Goal: Task Accomplishment & Management: Manage account settings

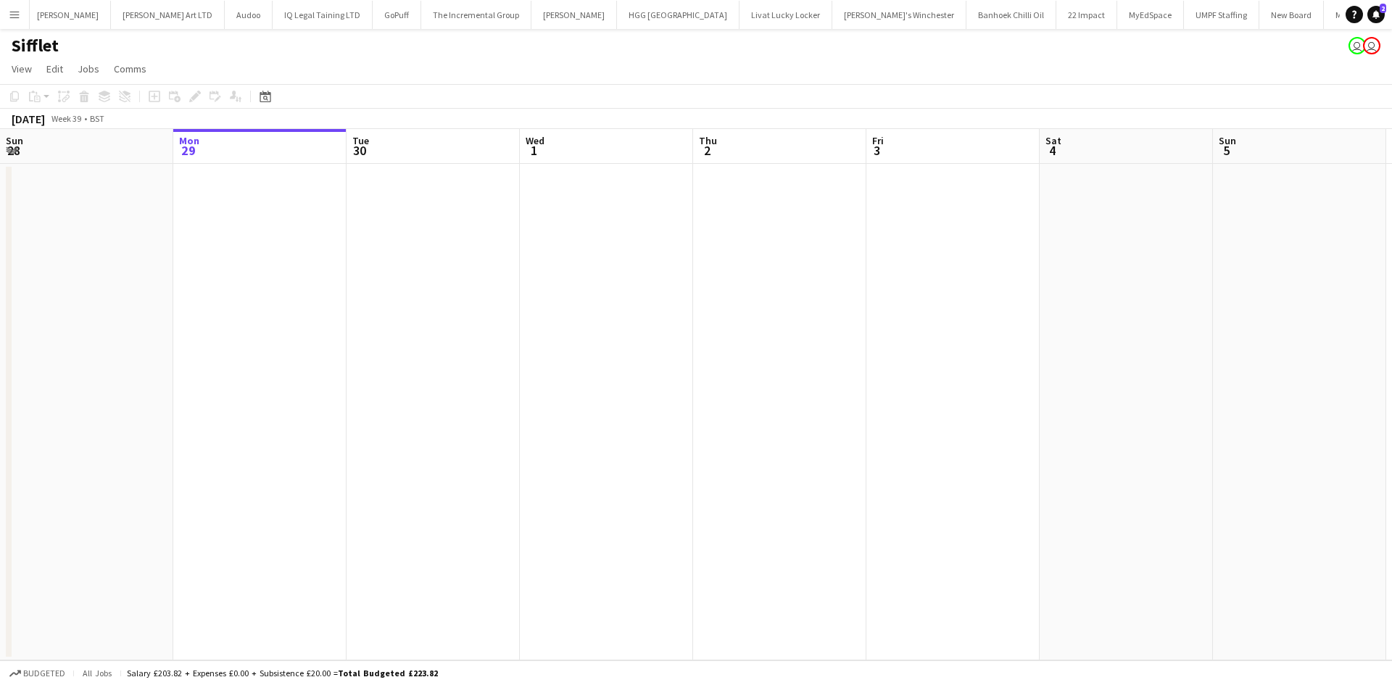
click at [15, 17] on app-icon "Menu" at bounding box center [15, 15] width 12 height 12
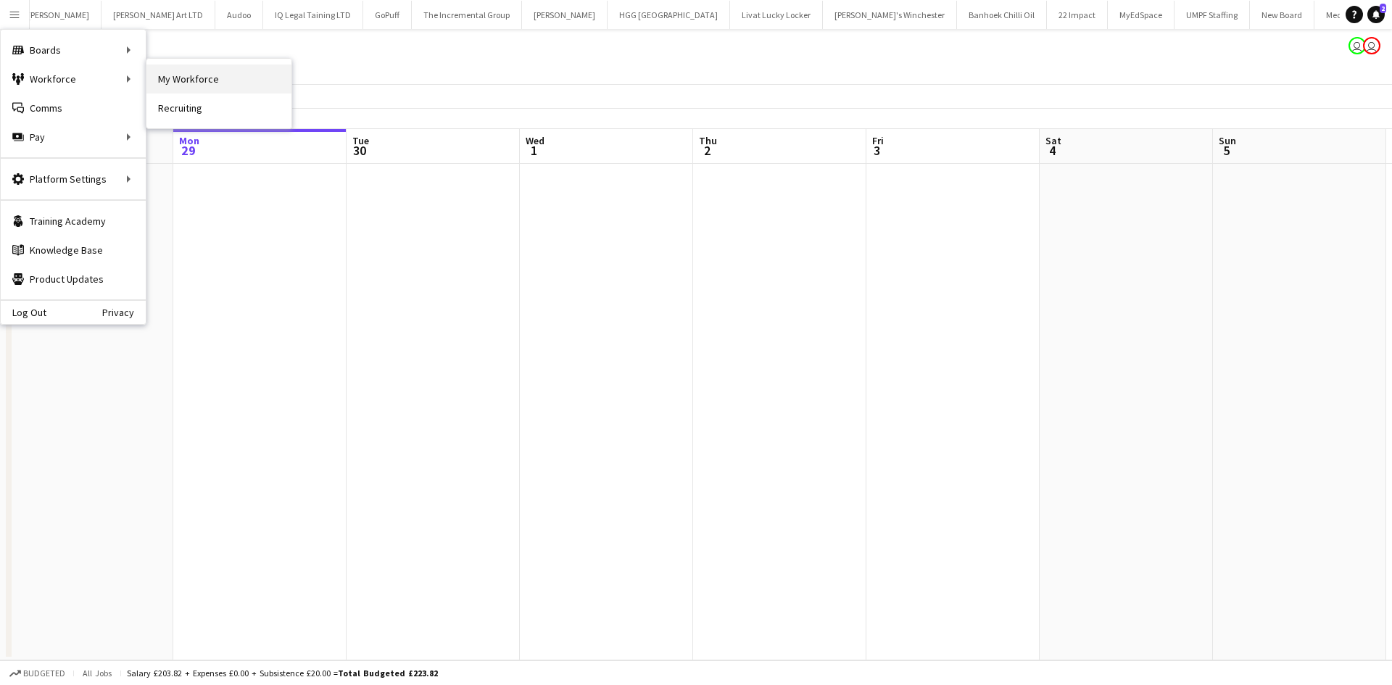
click at [175, 81] on link "My Workforce" at bounding box center [218, 79] width 145 height 29
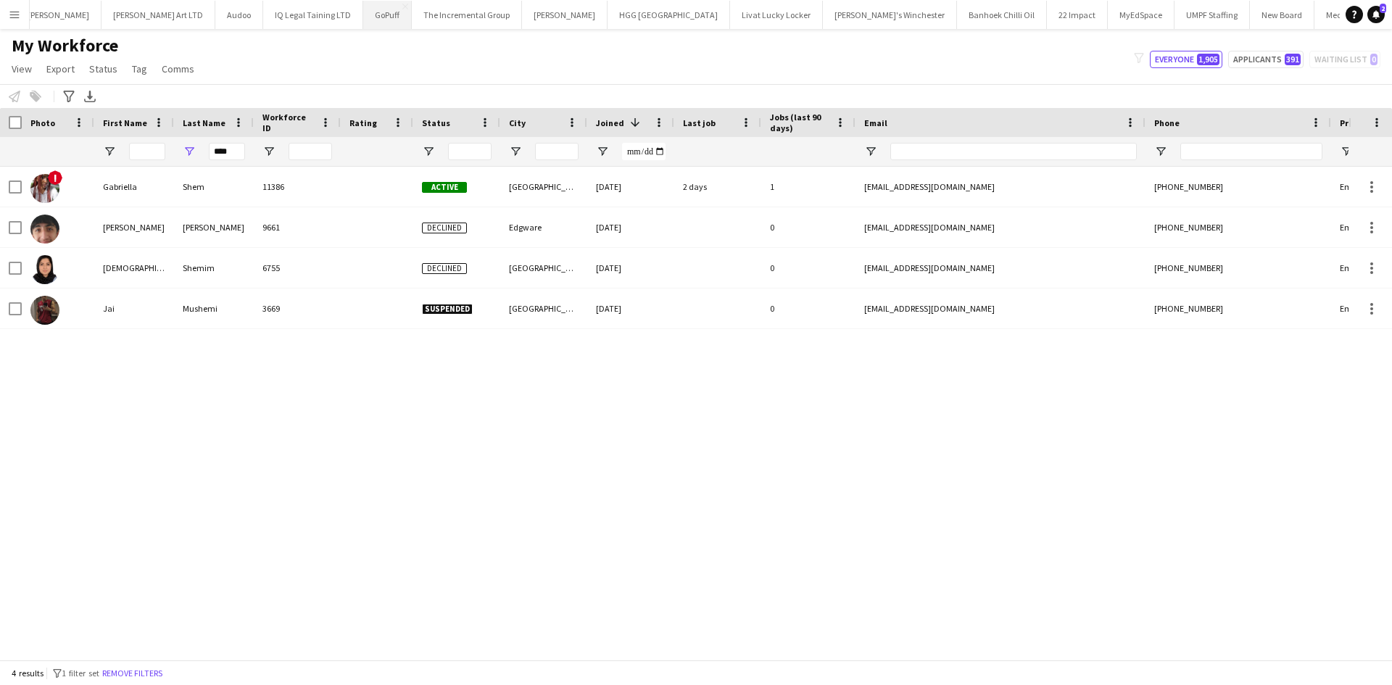
scroll to position [0, 1975]
drag, startPoint x: 240, startPoint y: 151, endPoint x: 146, endPoint y: 158, distance: 94.5
click at [146, 158] on div "****" at bounding box center [786, 151] width 1572 height 29
click at [150, 158] on input "First Name Filter Input" at bounding box center [147, 151] width 36 height 17
click at [148, 152] on input "First Name Filter Input" at bounding box center [147, 151] width 36 height 17
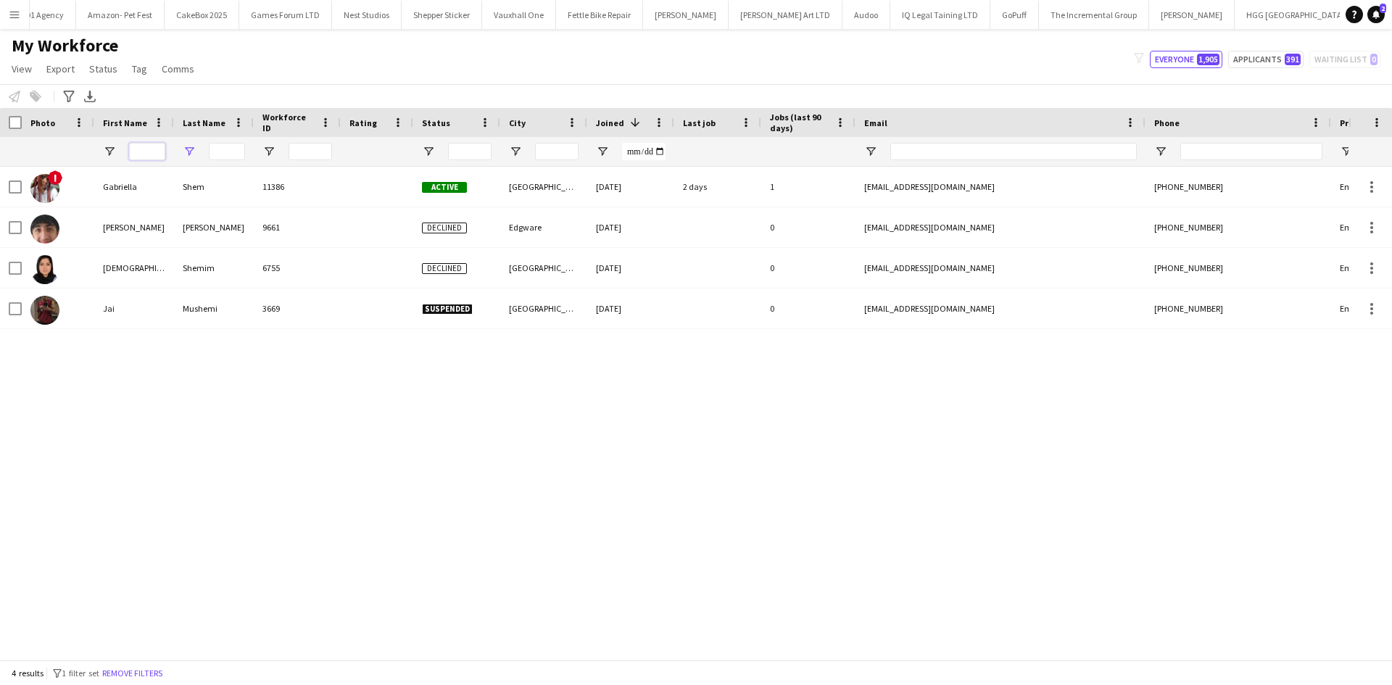
click at [148, 152] on input "First Name Filter Input" at bounding box center [147, 151] width 36 height 17
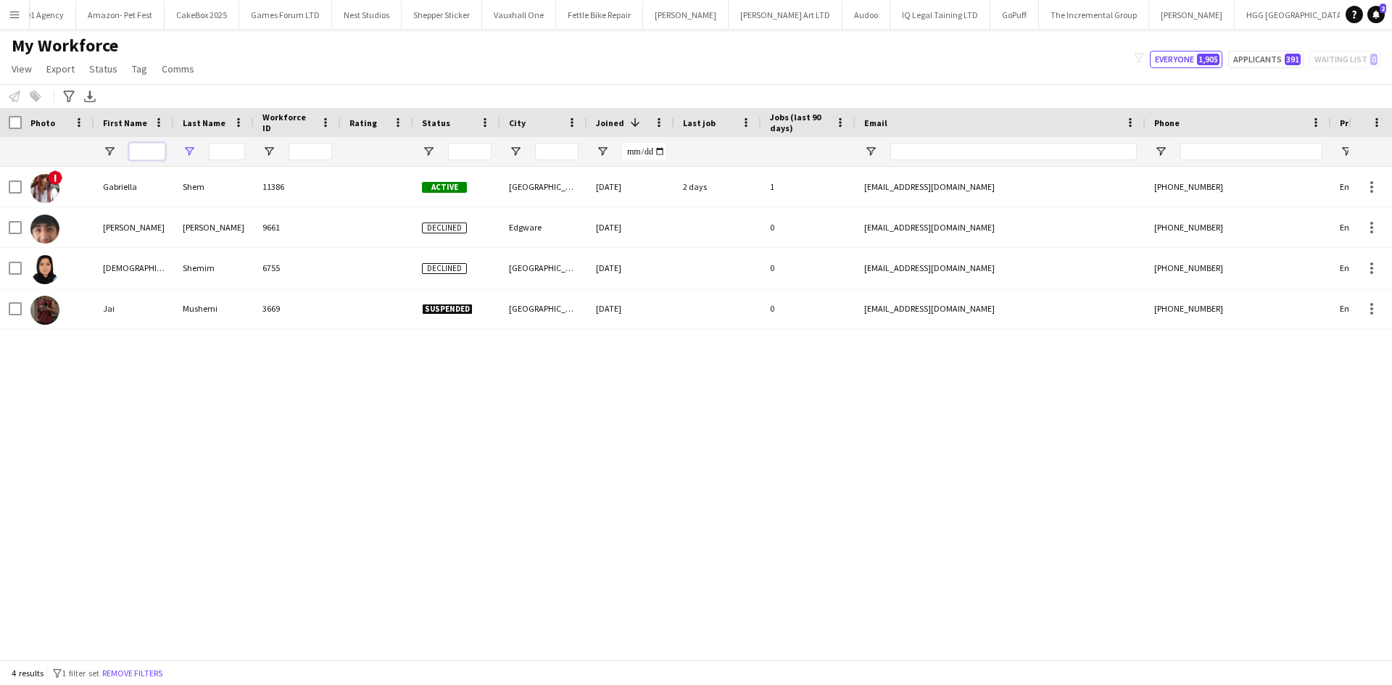
click at [148, 152] on input "First Name Filter Input" at bounding box center [147, 151] width 36 height 17
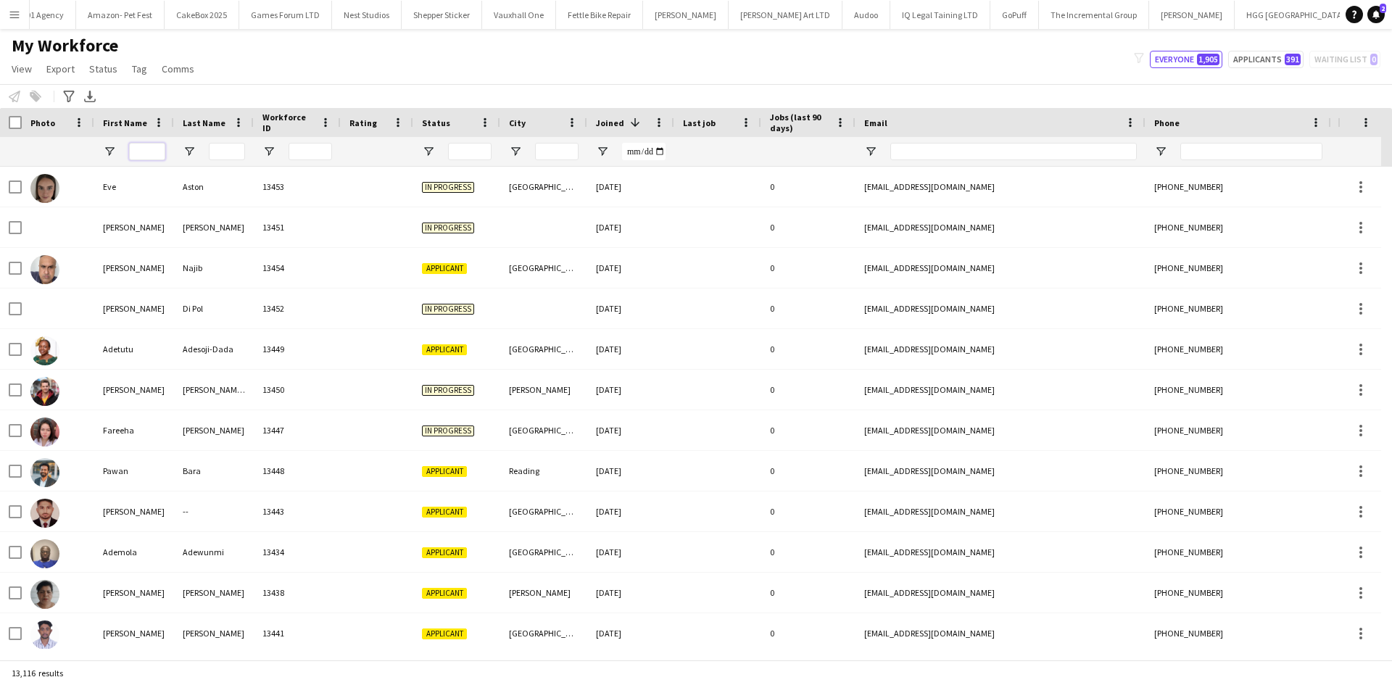
click at [147, 144] on input "First Name Filter Input" at bounding box center [147, 151] width 36 height 17
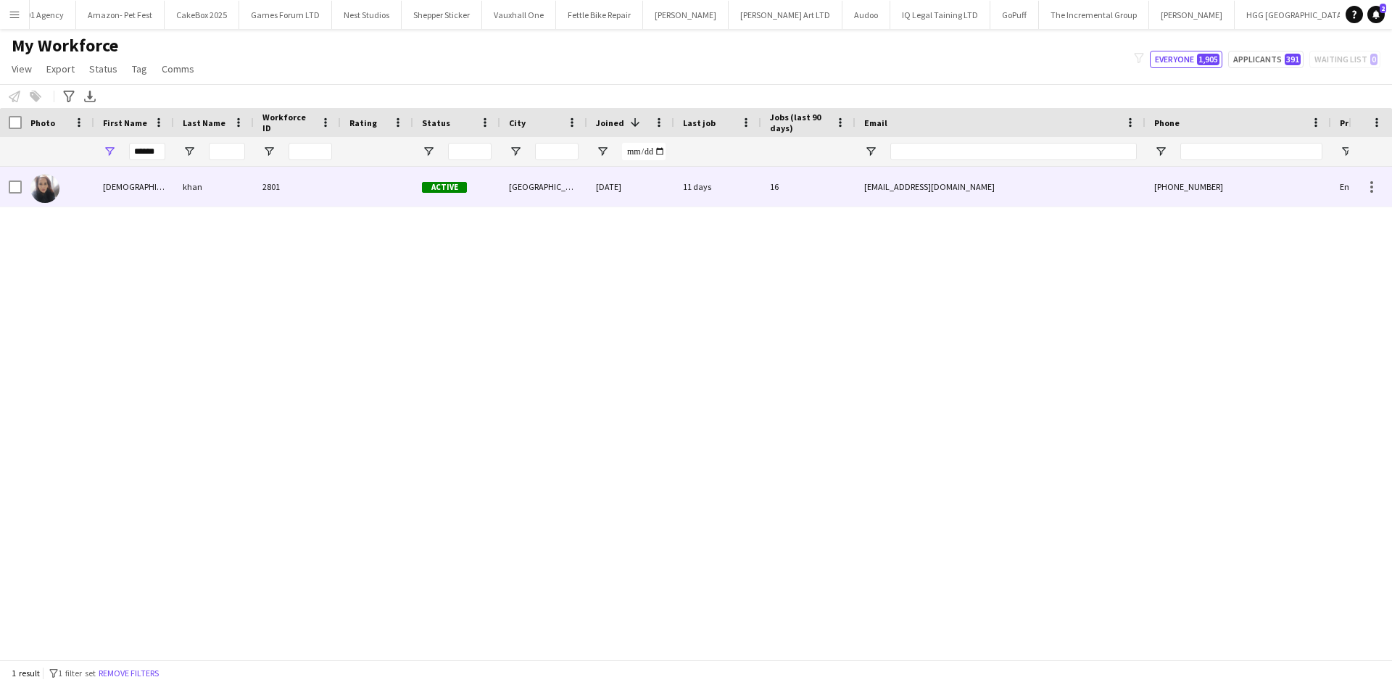
click at [167, 186] on div "shazma" at bounding box center [134, 187] width 80 height 40
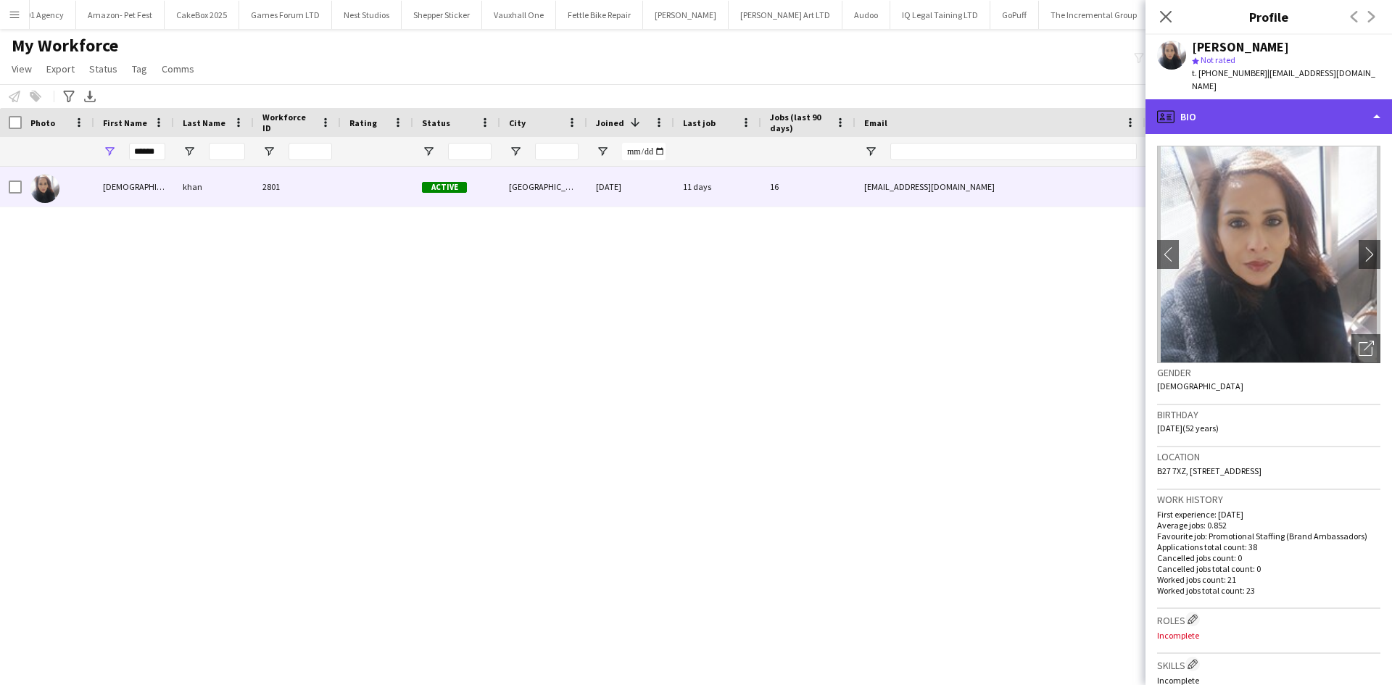
click at [1192, 99] on div "profile Bio" at bounding box center [1269, 116] width 247 height 35
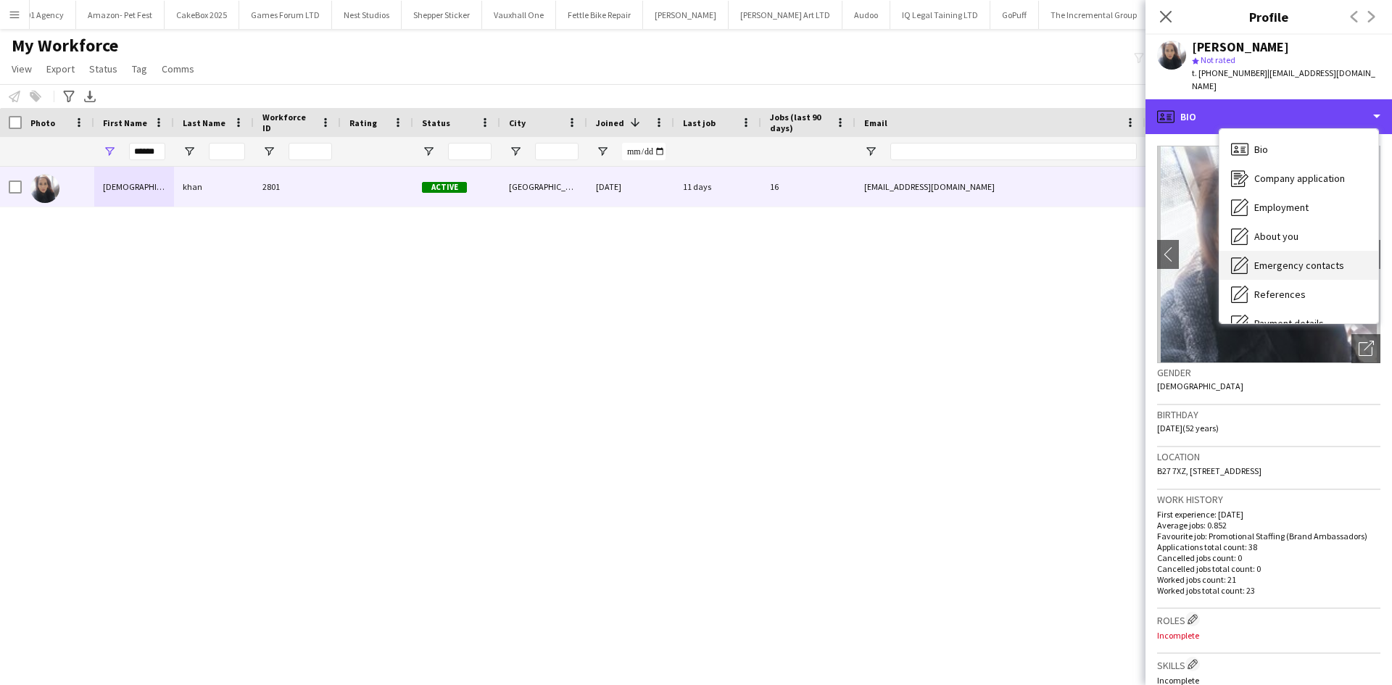
scroll to position [194, 0]
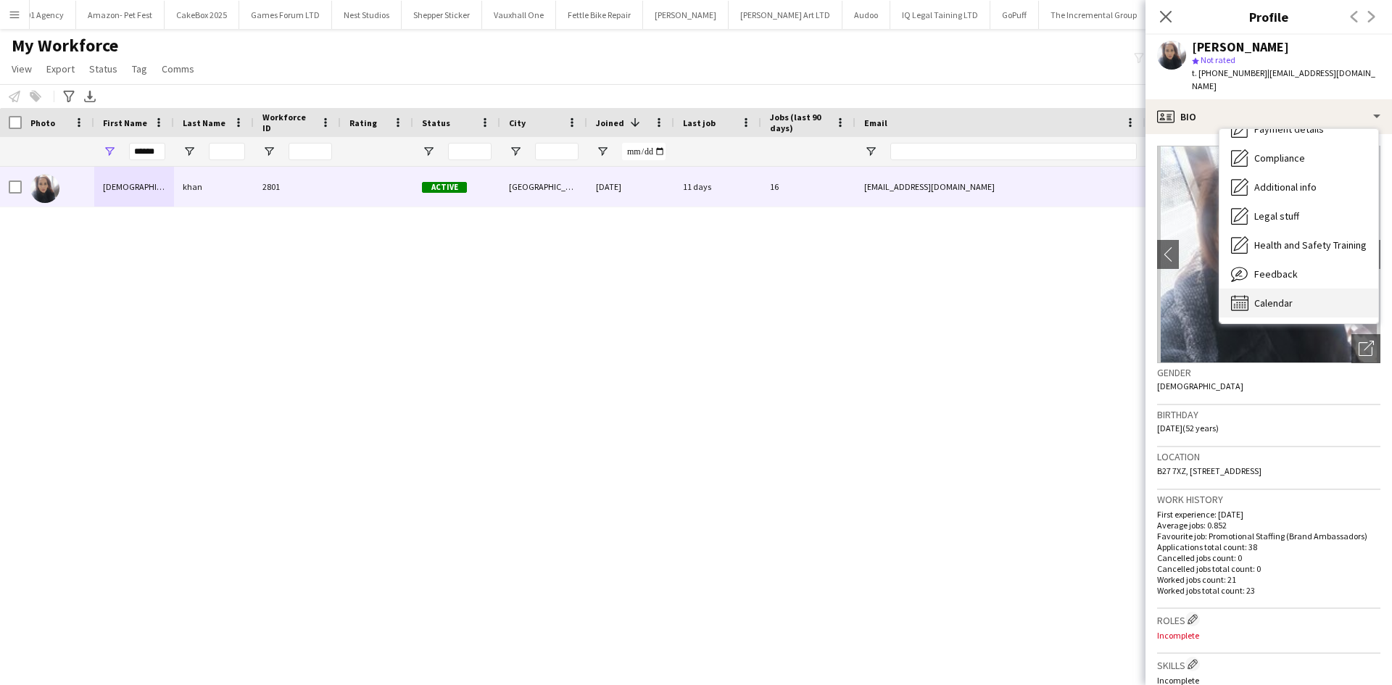
click at [1283, 289] on div "Calendar Calendar" at bounding box center [1299, 303] width 159 height 29
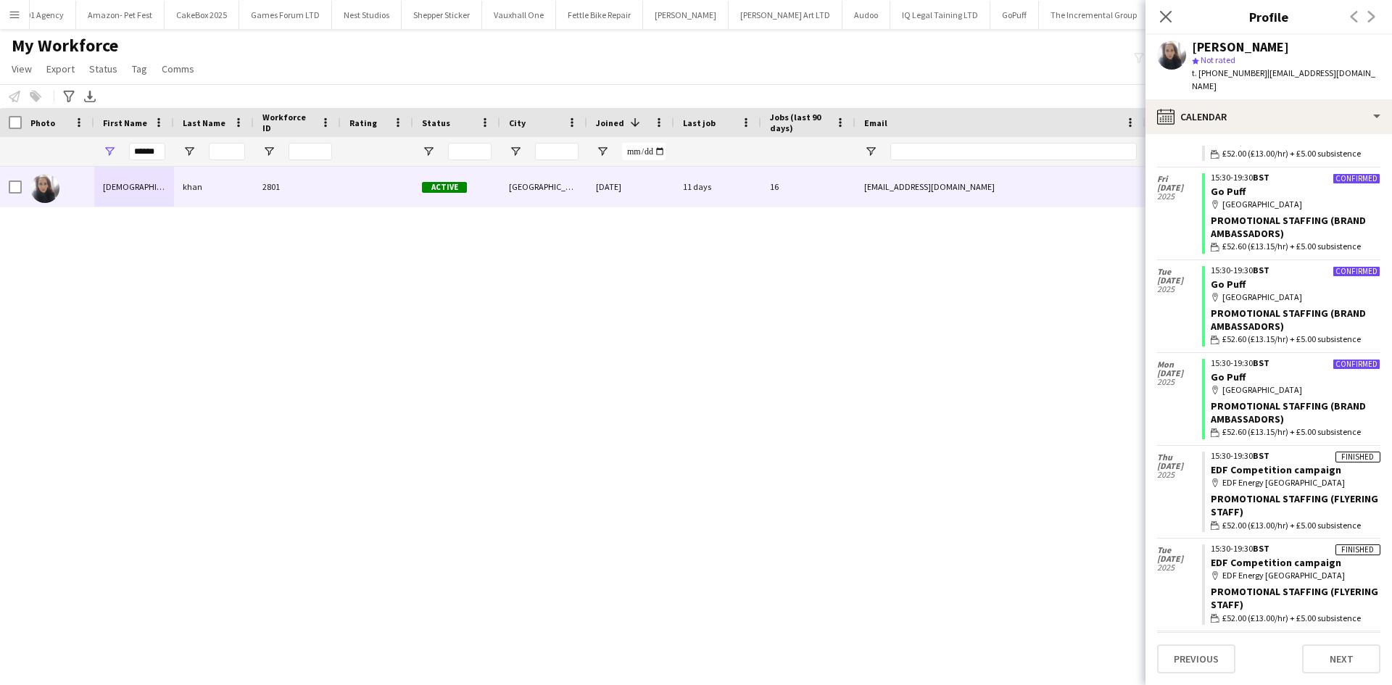
scroll to position [203, 0]
click at [1277, 291] on div "map-marker Birmingham" at bounding box center [1296, 297] width 170 height 13
click at [1242, 307] on div "Promotional Staffing (Brand Ambassadors)" at bounding box center [1296, 320] width 170 height 26
click at [1228, 278] on link "Go Puff" at bounding box center [1228, 284] width 35 height 13
drag, startPoint x: 134, startPoint y: 152, endPoint x: 329, endPoint y: 168, distance: 195.7
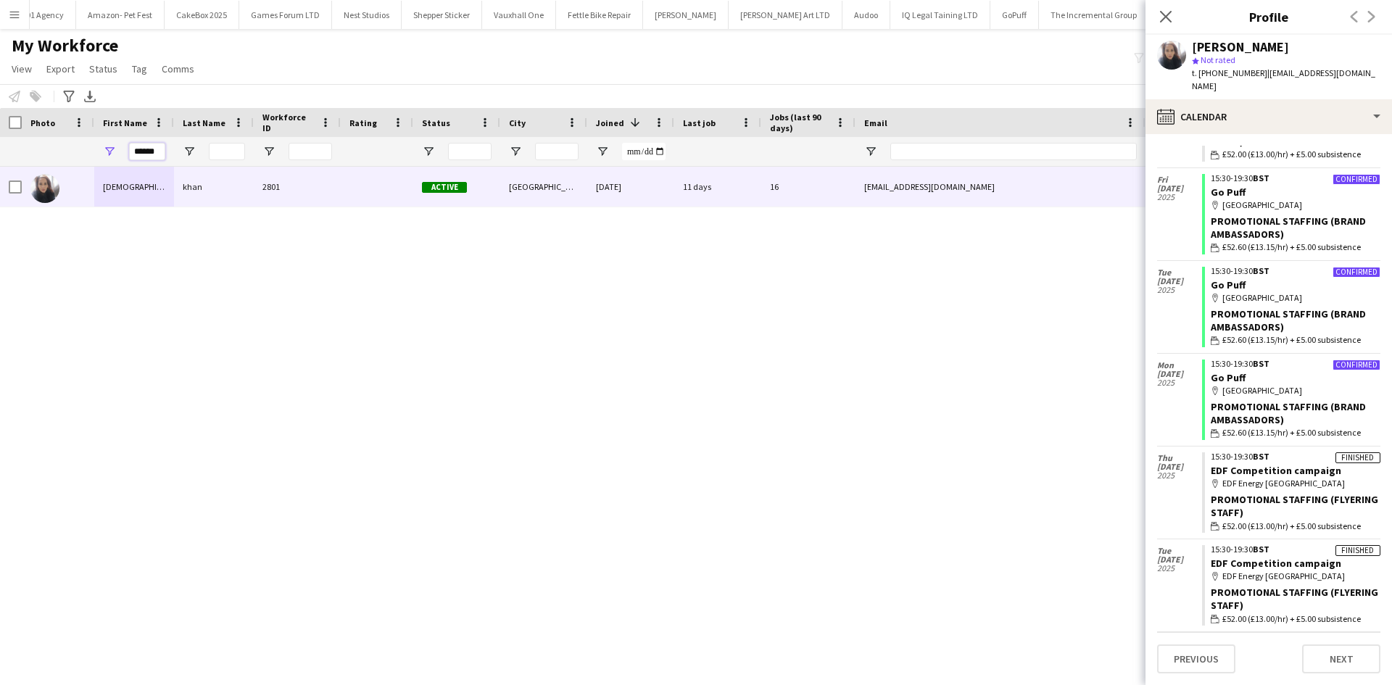
click at [329, 168] on div "Workforce Details Photo First Name" at bounding box center [696, 384] width 1392 height 552
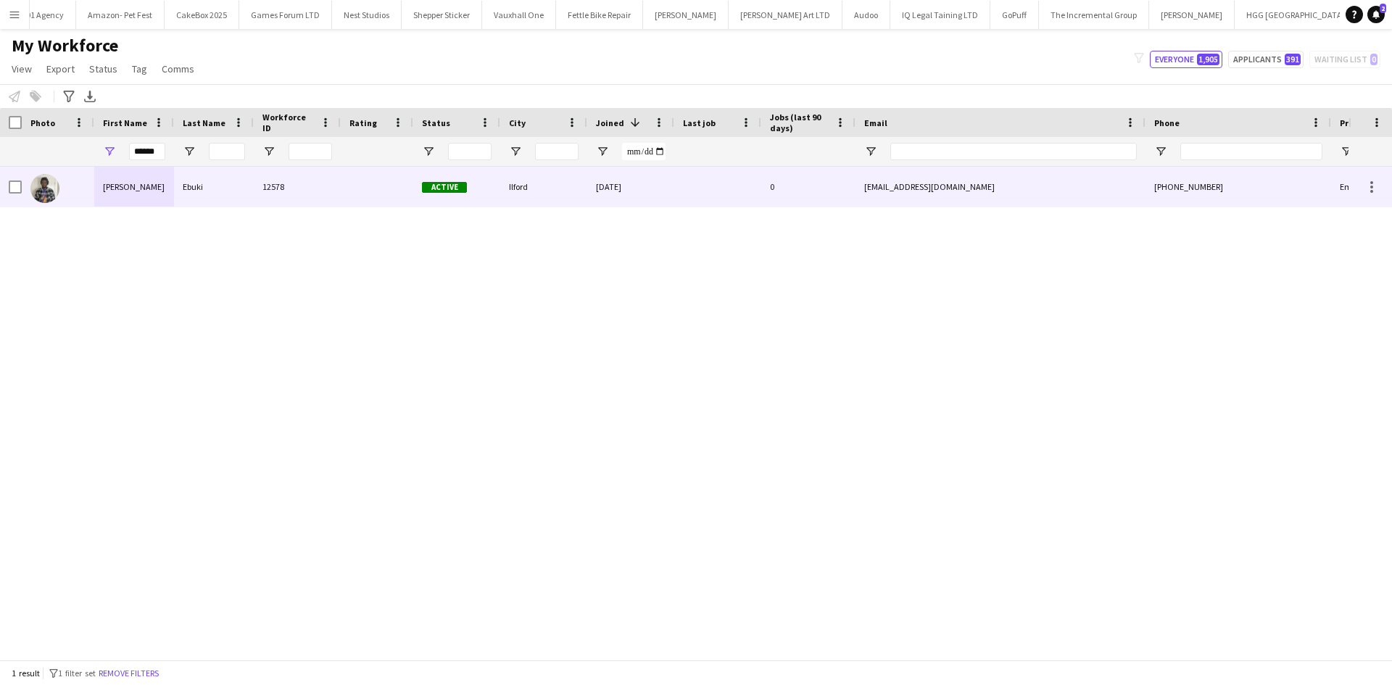
click at [324, 183] on div "12578" at bounding box center [297, 187] width 87 height 40
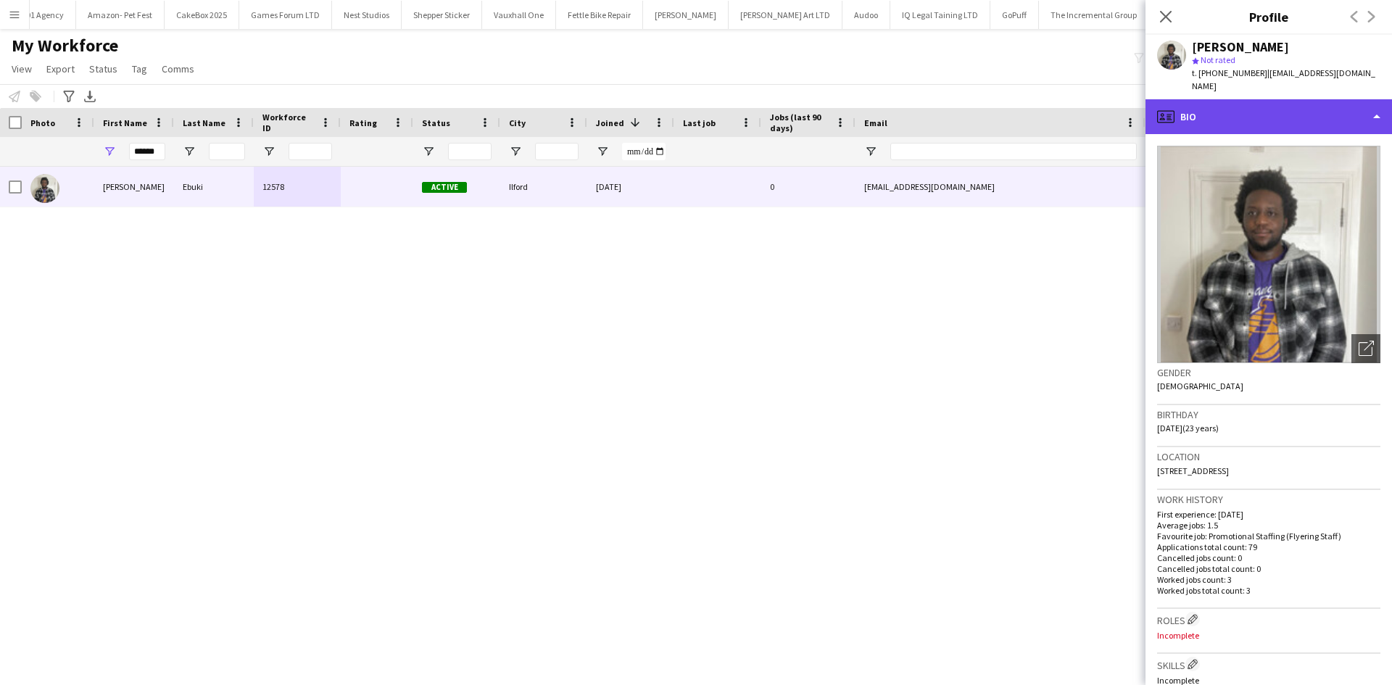
click at [1271, 99] on div "profile Bio" at bounding box center [1269, 116] width 247 height 35
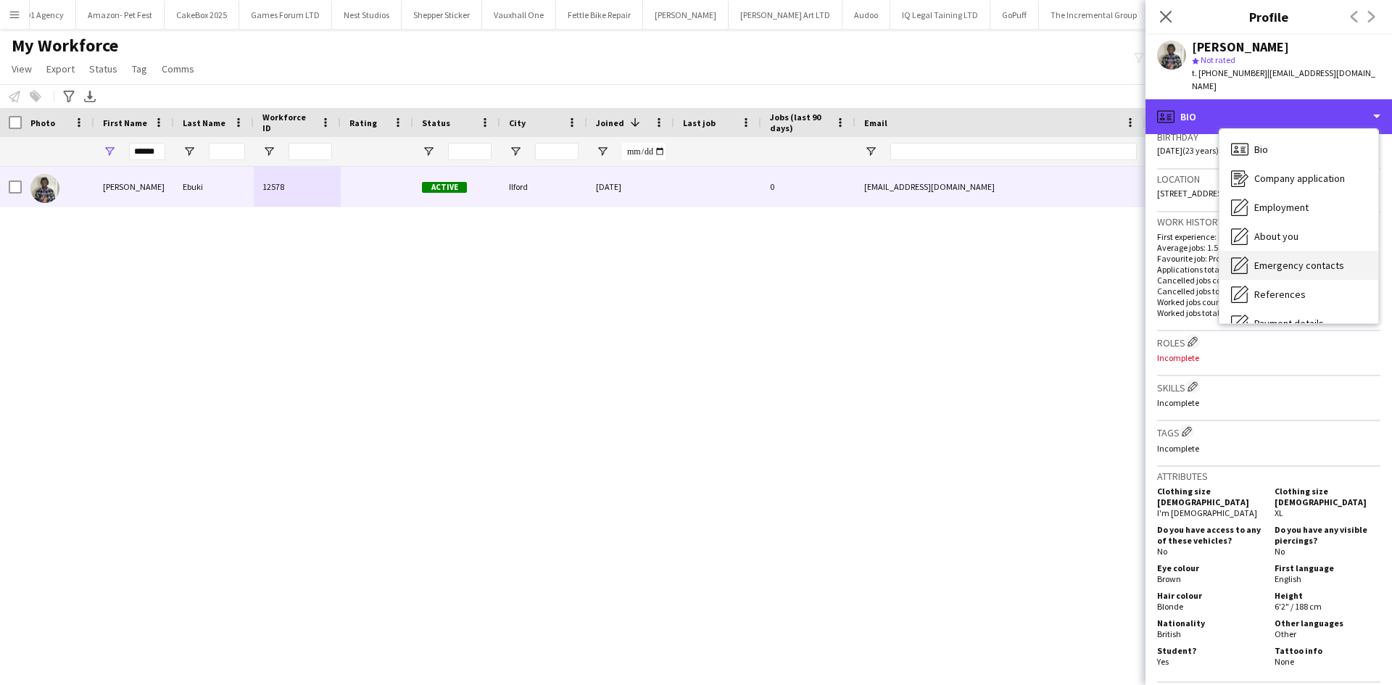
scroll to position [194, 0]
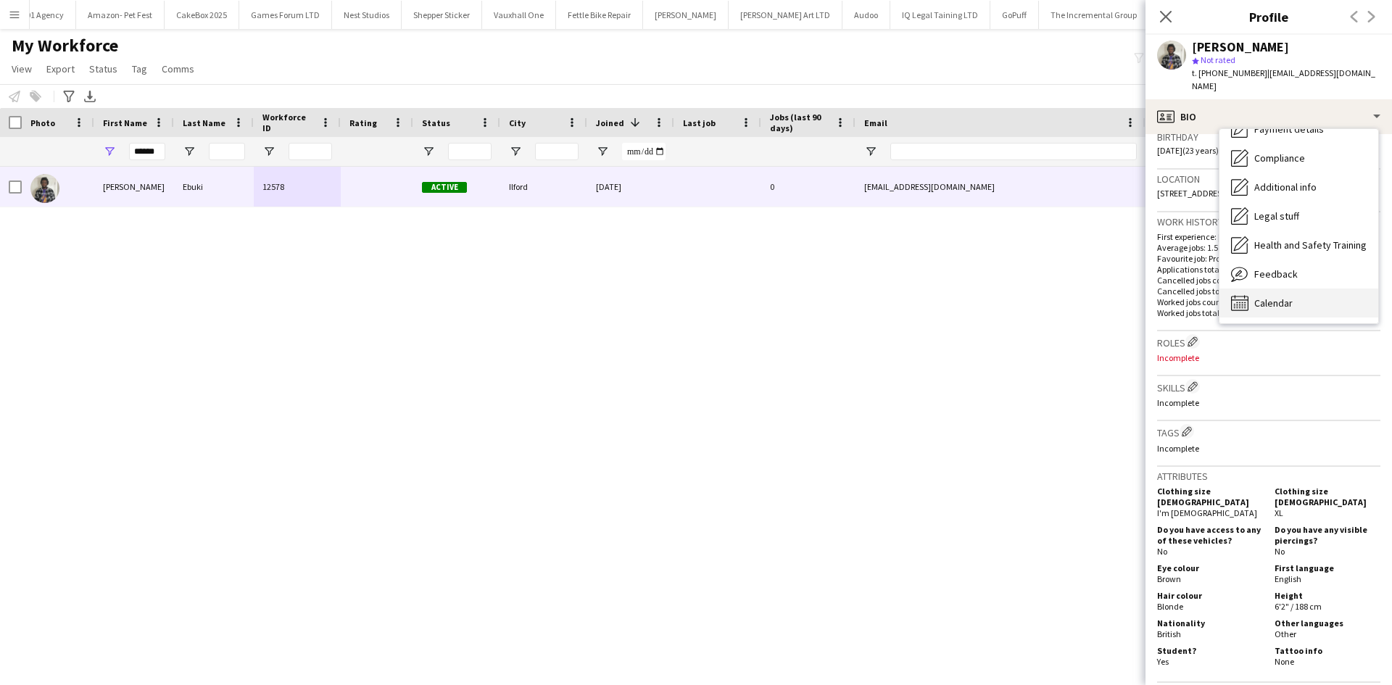
click at [1283, 297] on span "Calendar" at bounding box center [1273, 303] width 38 height 13
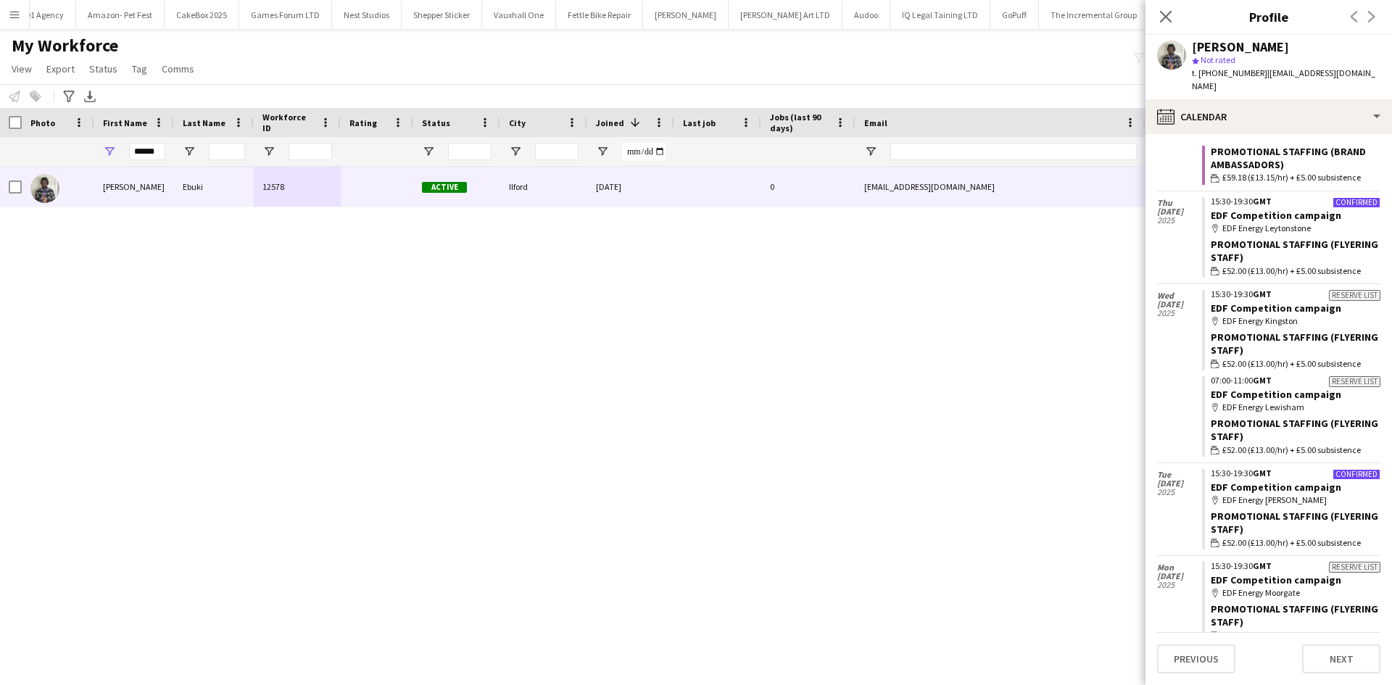
scroll to position [461, 0]
drag, startPoint x: 163, startPoint y: 148, endPoint x: 107, endPoint y: 160, distance: 57.0
click at [107, 160] on div "******" at bounding box center [134, 151] width 80 height 29
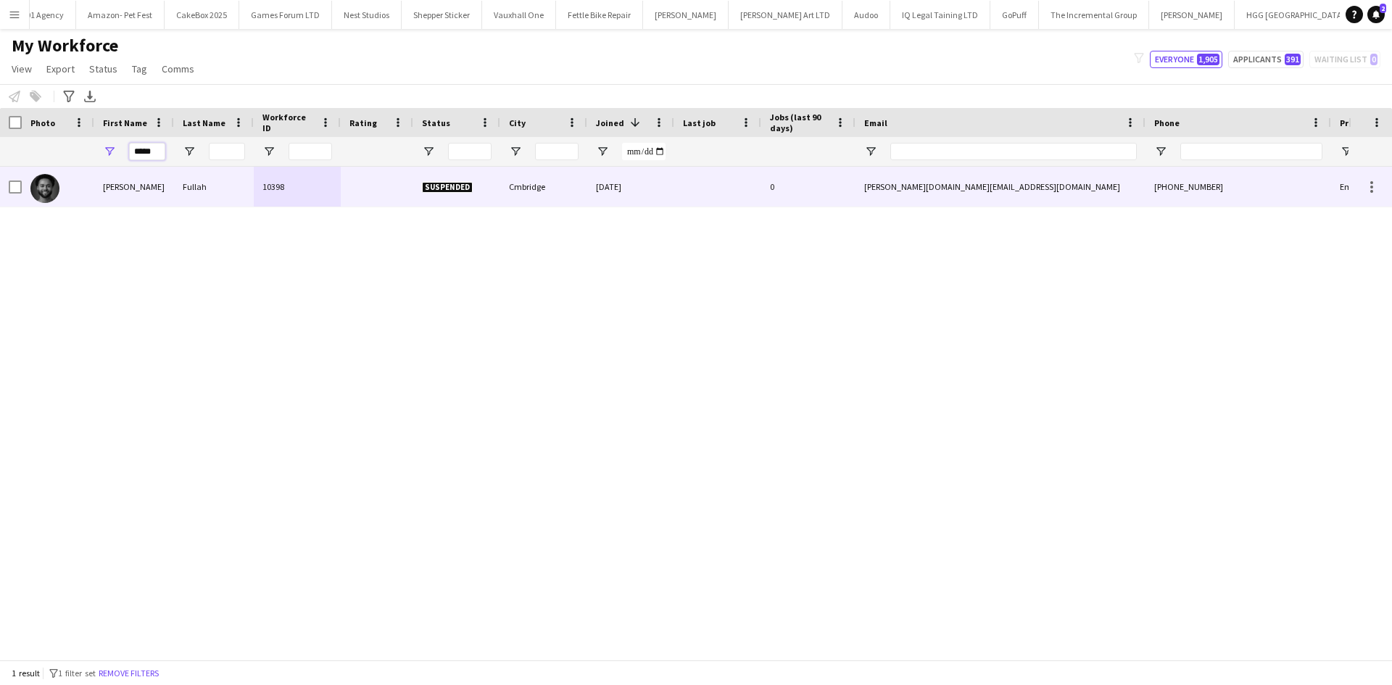
type input "*****"
click at [179, 183] on div "Fullah" at bounding box center [214, 187] width 80 height 40
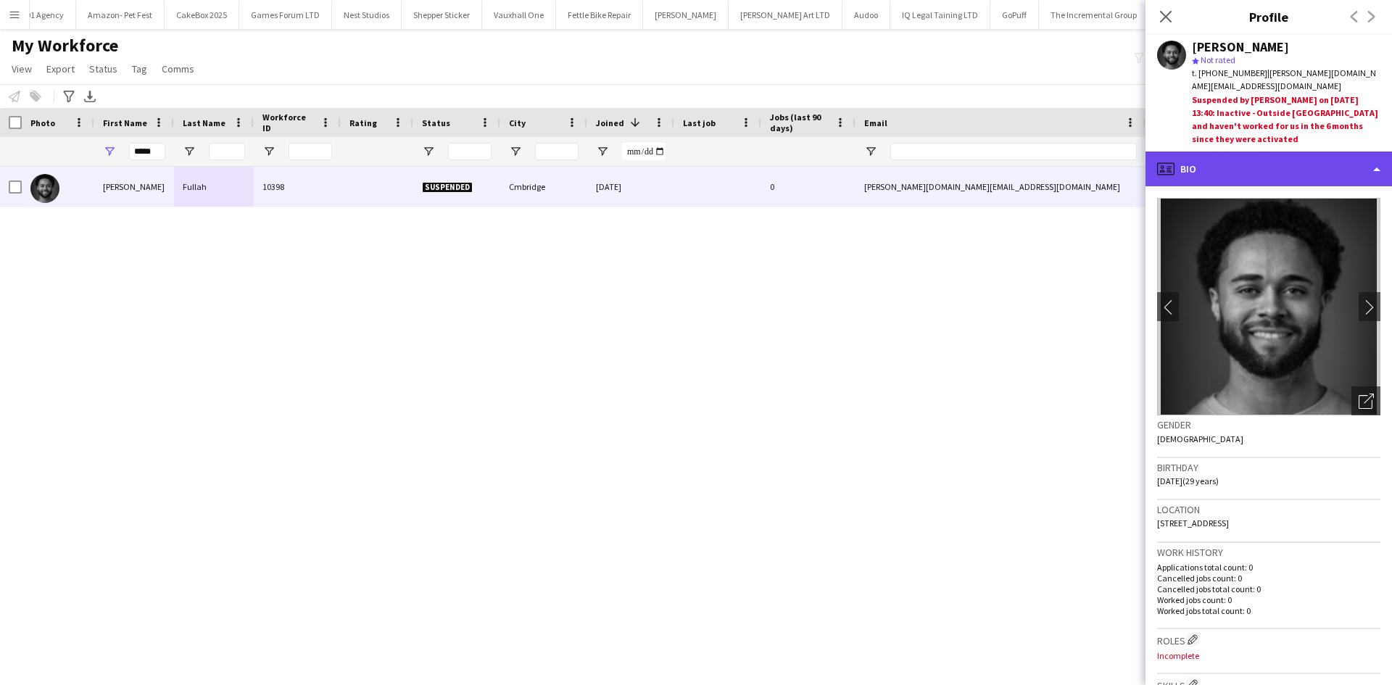
click at [1275, 152] on div "profile Bio" at bounding box center [1269, 169] width 247 height 35
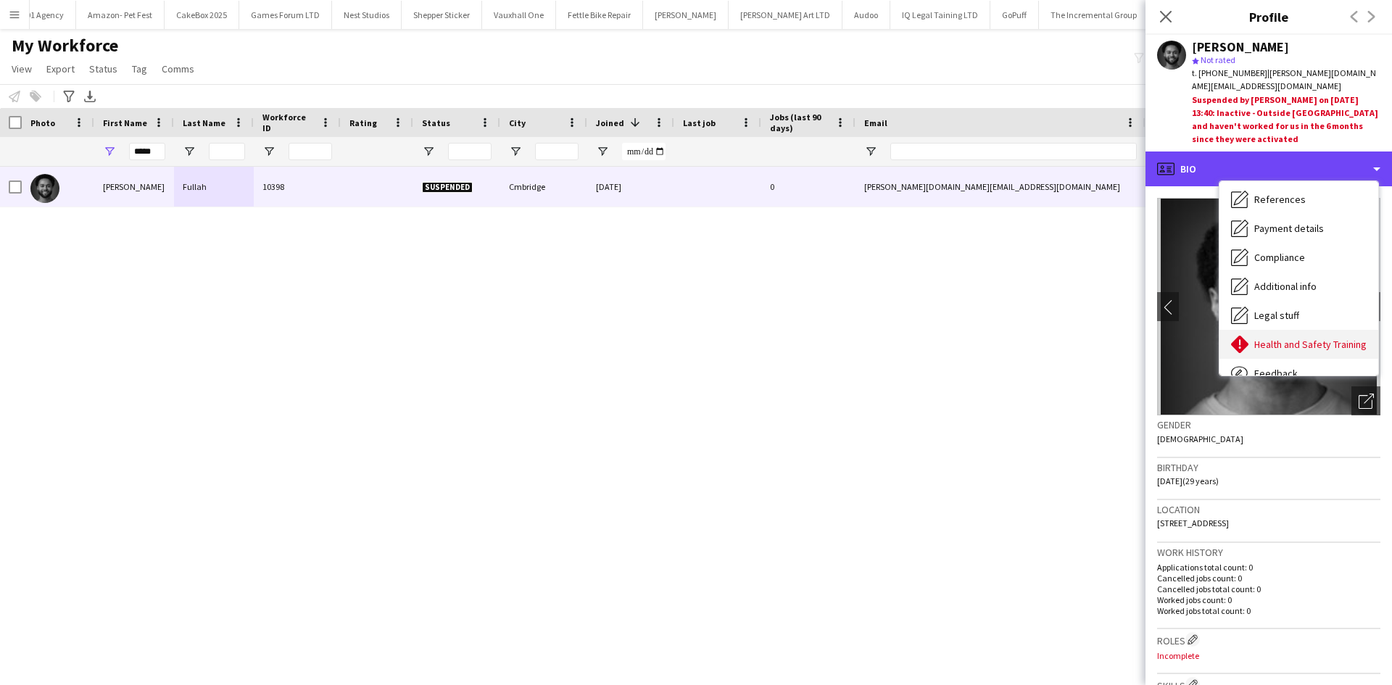
scroll to position [194, 0]
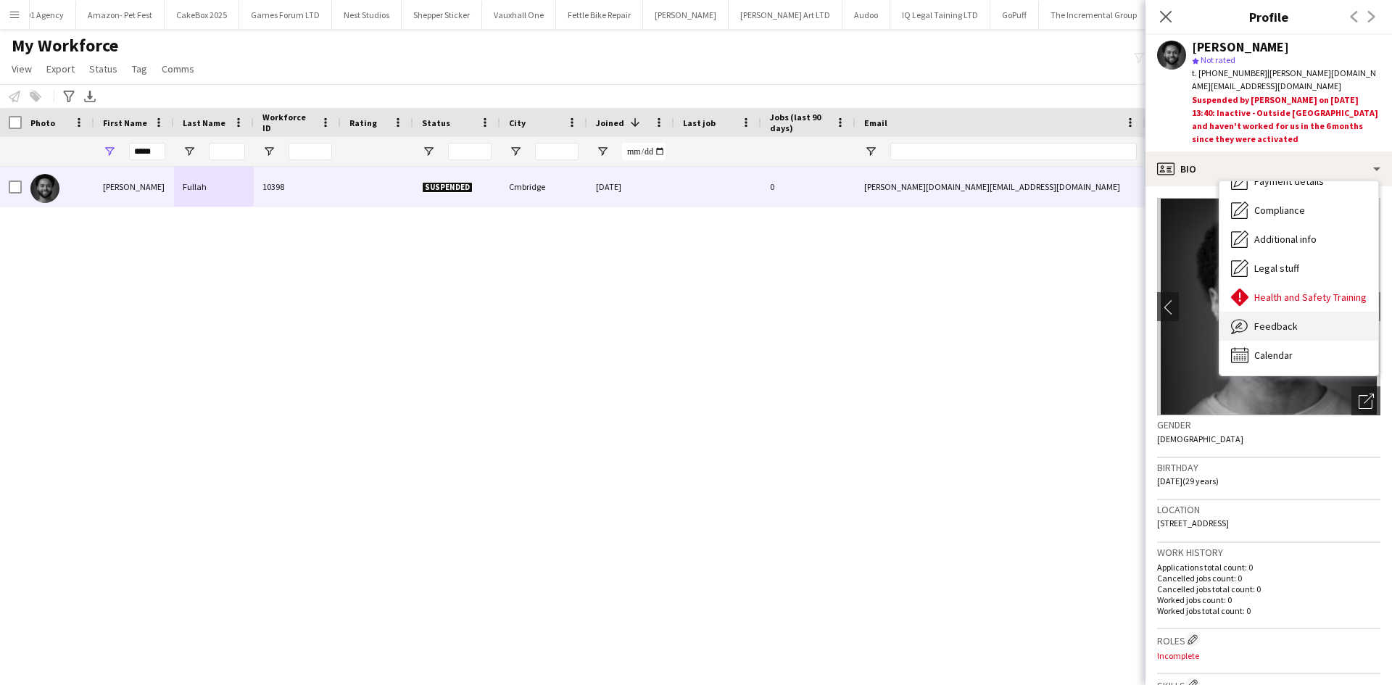
click at [1278, 320] on span "Feedback" at bounding box center [1276, 326] width 44 height 13
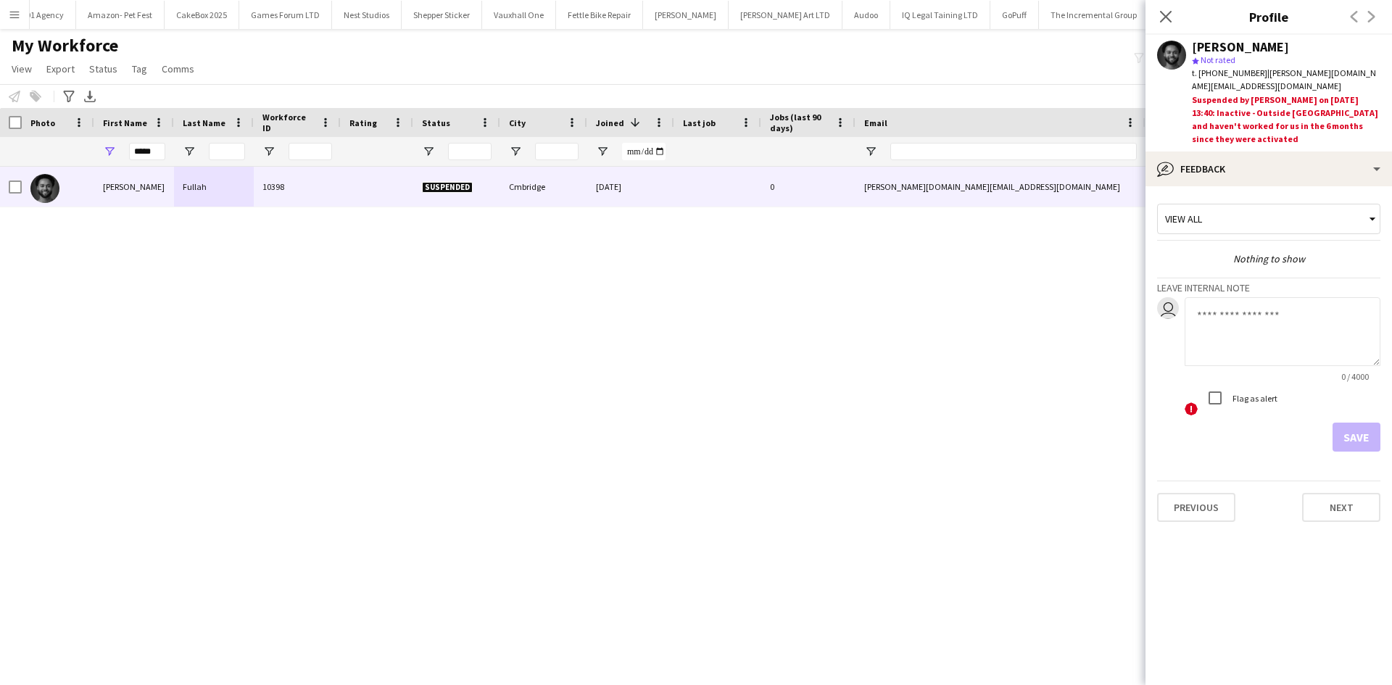
click at [1267, 206] on div "View all" at bounding box center [1261, 219] width 207 height 28
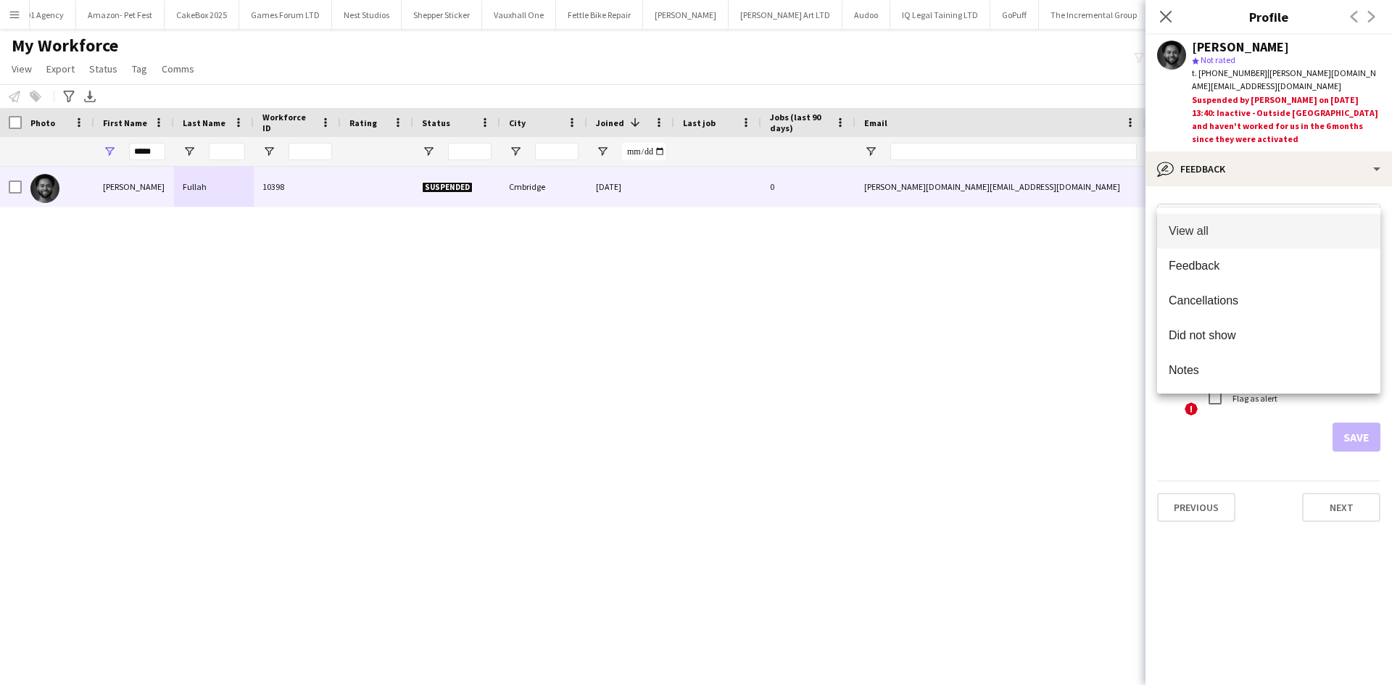
click at [1314, 194] on div at bounding box center [696, 342] width 1392 height 685
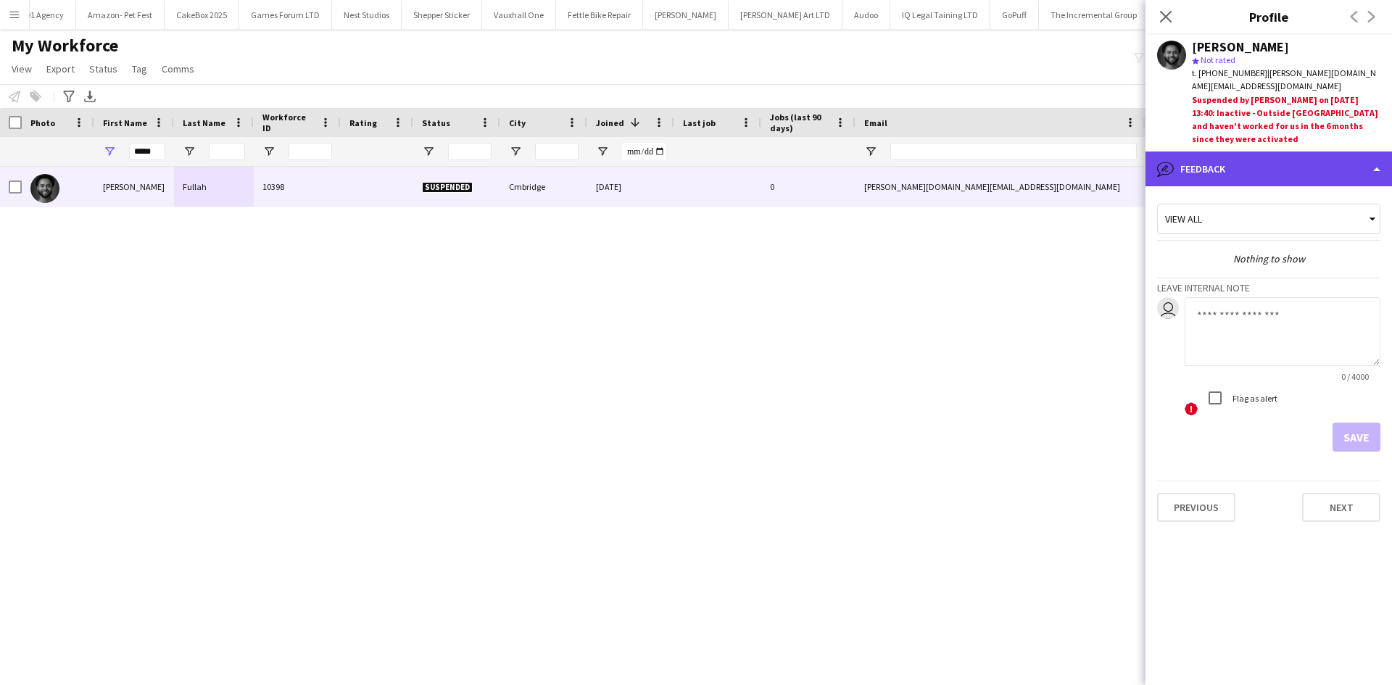
click at [1291, 152] on div "bubble-pencil Feedback" at bounding box center [1269, 169] width 247 height 35
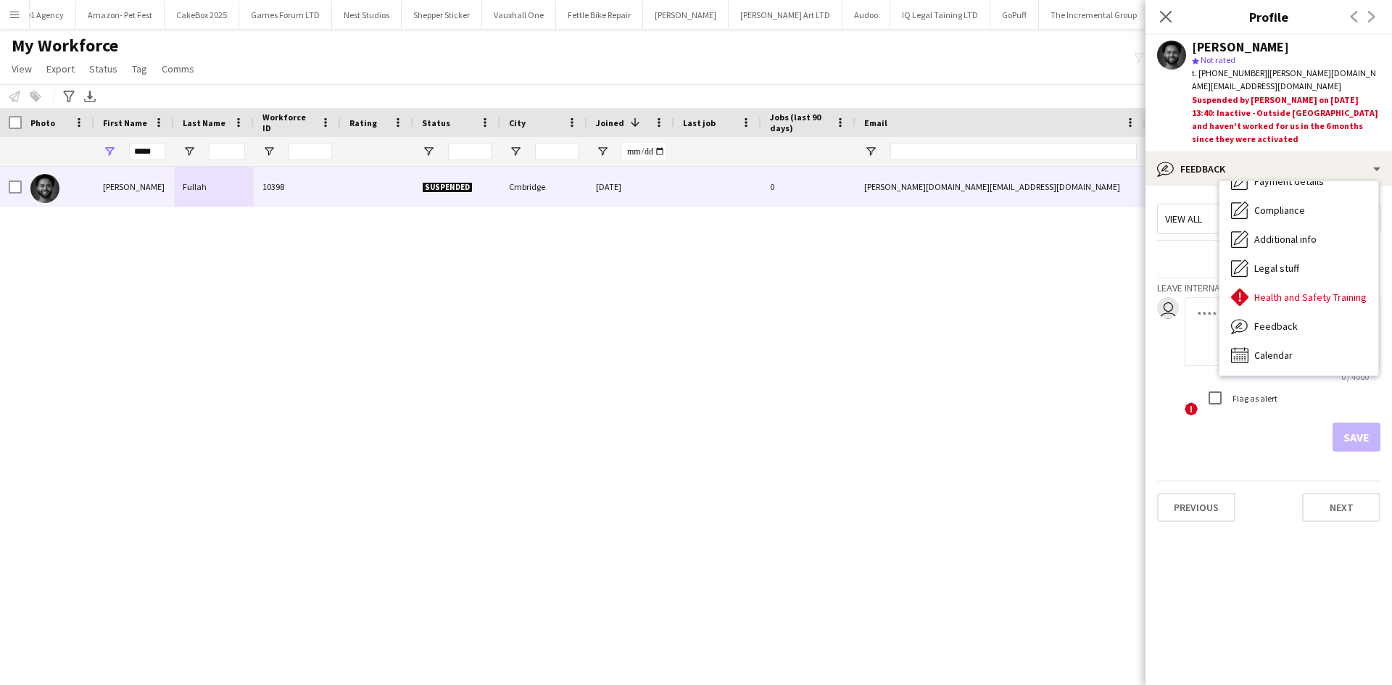
click at [1010, 384] on div "Brima Fullah 10398 Suspended Cmbridge 14-01-2025 0 brima.pt@gmail.com +44770136…" at bounding box center [674, 408] width 1349 height 482
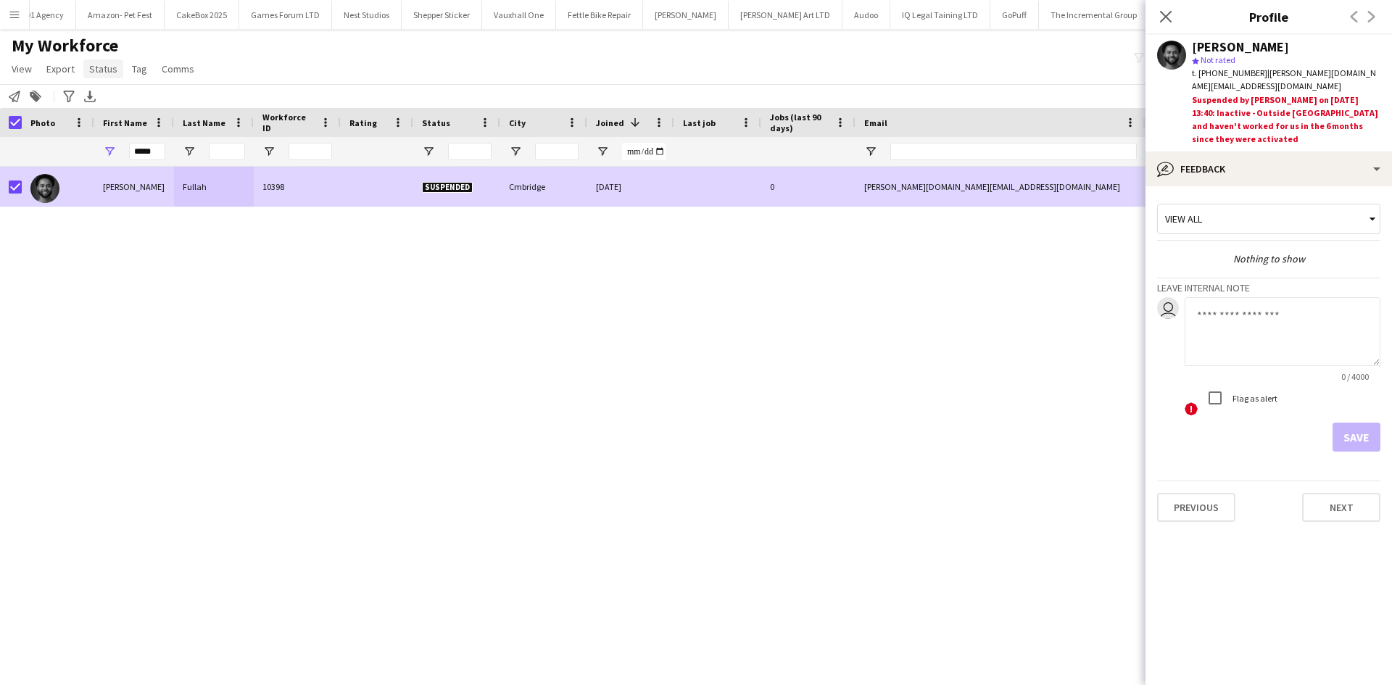
click at [101, 59] on link "Status" at bounding box center [103, 68] width 40 height 19
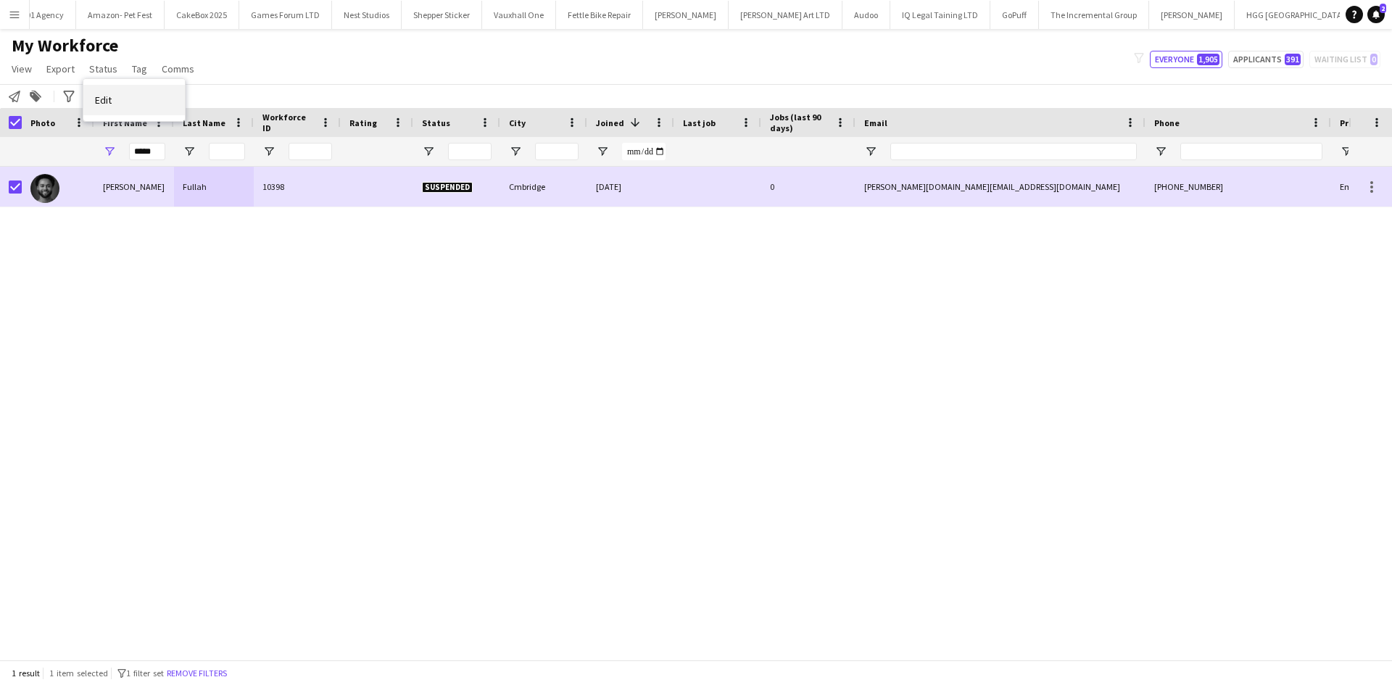
click at [144, 96] on link "Edit" at bounding box center [134, 100] width 102 height 30
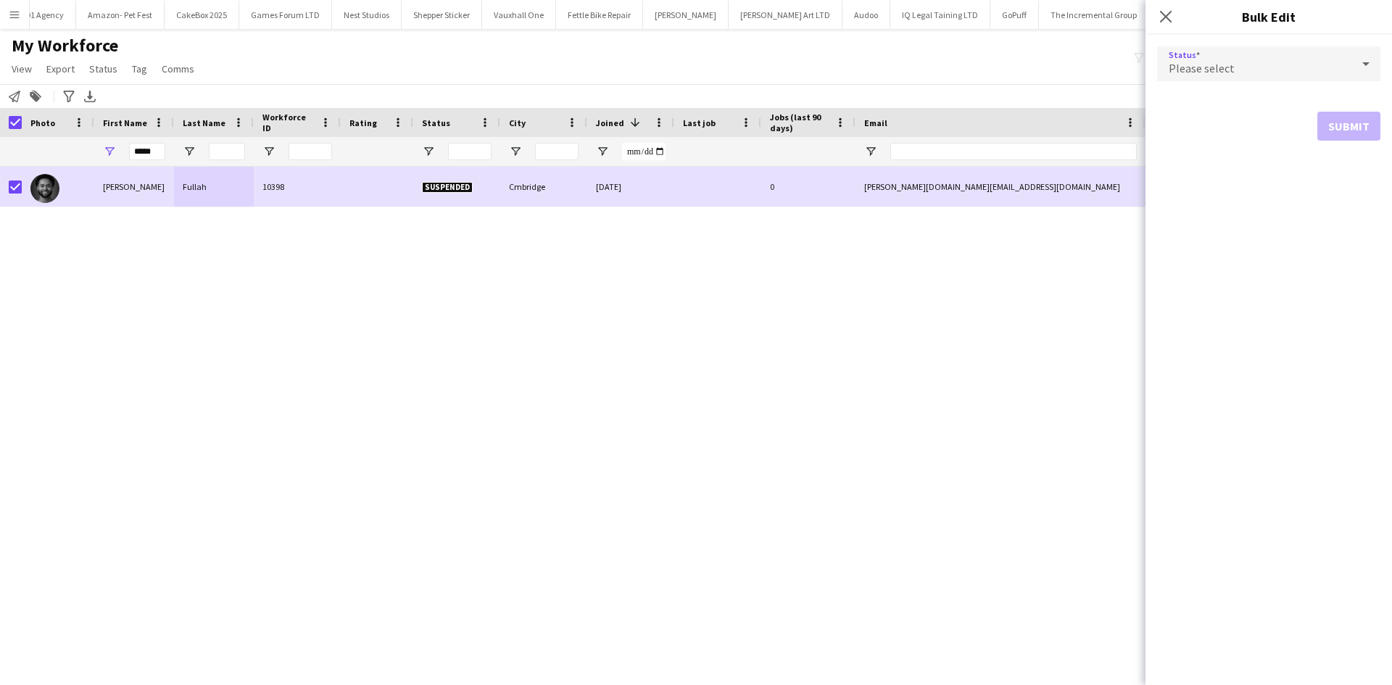
click at [1246, 78] on div "Please select" at bounding box center [1254, 63] width 194 height 35
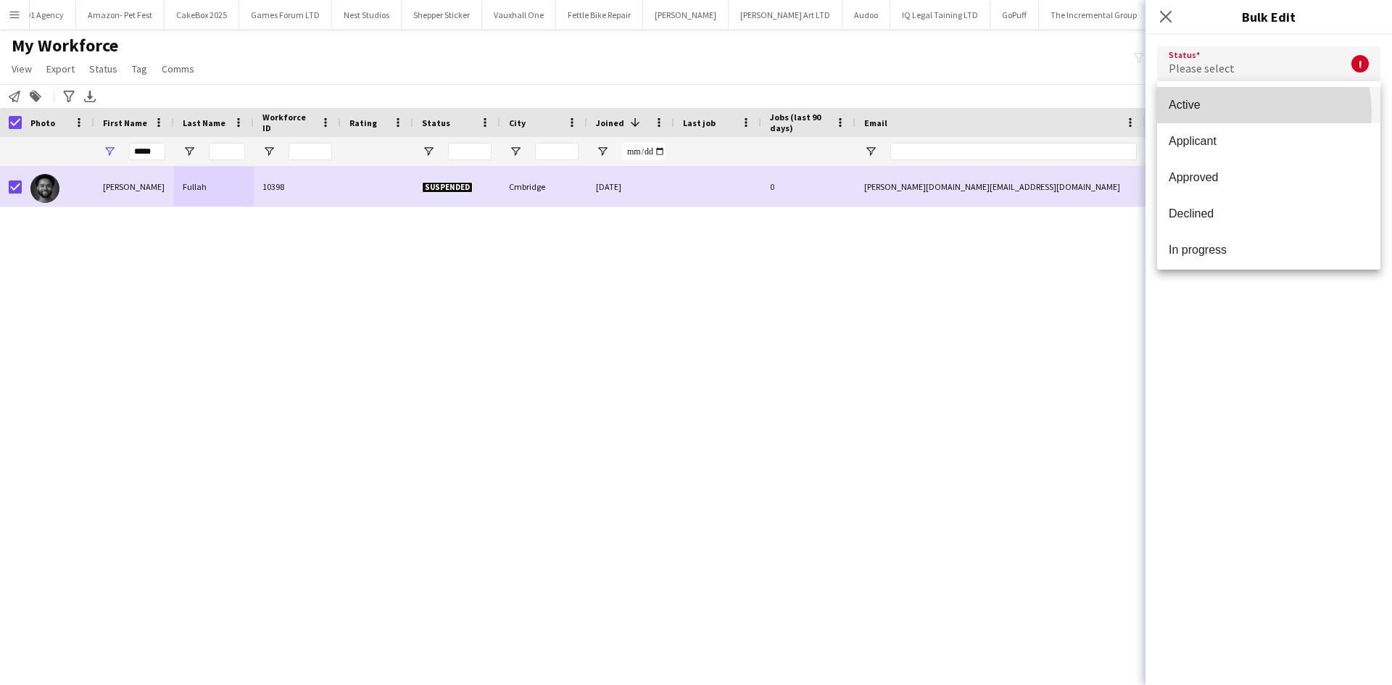
click at [1240, 112] on span "Active" at bounding box center [1269, 105] width 200 height 14
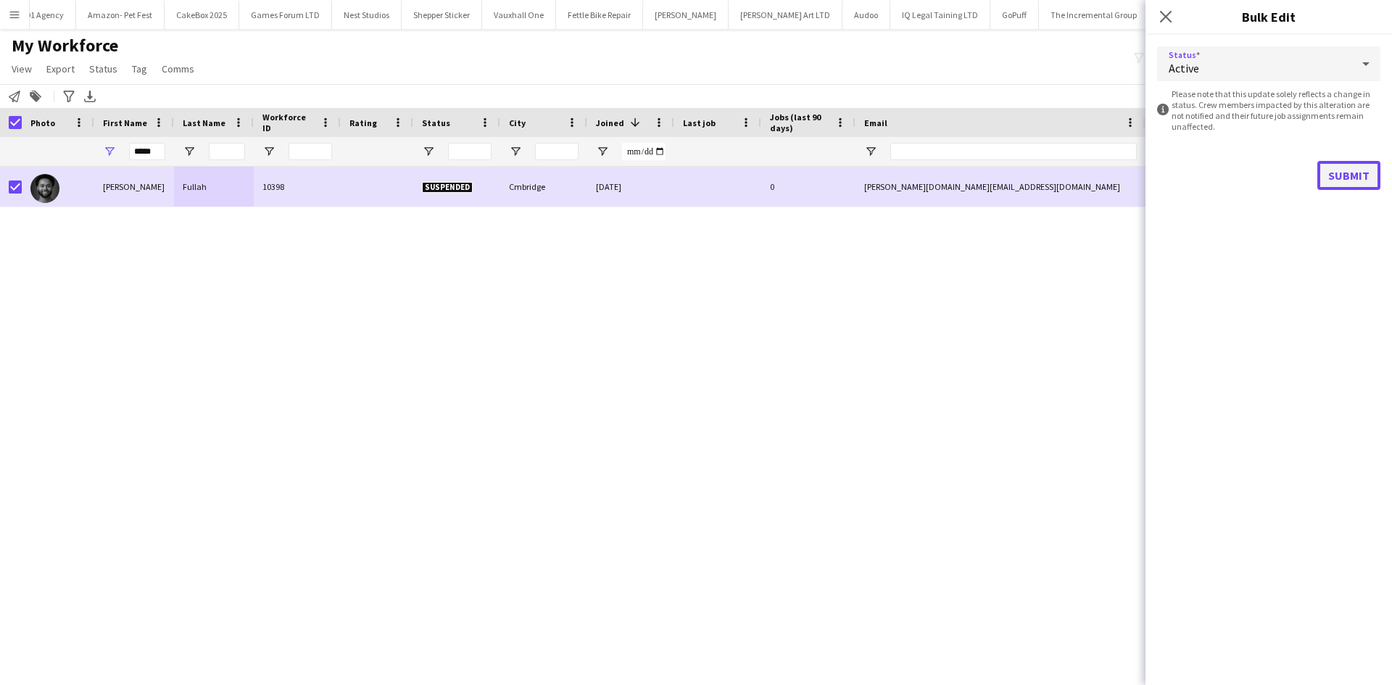
click at [1333, 177] on button "Submit" at bounding box center [1349, 175] width 63 height 29
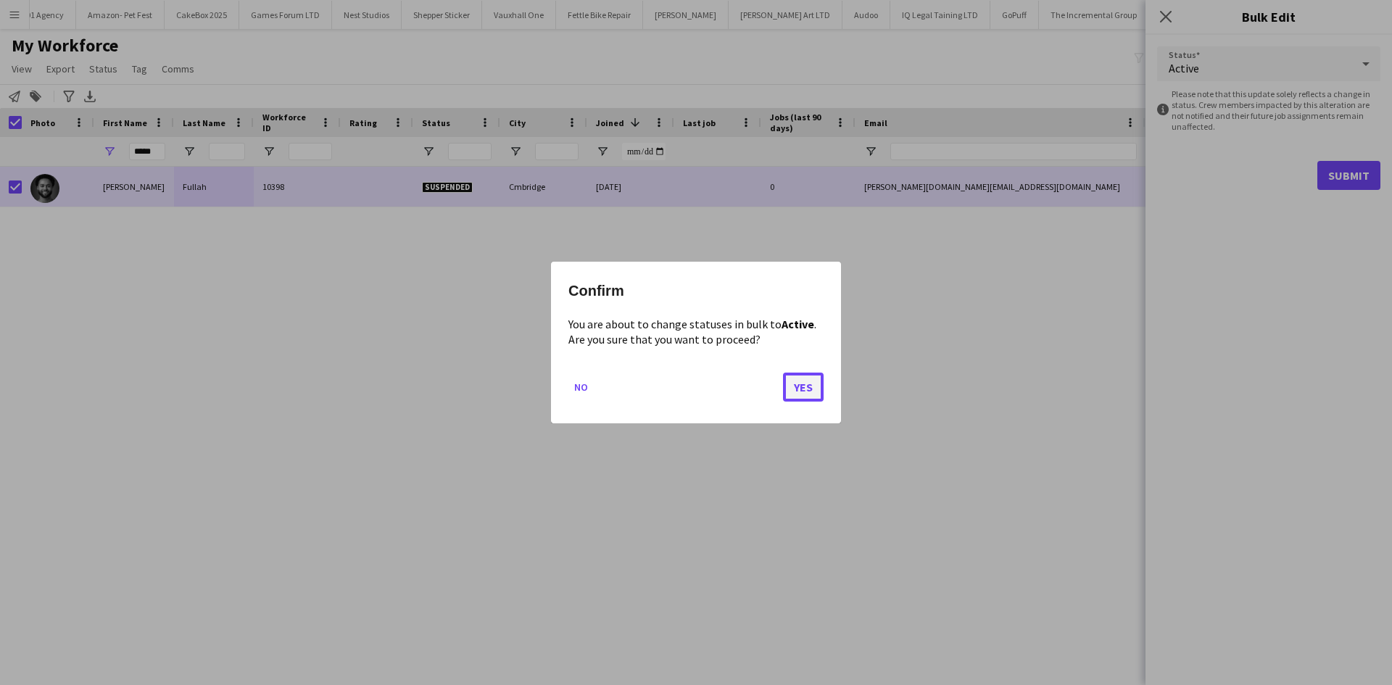
click at [795, 376] on button "Yes" at bounding box center [803, 387] width 41 height 29
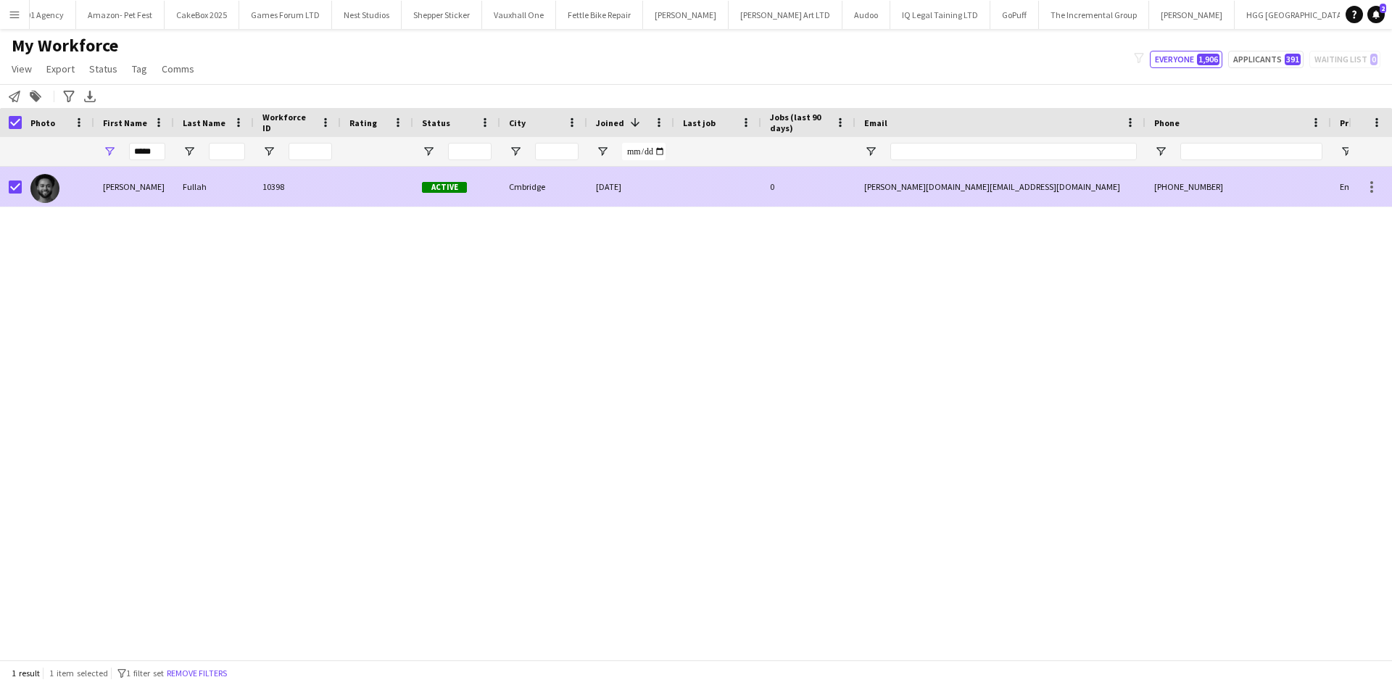
click at [278, 189] on div "10398" at bounding box center [297, 187] width 87 height 40
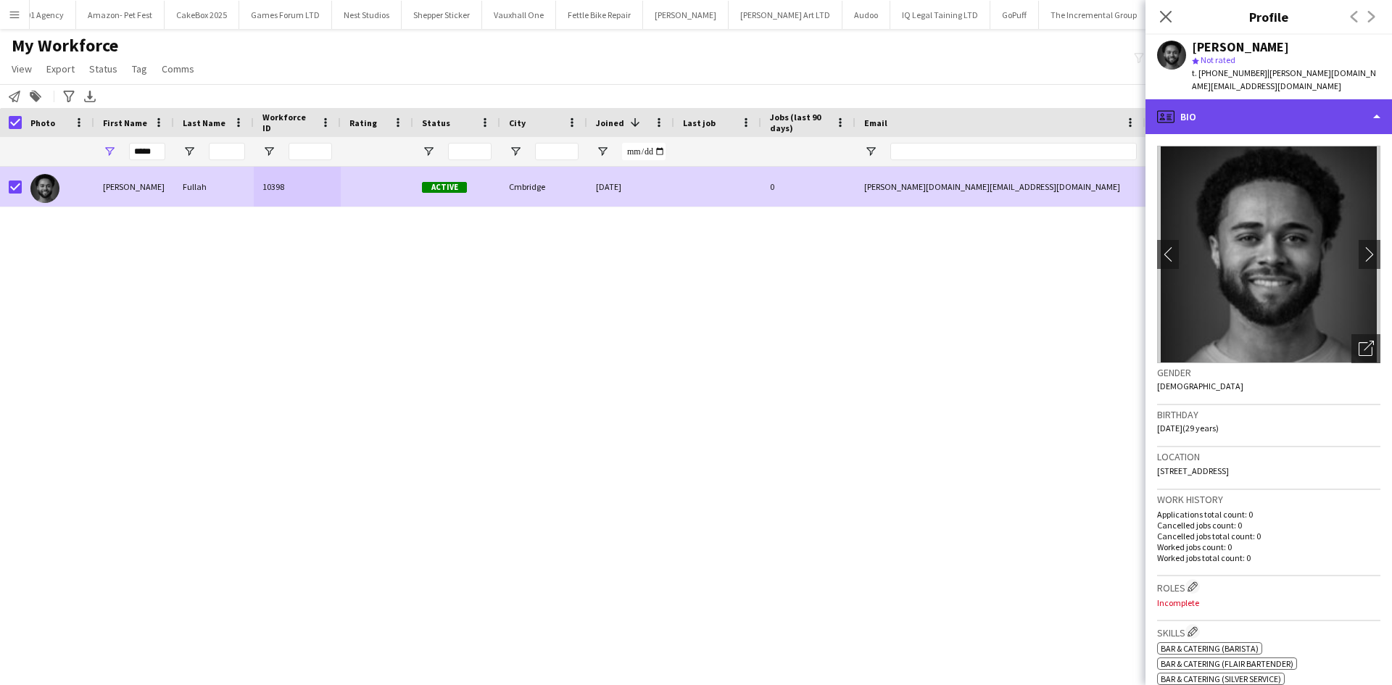
click at [1289, 119] on div "profile Bio" at bounding box center [1269, 116] width 247 height 35
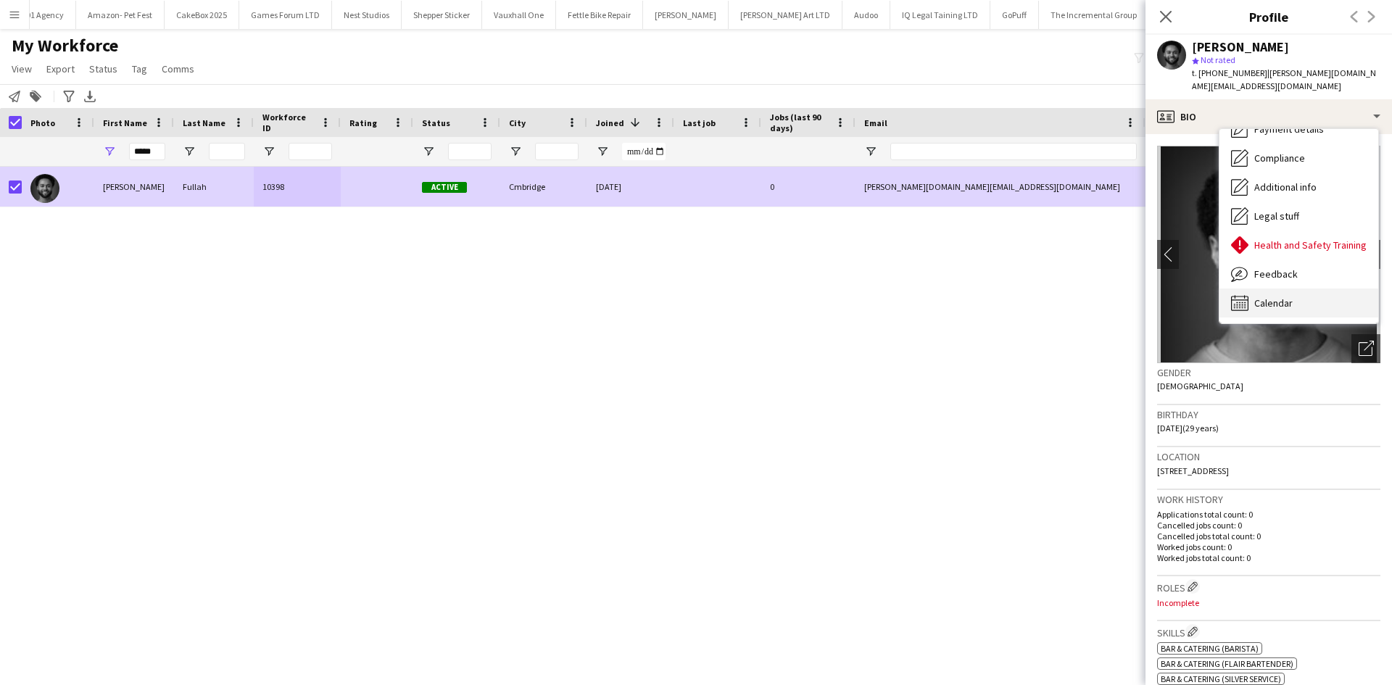
click at [1277, 289] on div "Calendar Calendar" at bounding box center [1299, 303] width 159 height 29
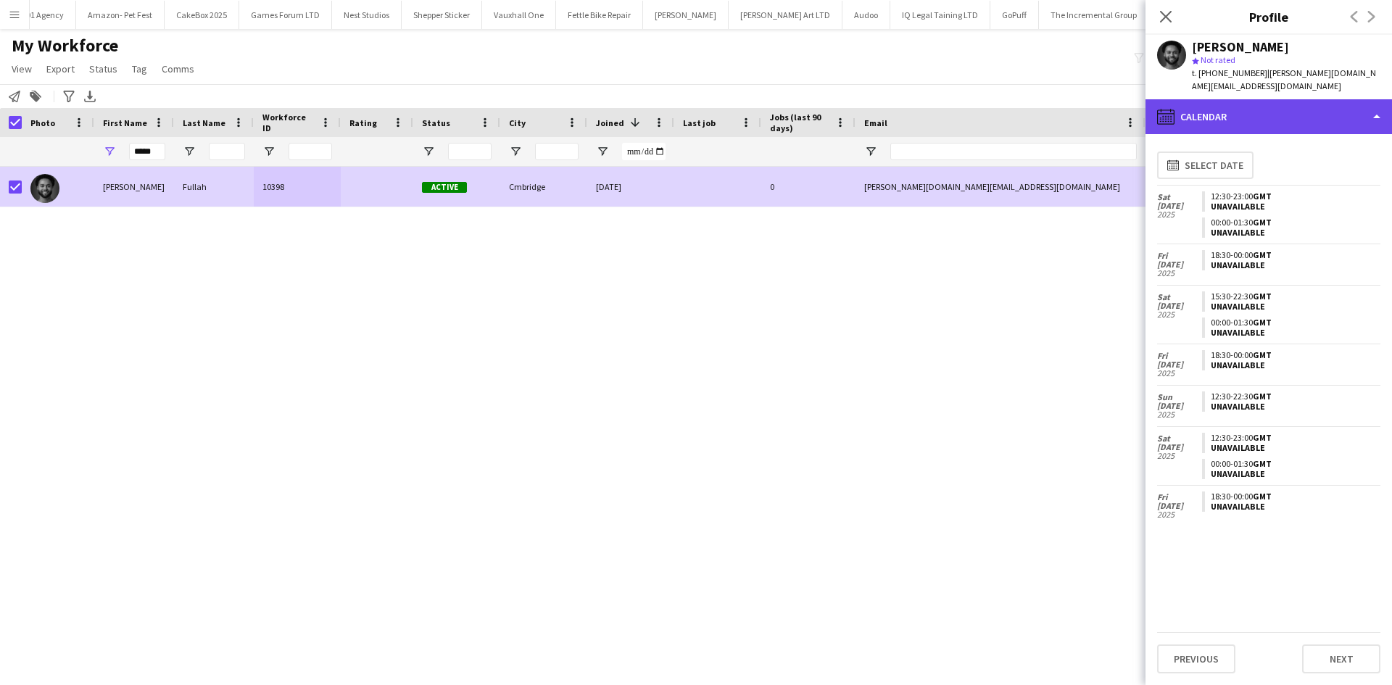
click at [1274, 99] on div "calendar-full Calendar" at bounding box center [1269, 116] width 247 height 35
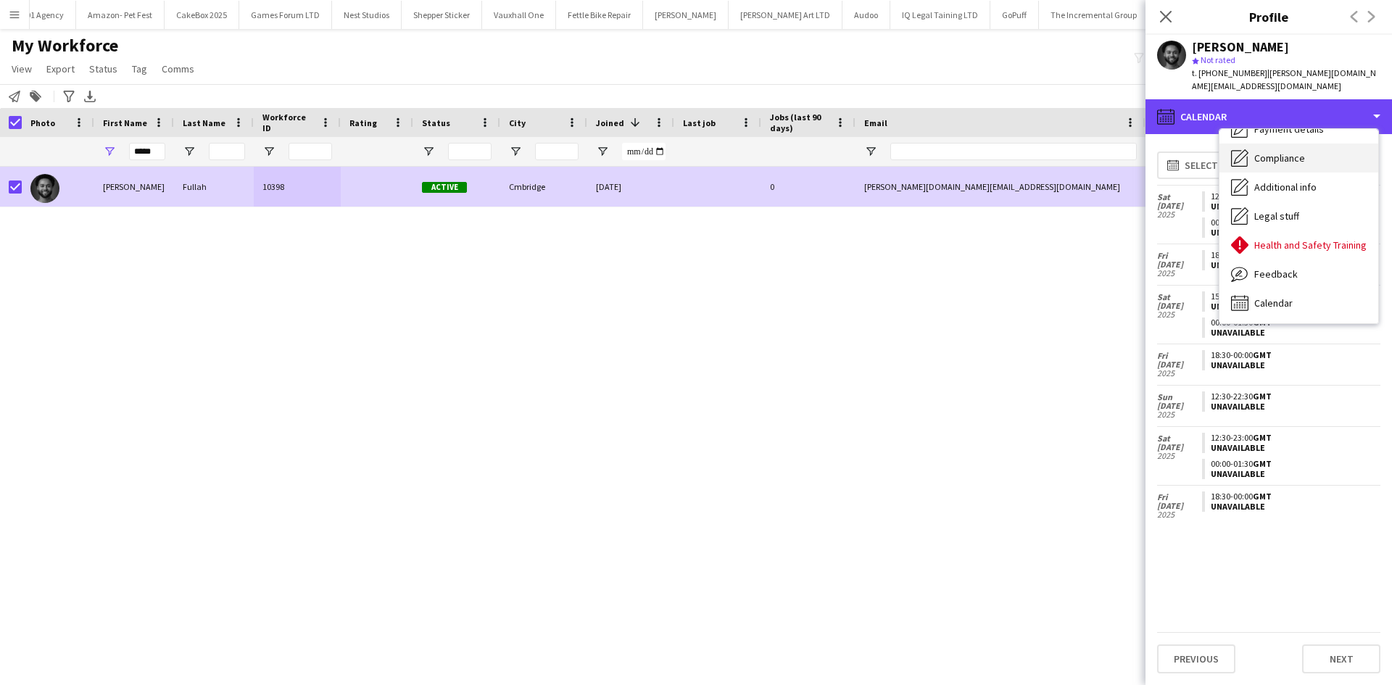
scroll to position [0, 0]
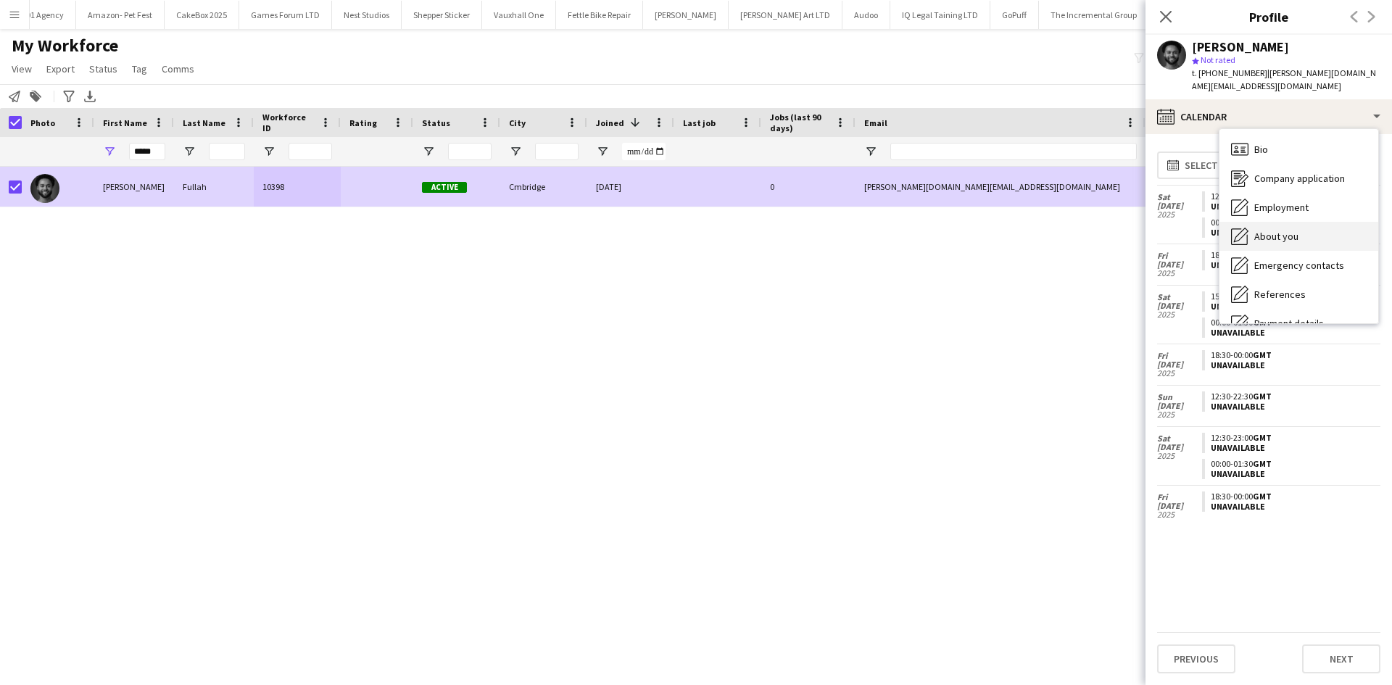
click at [1284, 230] on span "About you" at bounding box center [1276, 236] width 44 height 13
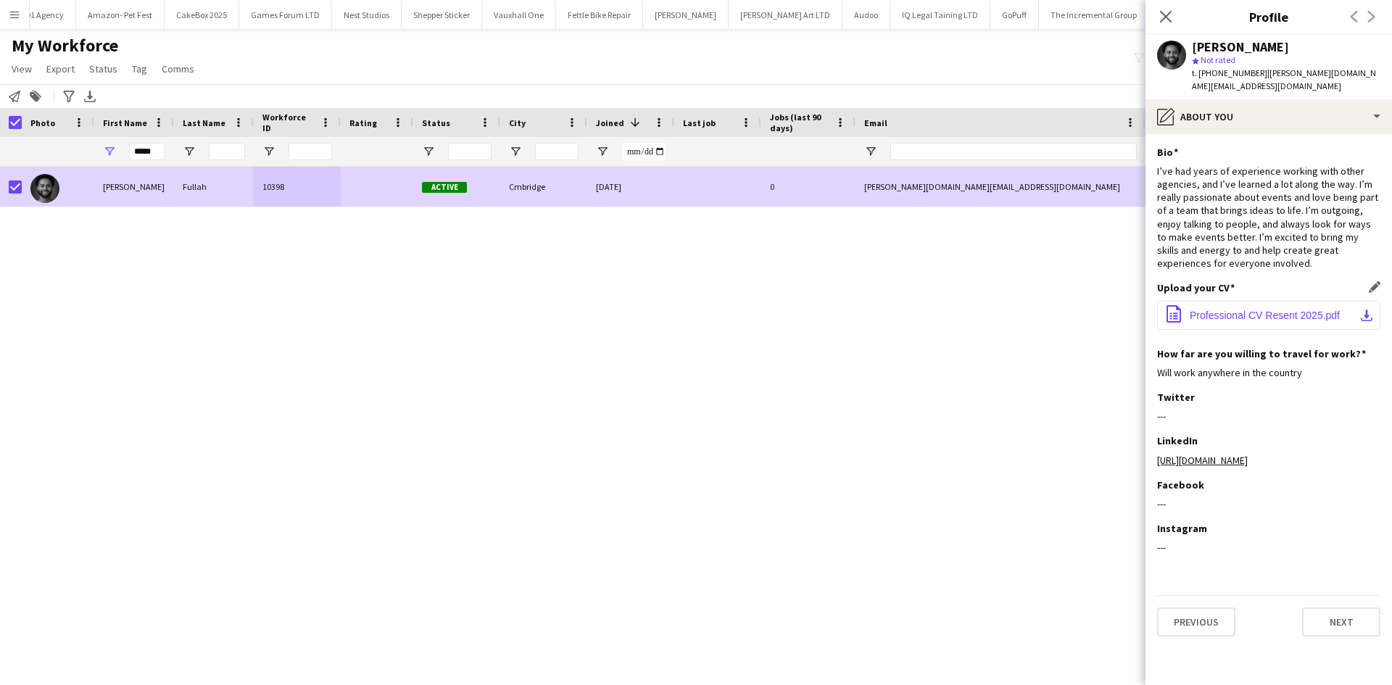
click at [1238, 310] on span "Professional CV Resent 2025.pdf" at bounding box center [1265, 316] width 150 height 12
click at [1160, 14] on icon "Close pop-in" at bounding box center [1166, 16] width 14 height 14
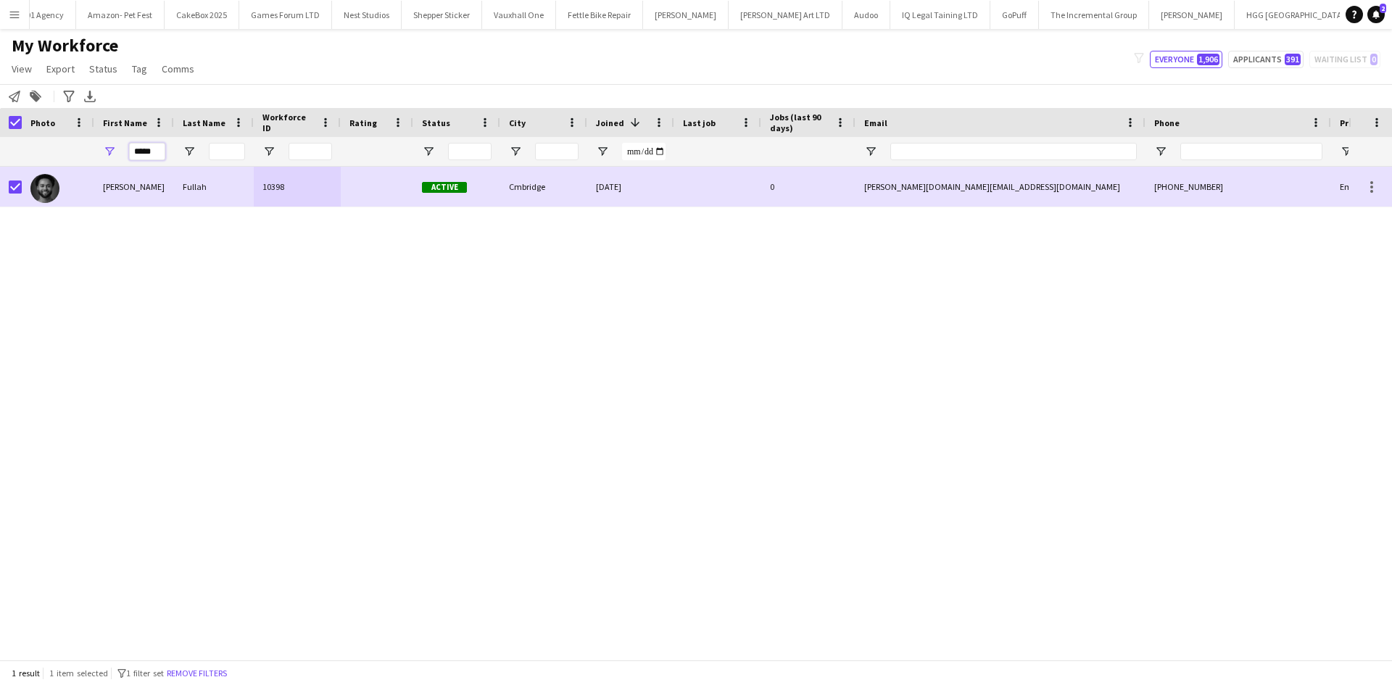
drag, startPoint x: 146, startPoint y: 153, endPoint x: 96, endPoint y: 155, distance: 50.1
click at [96, 155] on div "*****" at bounding box center [134, 151] width 80 height 29
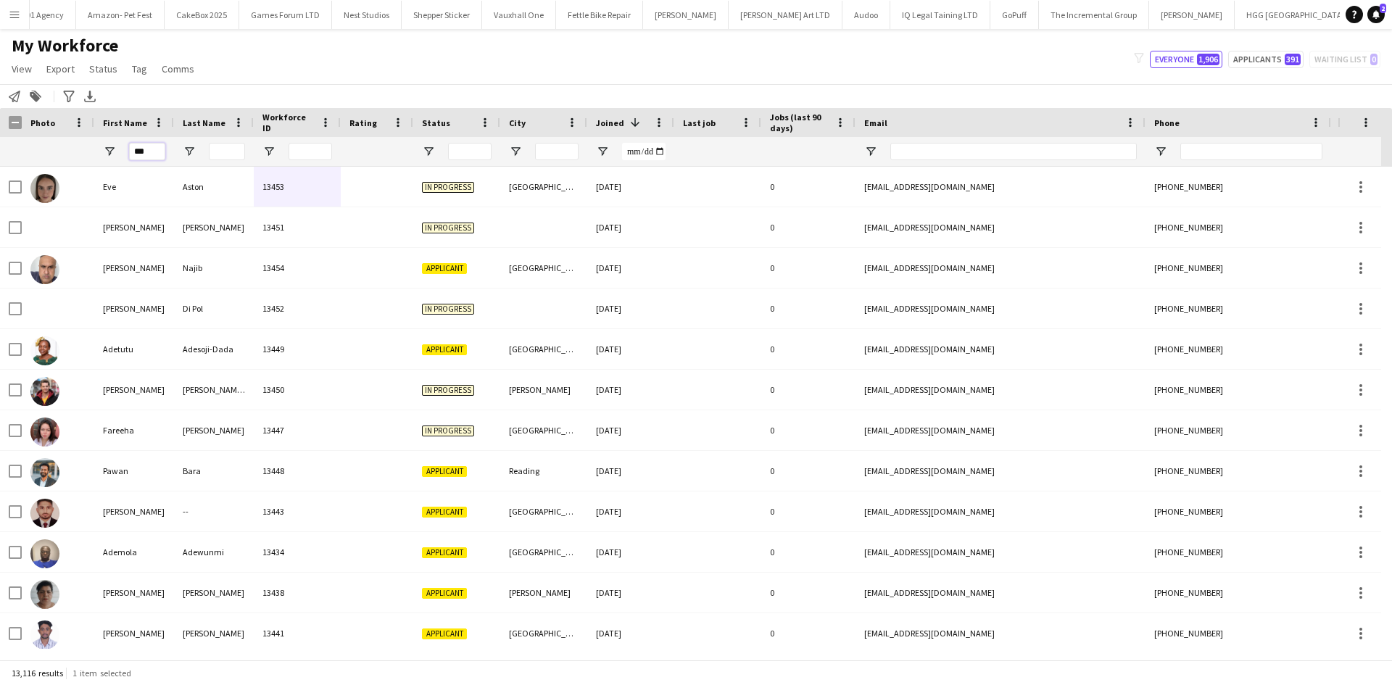
type input "****"
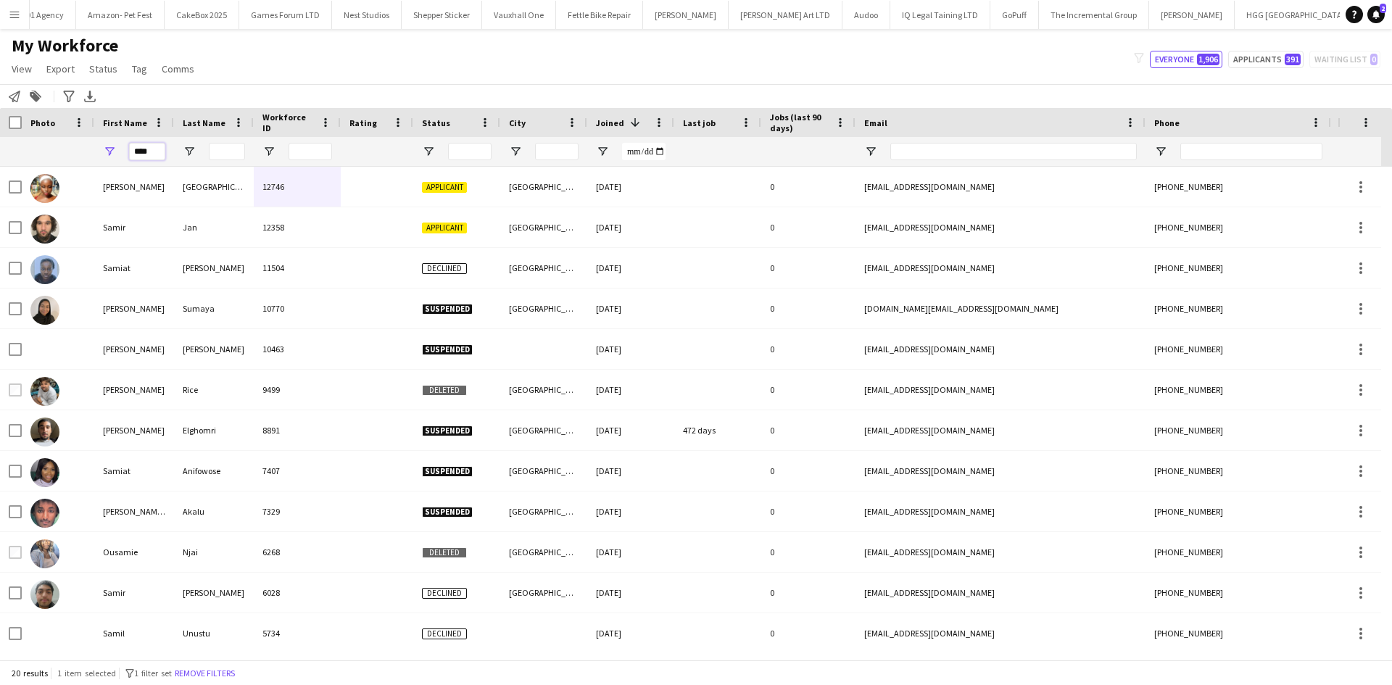
drag, startPoint x: 152, startPoint y: 154, endPoint x: 82, endPoint y: 173, distance: 73.0
click at [82, 173] on div "Workforce Details Photo First Name" at bounding box center [696, 384] width 1392 height 552
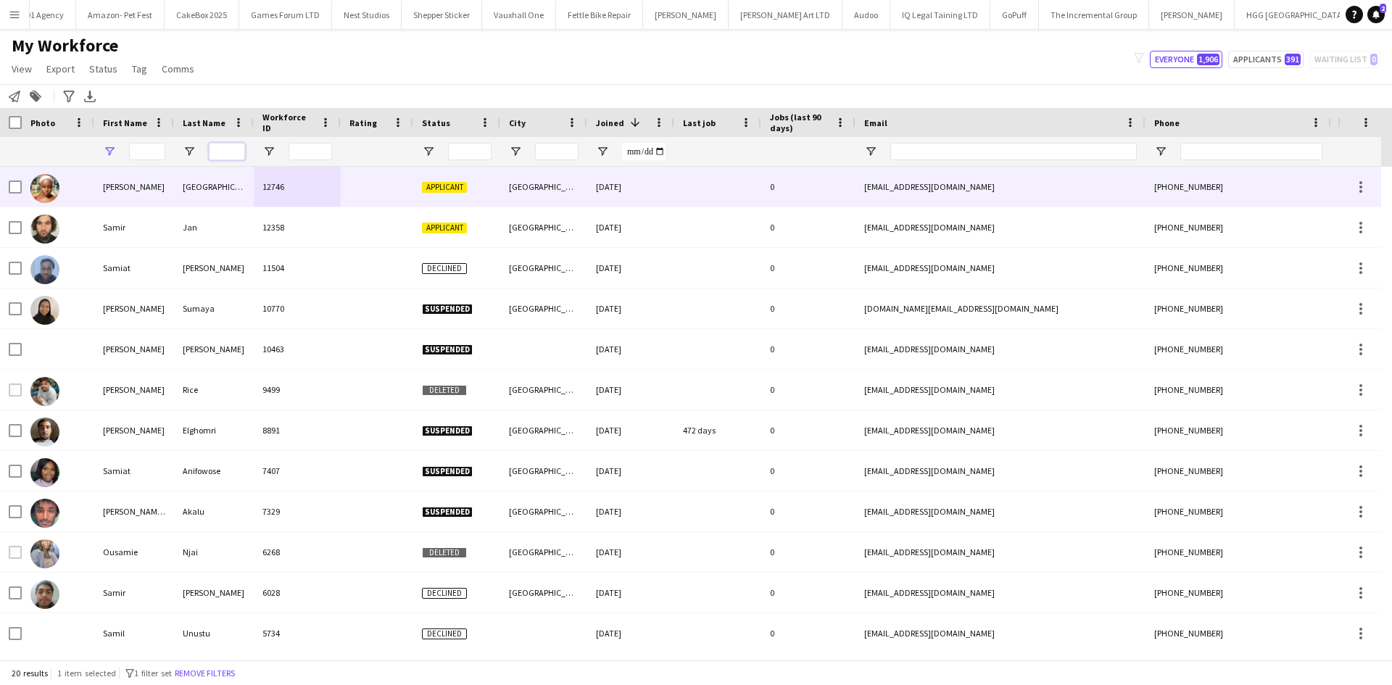
click at [233, 146] on input "Last Name Filter Input" at bounding box center [227, 151] width 36 height 17
click at [228, 148] on input "Last Name Filter Input" at bounding box center [227, 151] width 36 height 17
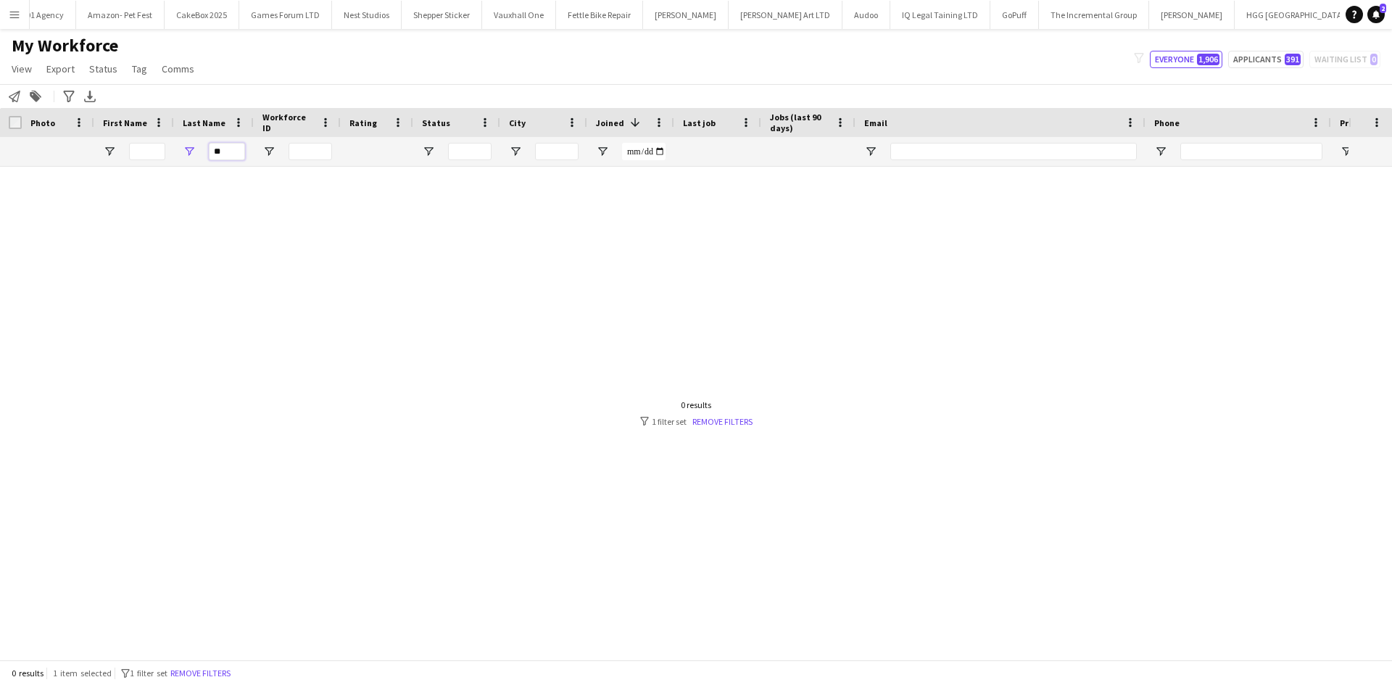
type input "*"
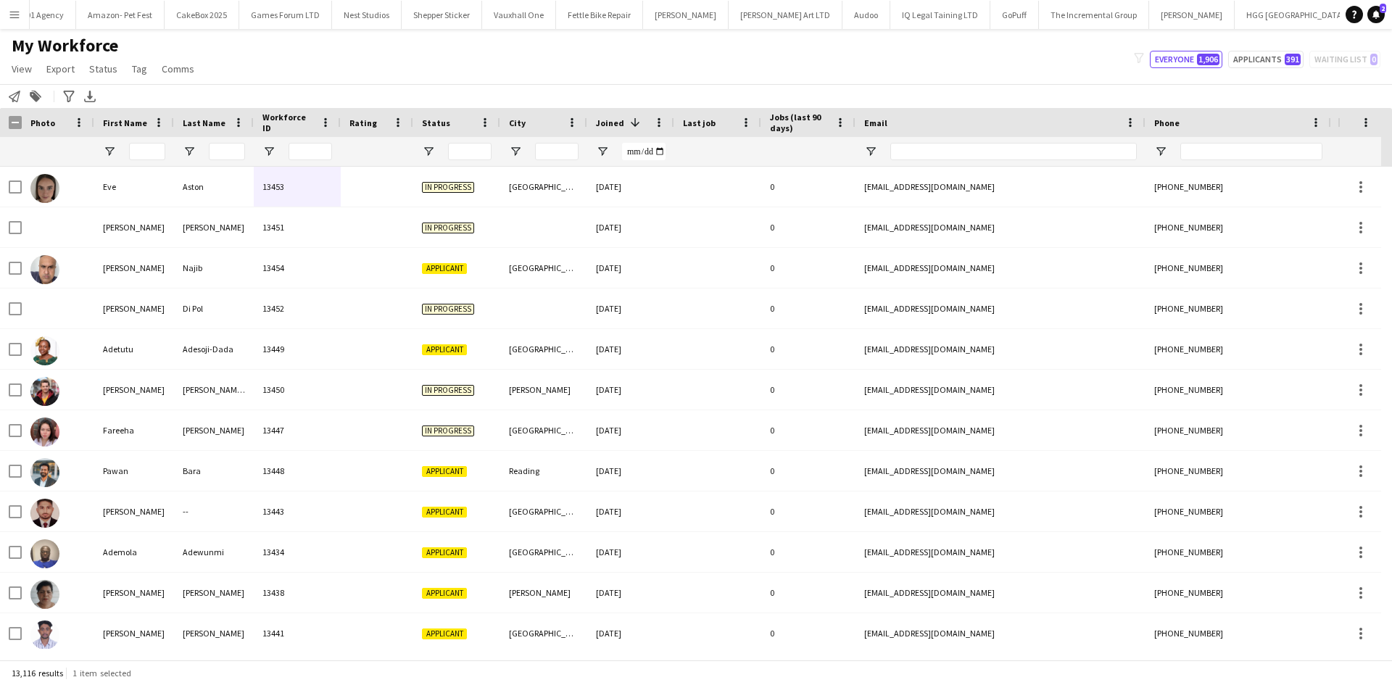
click at [127, 138] on div at bounding box center [134, 151] width 80 height 29
click at [147, 154] on input "First Name Filter Input" at bounding box center [147, 151] width 36 height 17
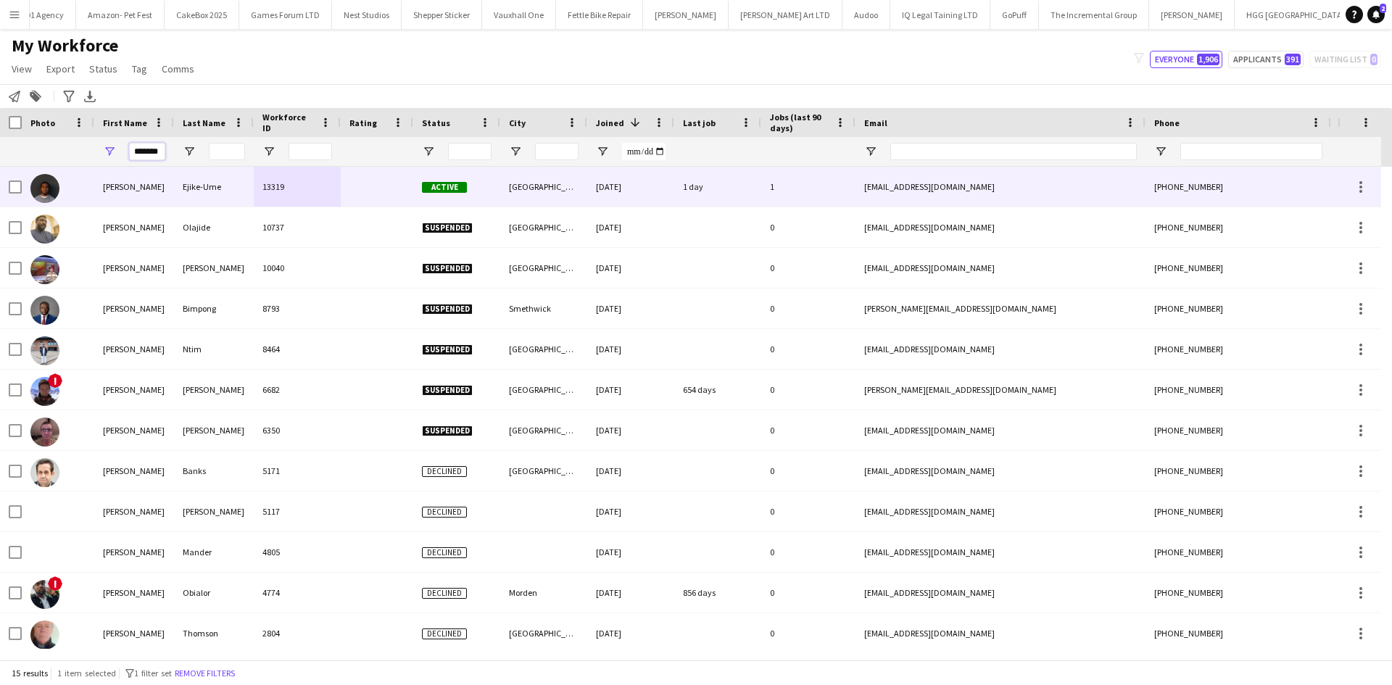
type input "*******"
click at [252, 202] on div "Ejike-Ume" at bounding box center [214, 187] width 80 height 40
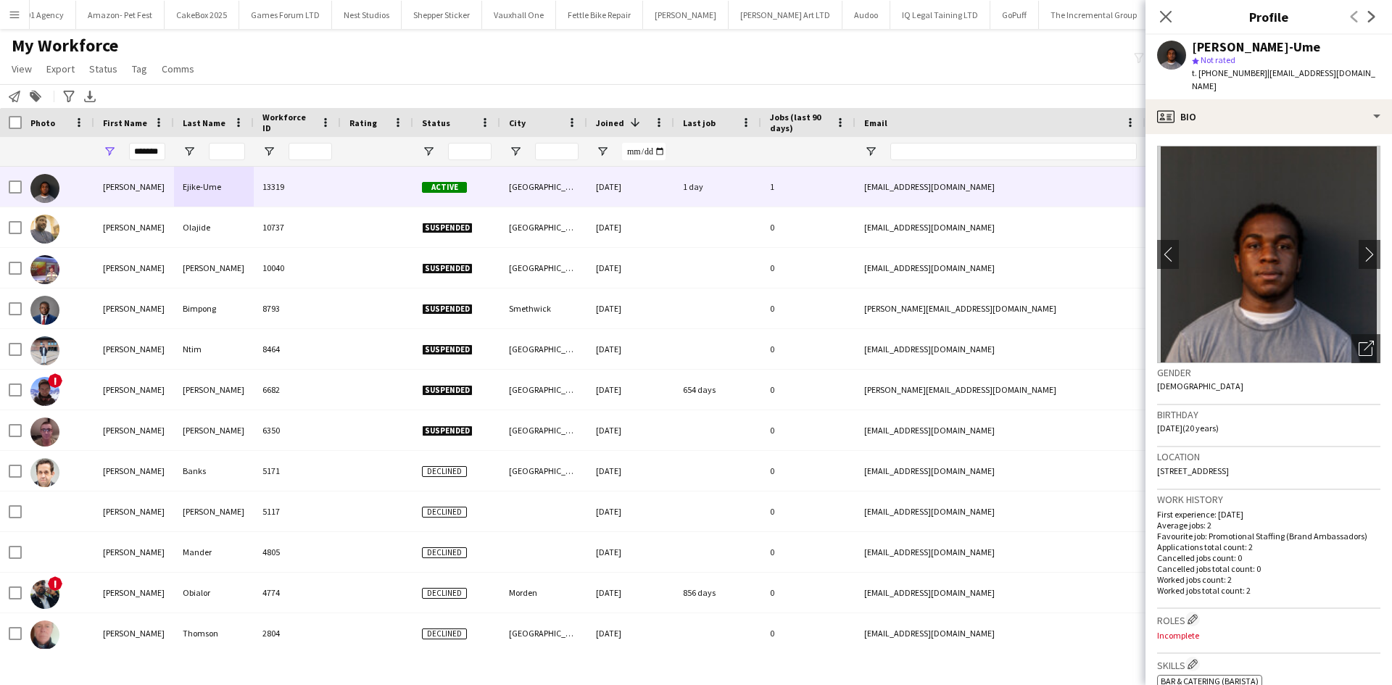
click at [1197, 83] on div "Richard Ejike-Ume star Not rated t. +447404647843 | ejikeumerichard@gmail.com" at bounding box center [1269, 67] width 247 height 65
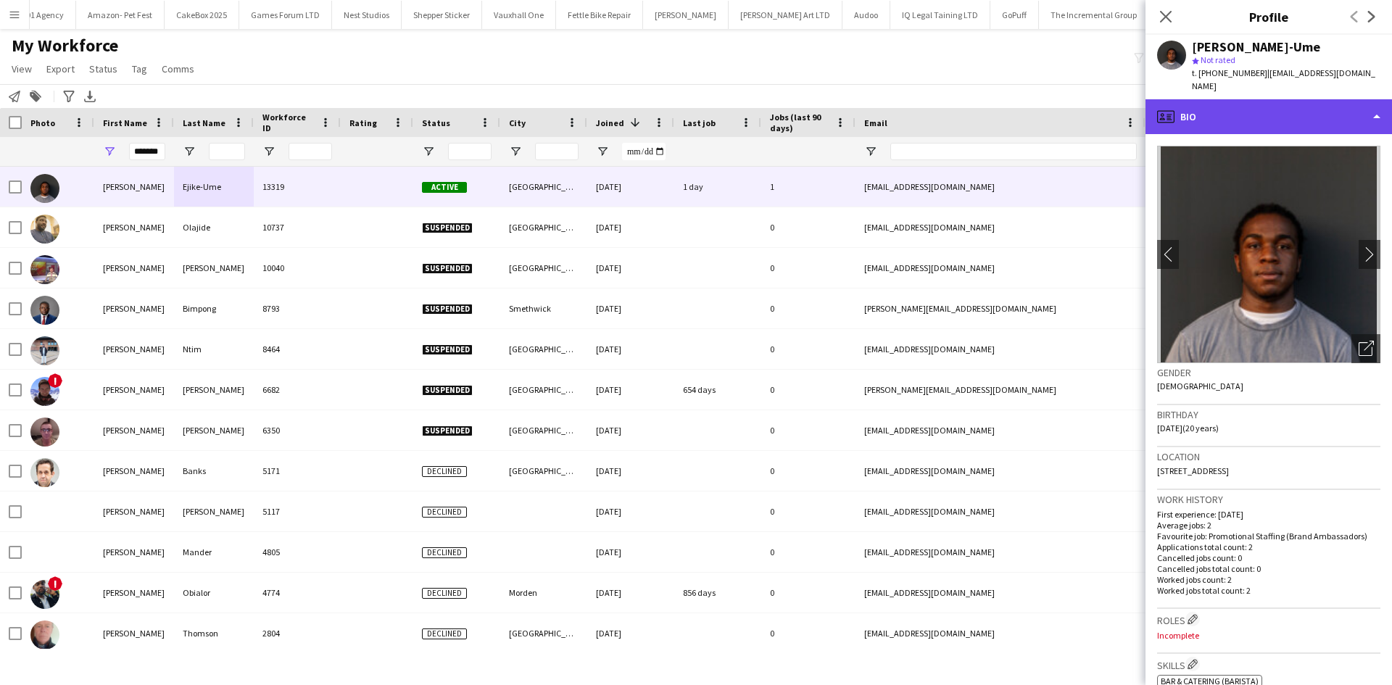
click at [1194, 99] on div "profile Bio" at bounding box center [1269, 116] width 247 height 35
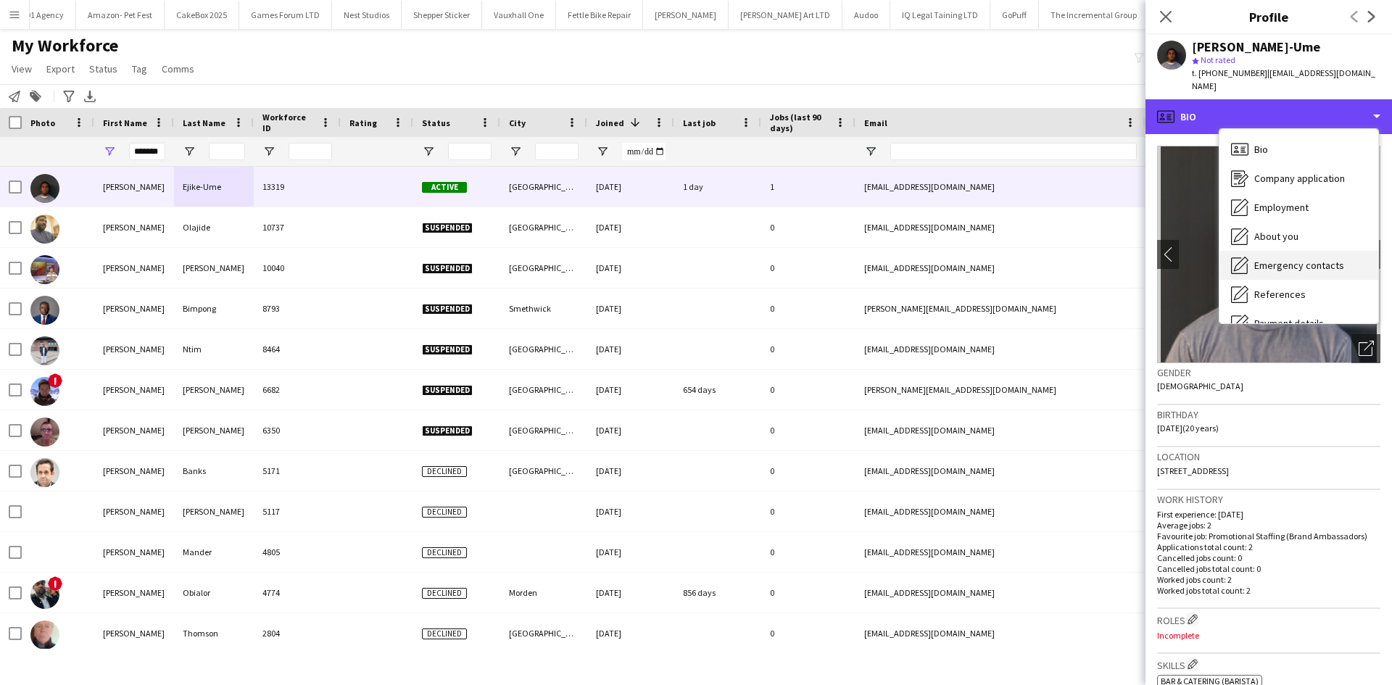
scroll to position [194, 0]
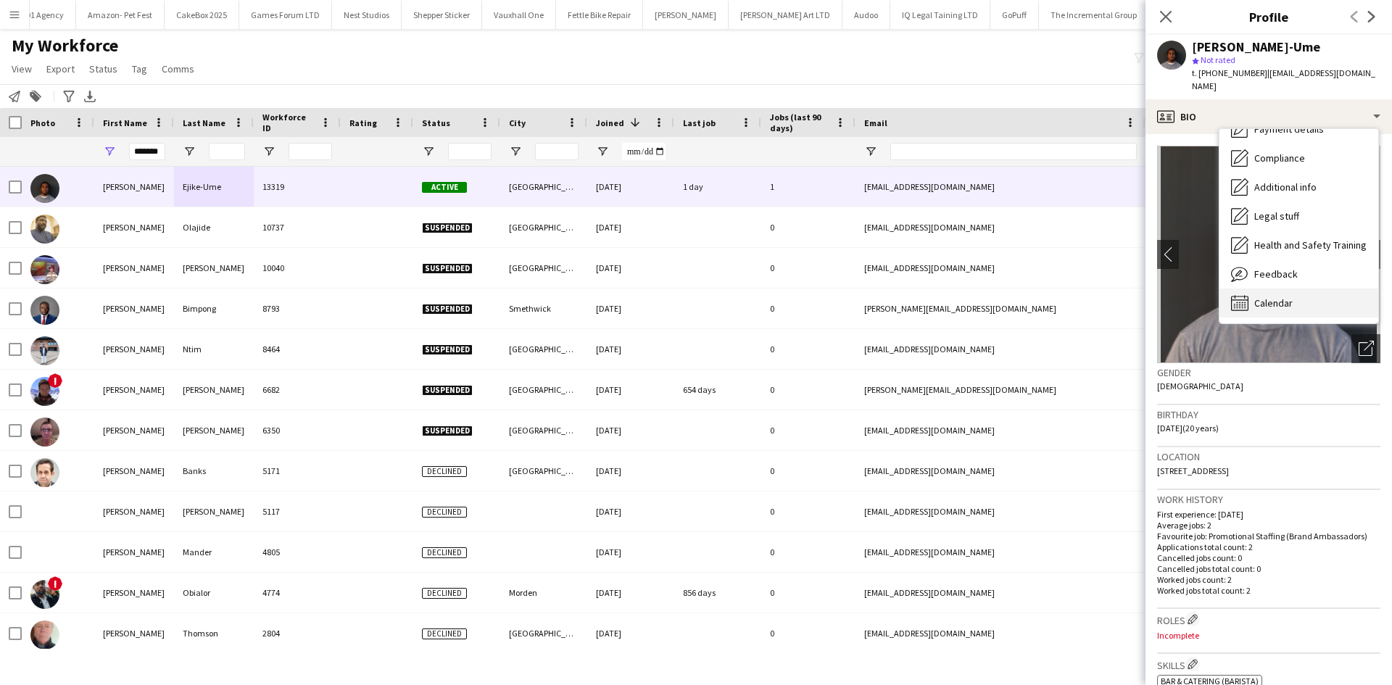
click at [1270, 289] on div "Calendar Calendar" at bounding box center [1299, 303] width 159 height 29
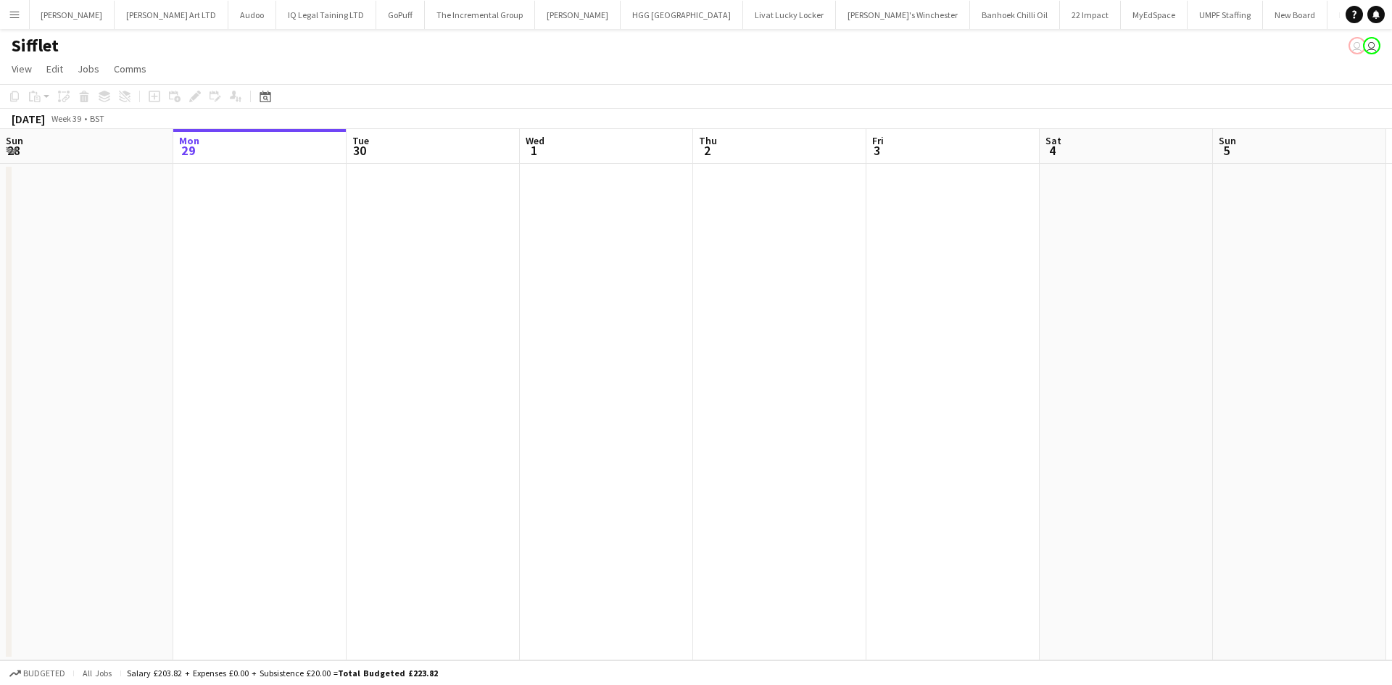
scroll to position [0, 2602]
click at [17, 12] on app-icon "Menu" at bounding box center [15, 15] width 12 height 12
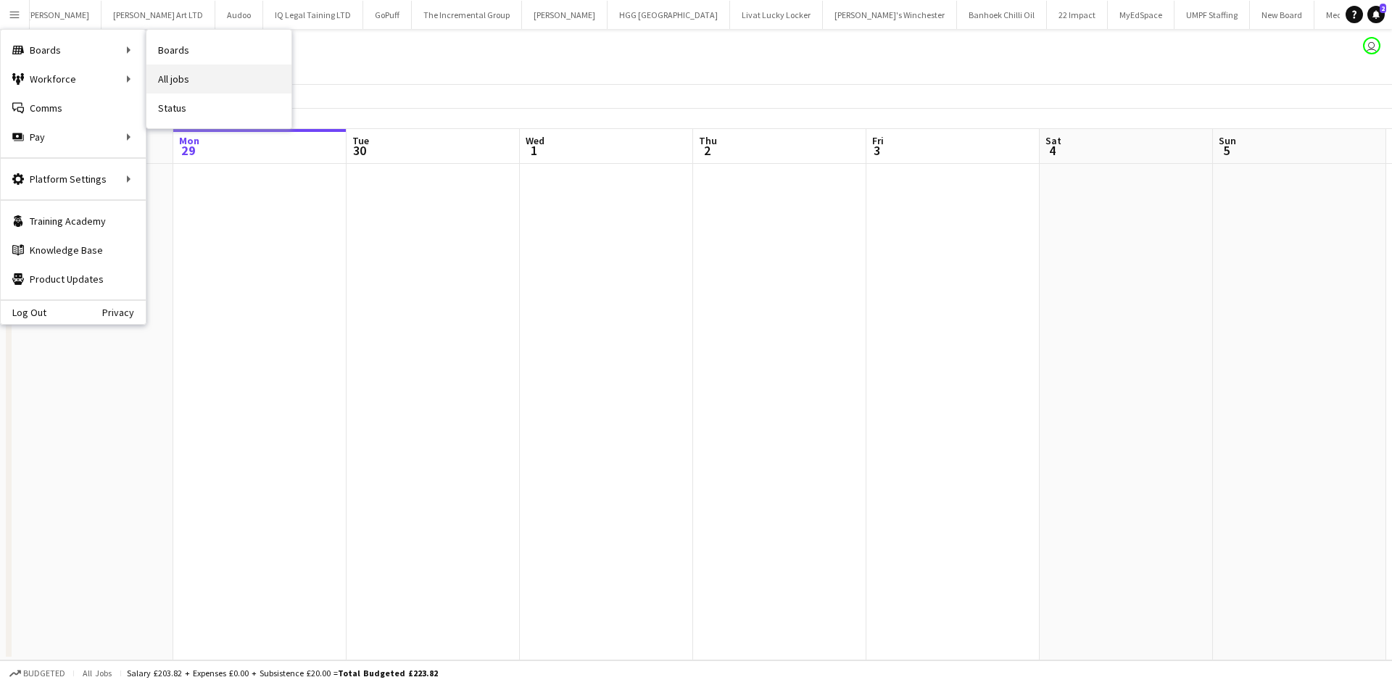
click at [189, 78] on link "All jobs" at bounding box center [218, 79] width 145 height 29
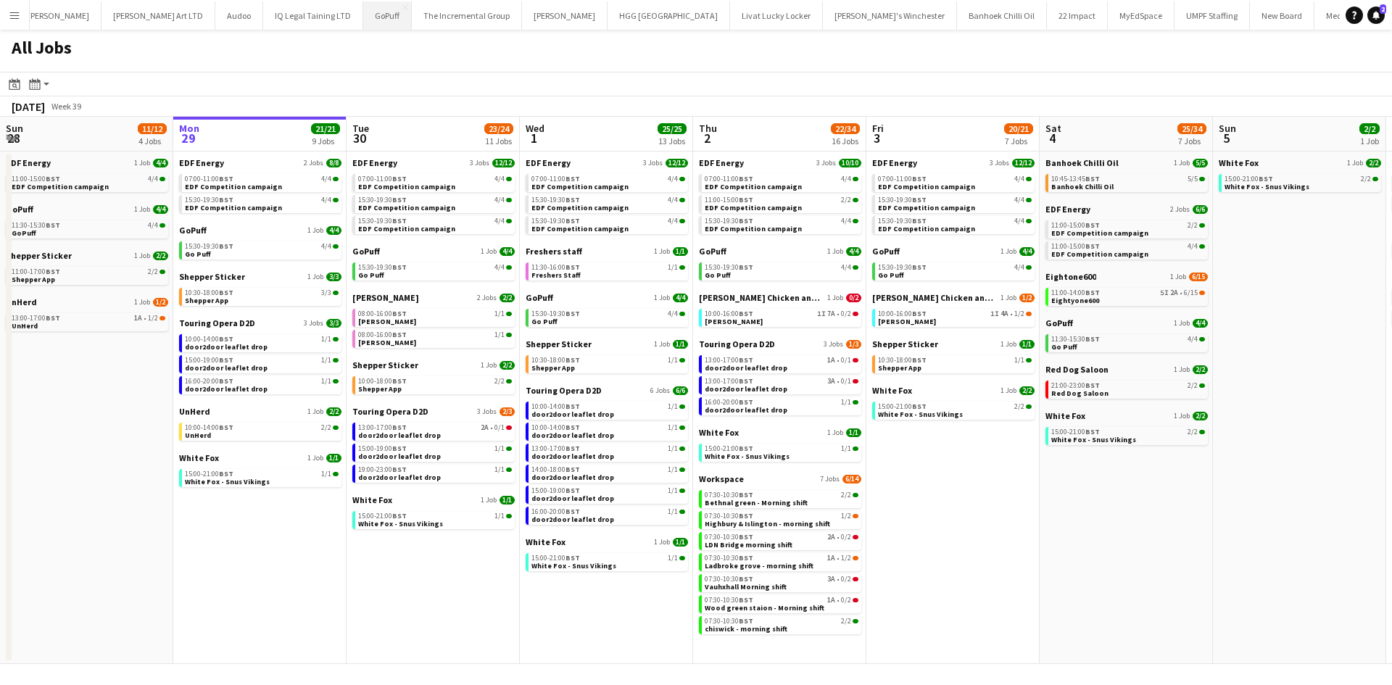
scroll to position [0, 347]
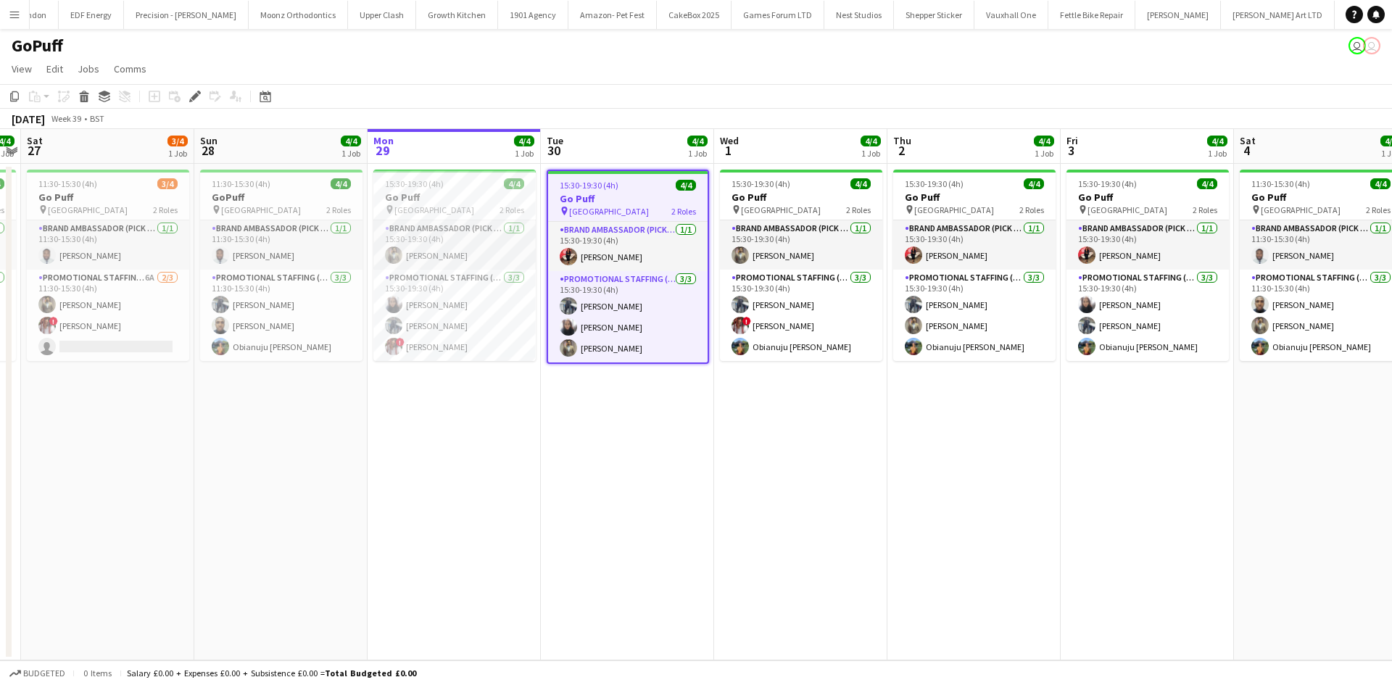
scroll to position [0, 1488]
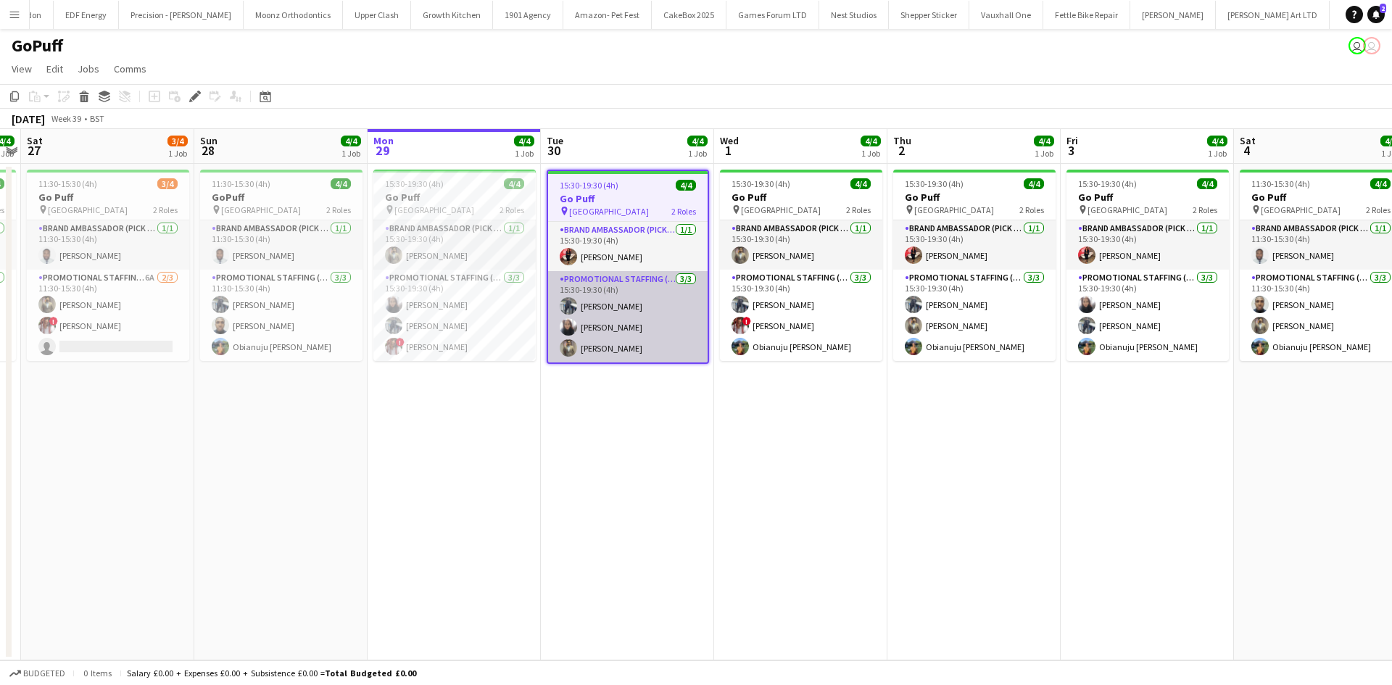
click at [597, 327] on app-card-role "Promotional Staffing (Brand Ambassadors) 3/3 15:30-19:30 (4h) Saif Hassan shazm…" at bounding box center [628, 316] width 160 height 91
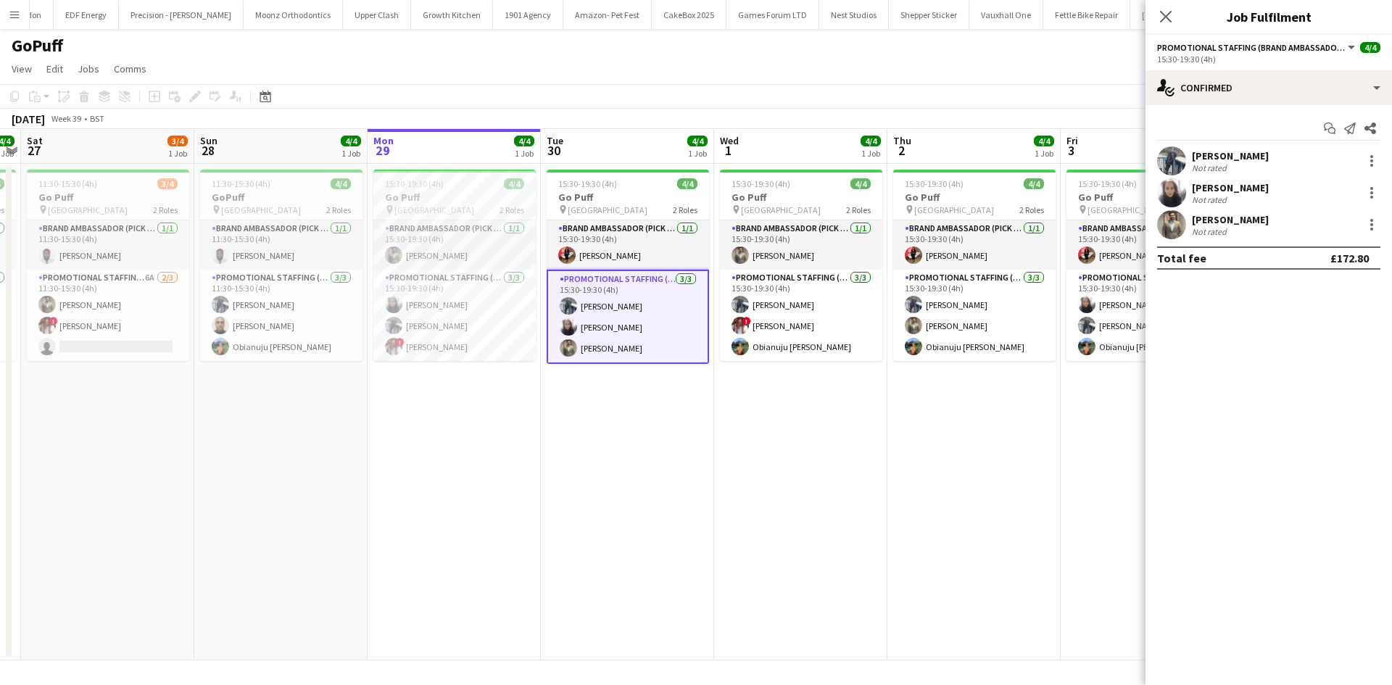
click at [1190, 190] on div "shazma khan Not rated" at bounding box center [1269, 192] width 247 height 29
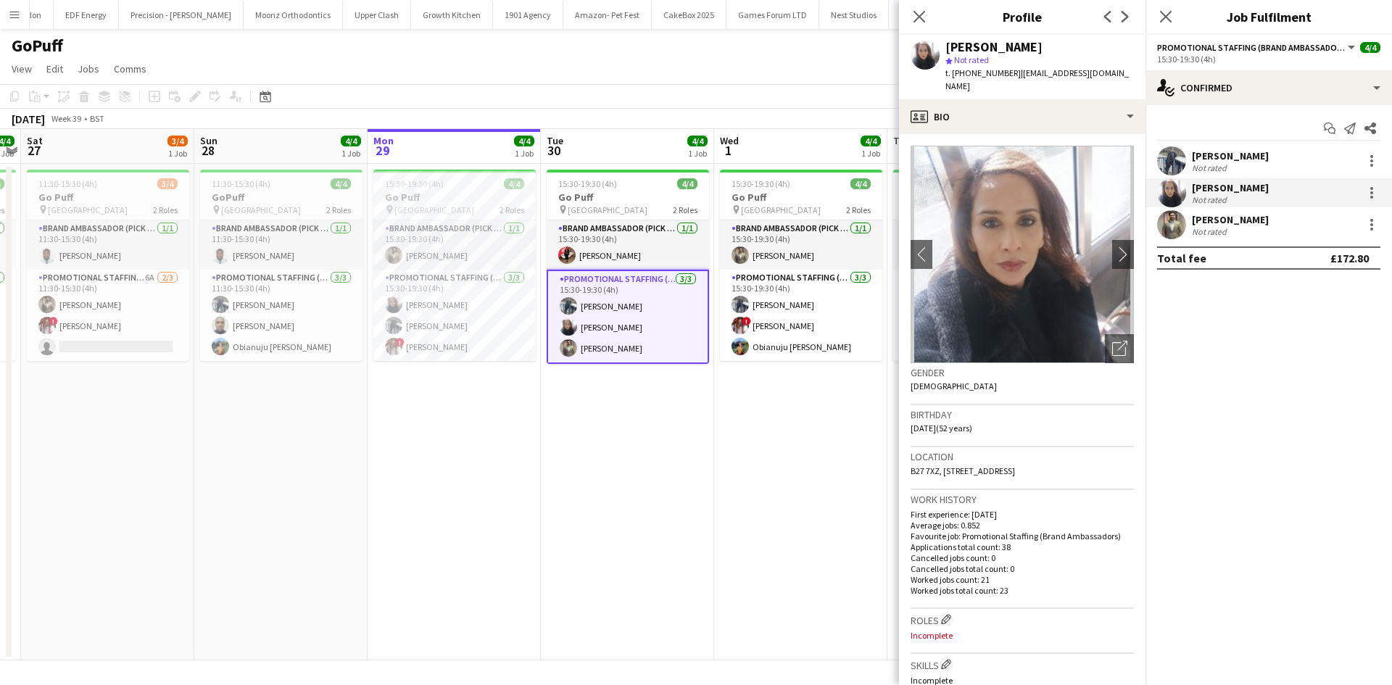
click at [1216, 188] on div "shazma khan" at bounding box center [1230, 187] width 77 height 13
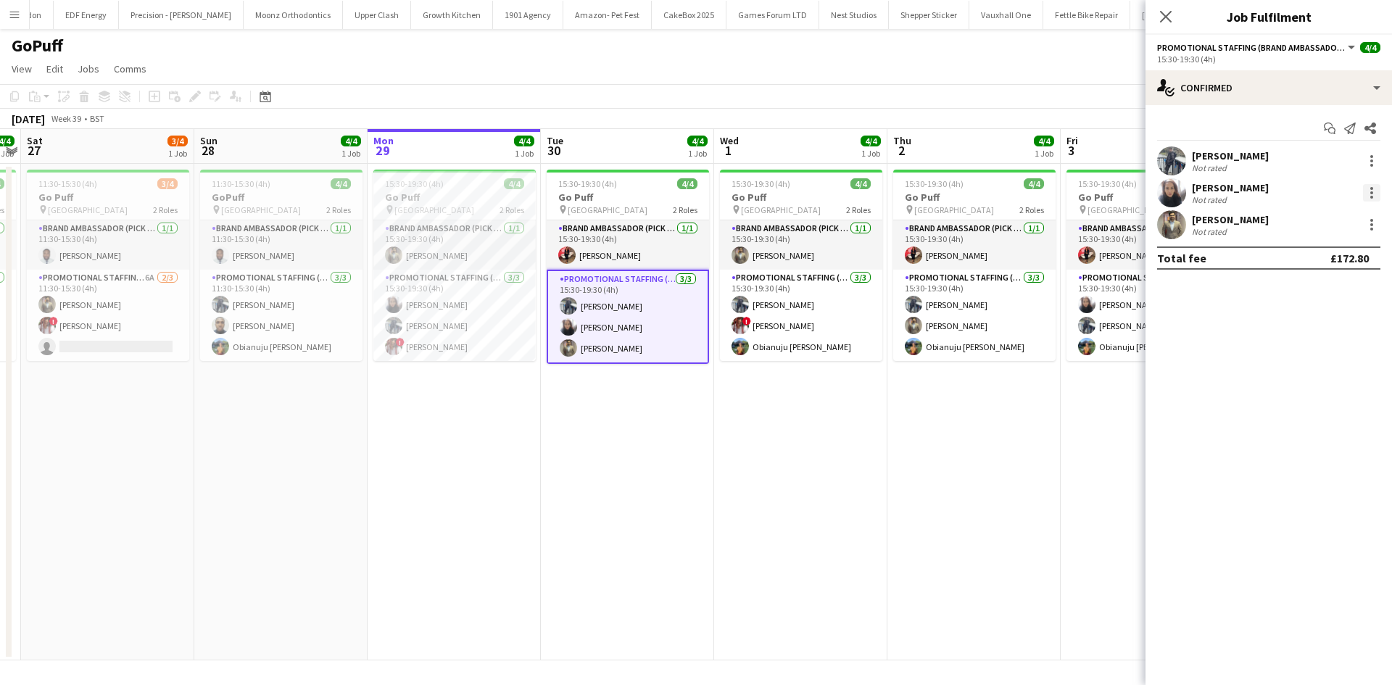
click at [1371, 193] on div at bounding box center [1371, 192] width 3 height 3
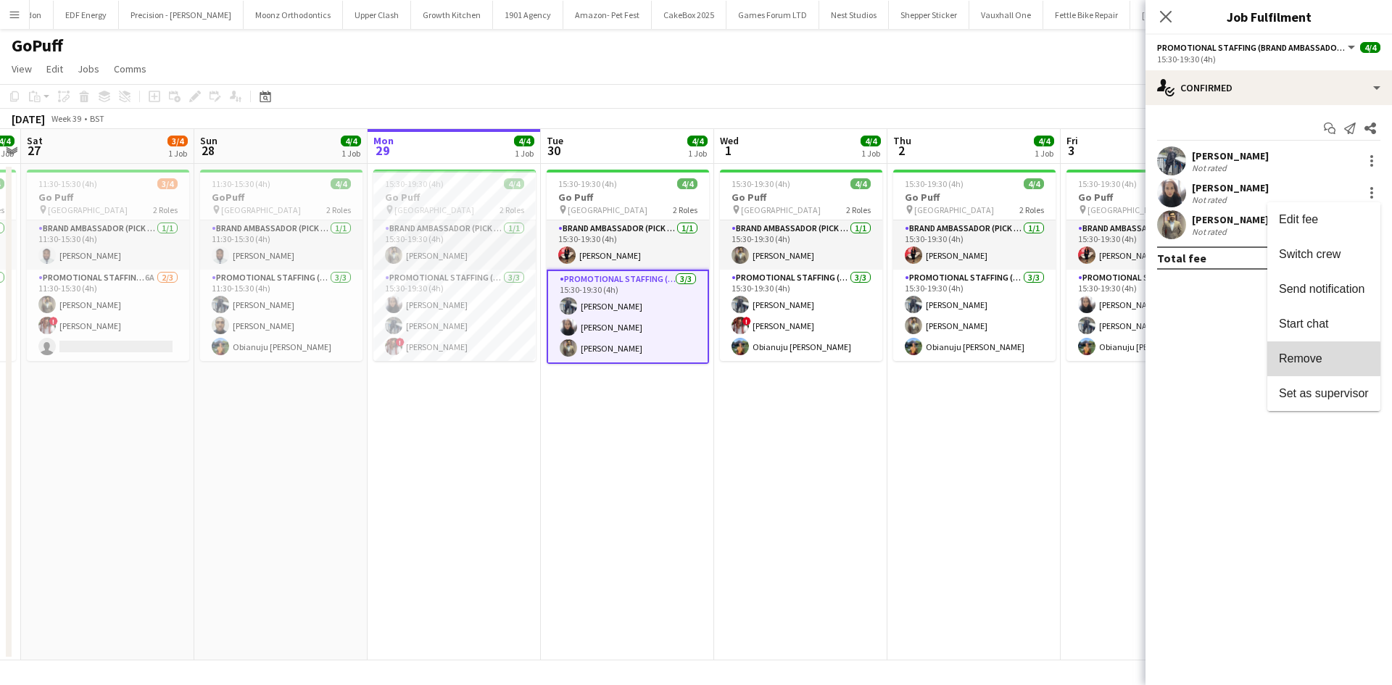
click at [1290, 360] on span "Remove" at bounding box center [1301, 358] width 44 height 12
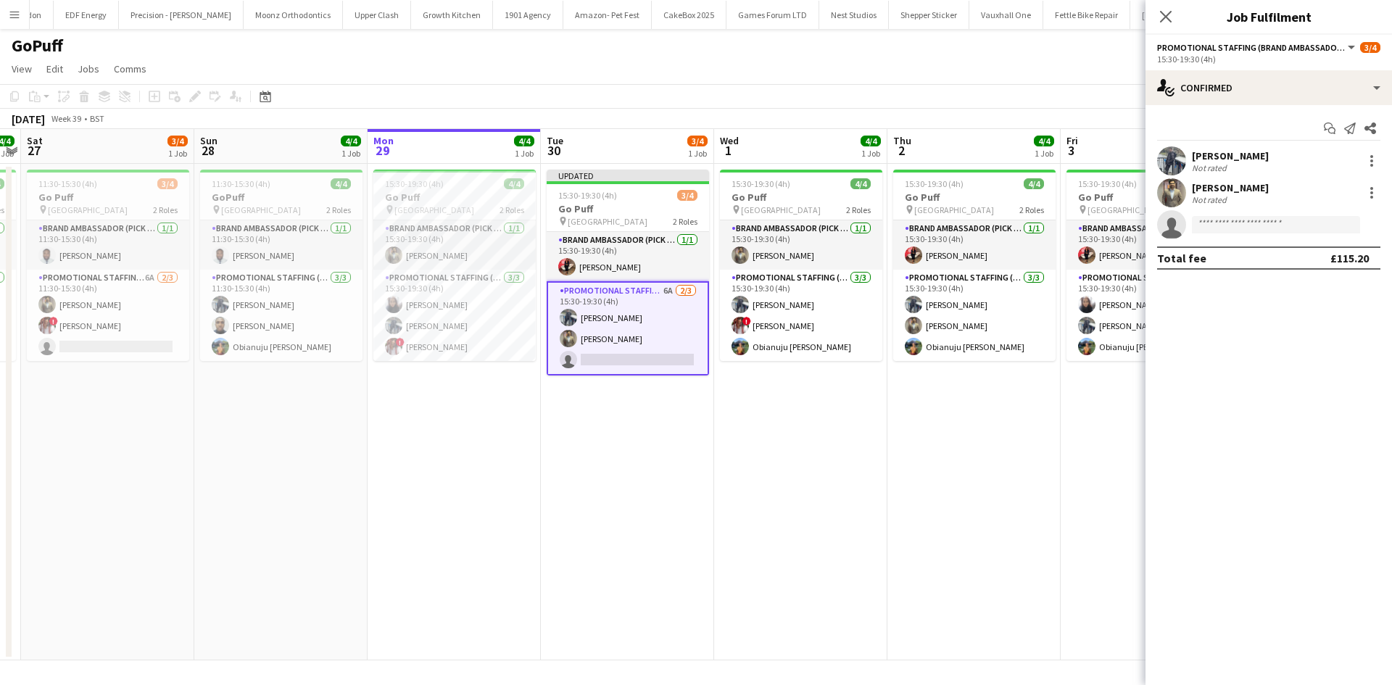
click at [880, 440] on app-date-cell "15:30-19:30 (4h) 4/4 Go Puff pin Birmingham 2 Roles Brand Ambassador (Pick up) …" at bounding box center [800, 412] width 173 height 497
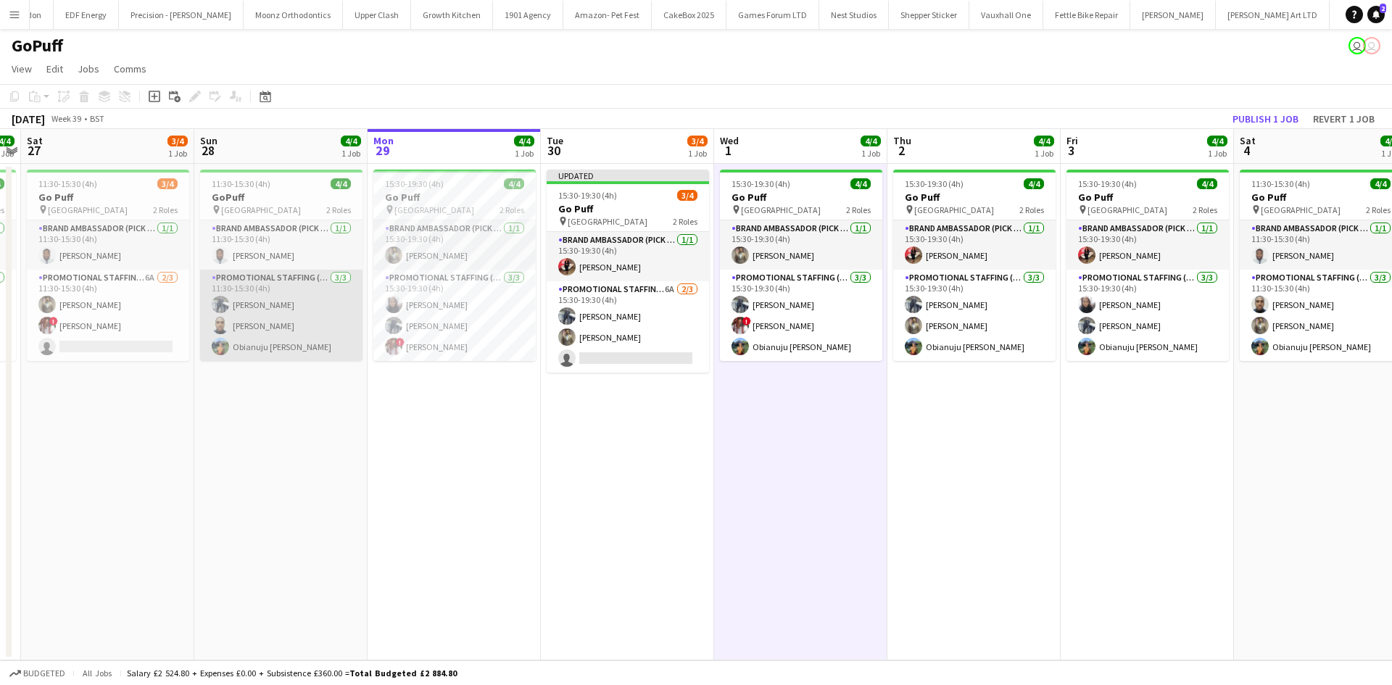
scroll to position [0, 500]
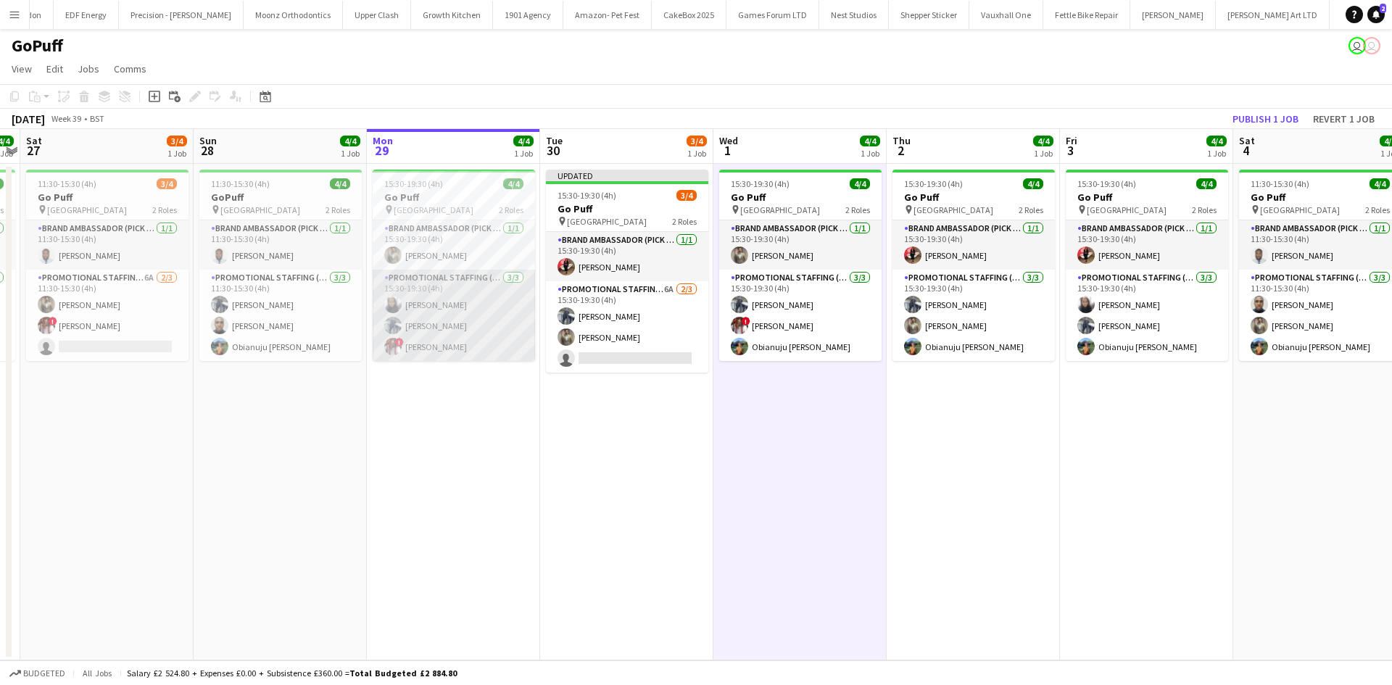
click at [431, 304] on app-card-role "Promotional Staffing (Brand Ambassadors) 3/3 15:30-19:30 (4h) shazma khan Saif …" at bounding box center [454, 315] width 162 height 91
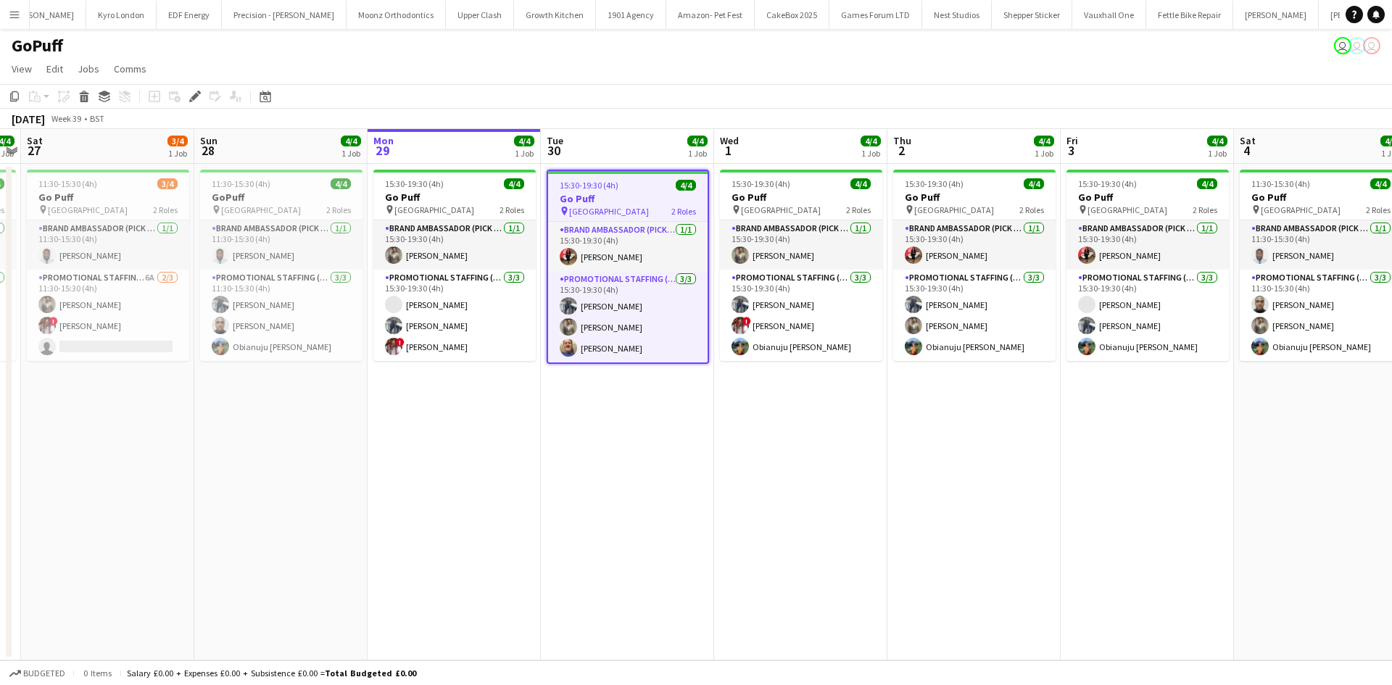
scroll to position [0, 1488]
click at [18, 12] on app-icon "Menu" at bounding box center [15, 15] width 12 height 12
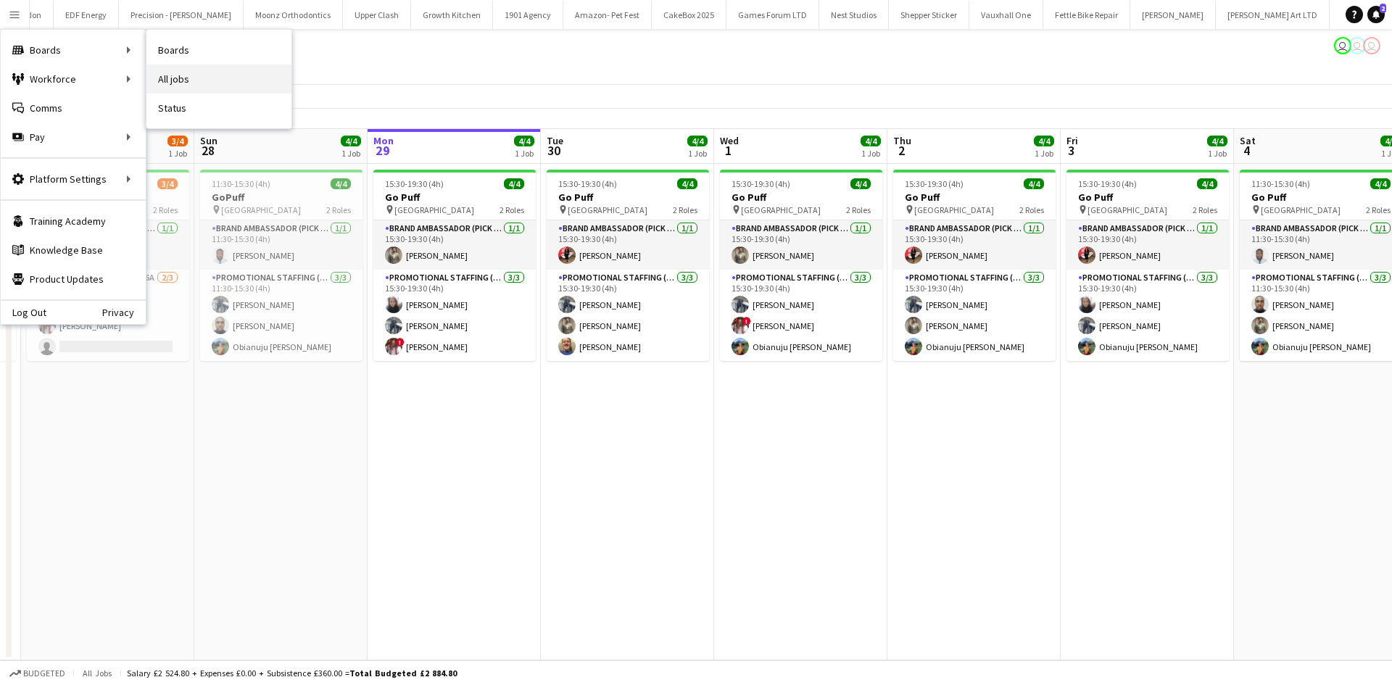
click at [192, 75] on link "All jobs" at bounding box center [218, 79] width 145 height 29
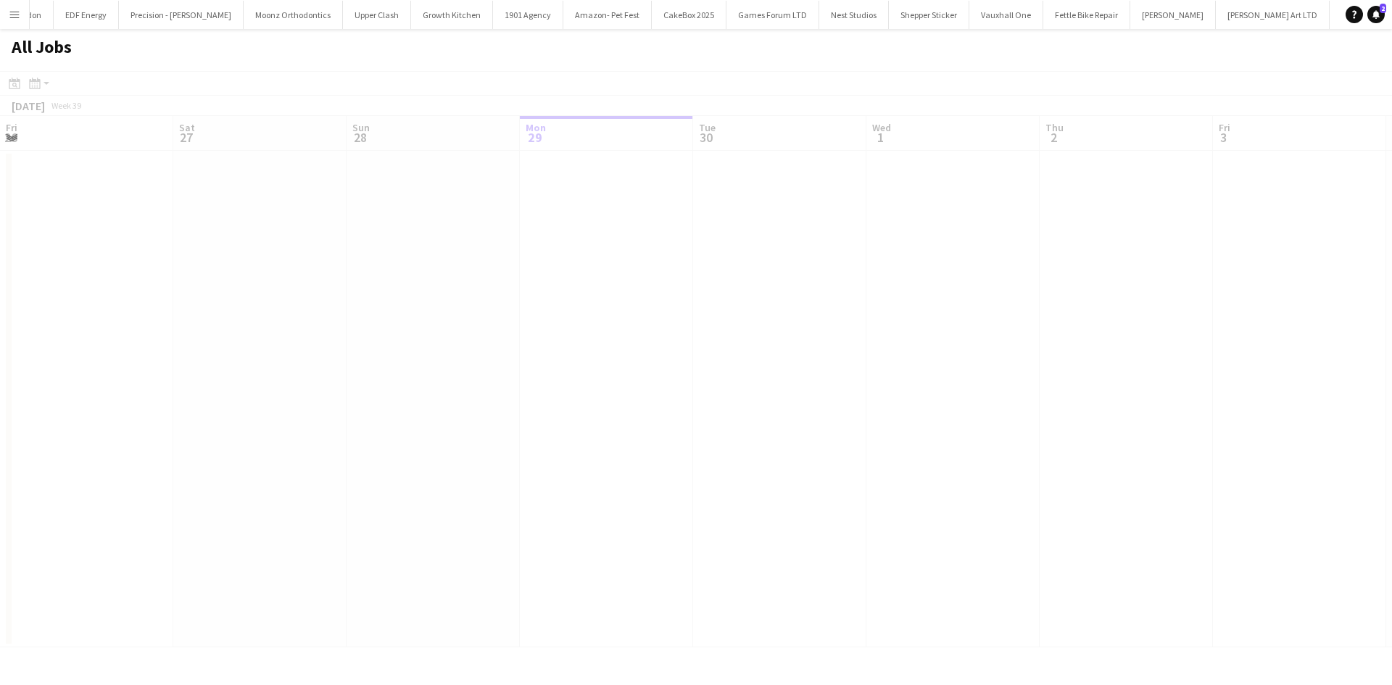
scroll to position [0, 347]
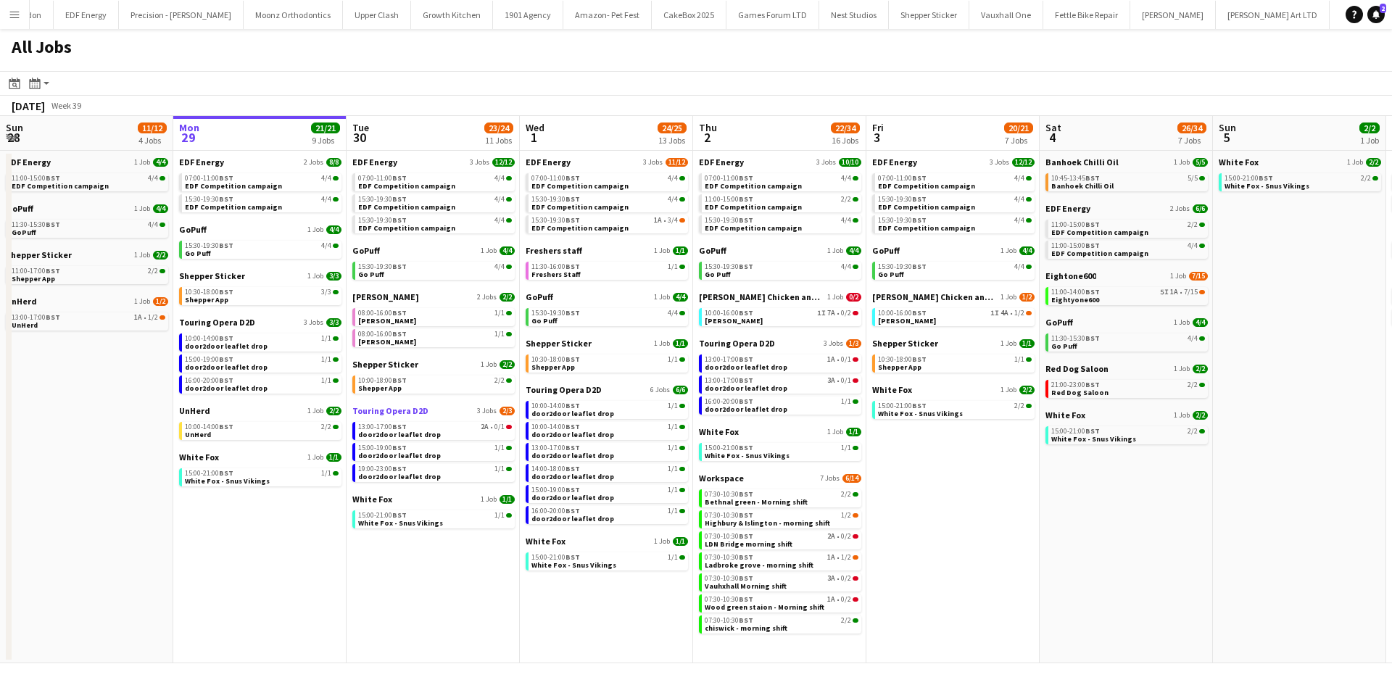
click at [395, 410] on span "Touring Opera D2D" at bounding box center [390, 410] width 76 height 11
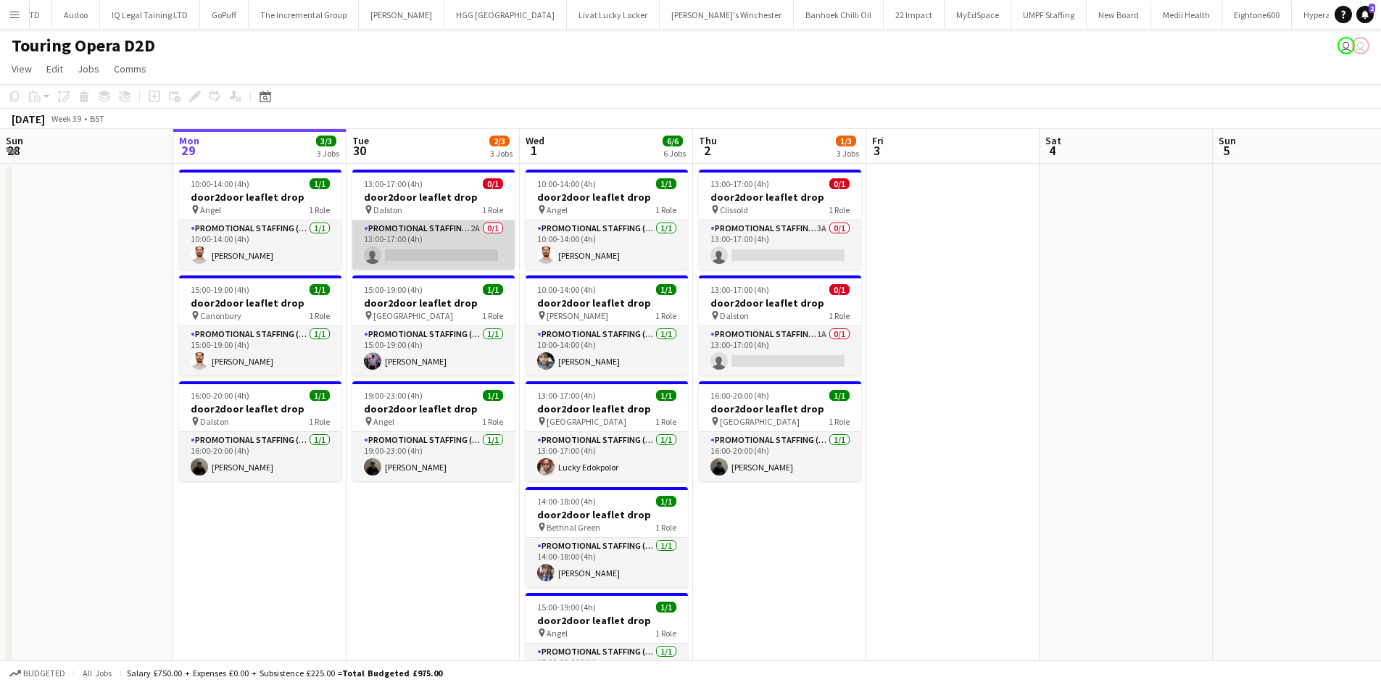
click at [446, 249] on app-card-role "Promotional Staffing (Brand Ambassadors) 2A 0/1 13:00-17:00 (4h) single-neutral…" at bounding box center [433, 244] width 162 height 49
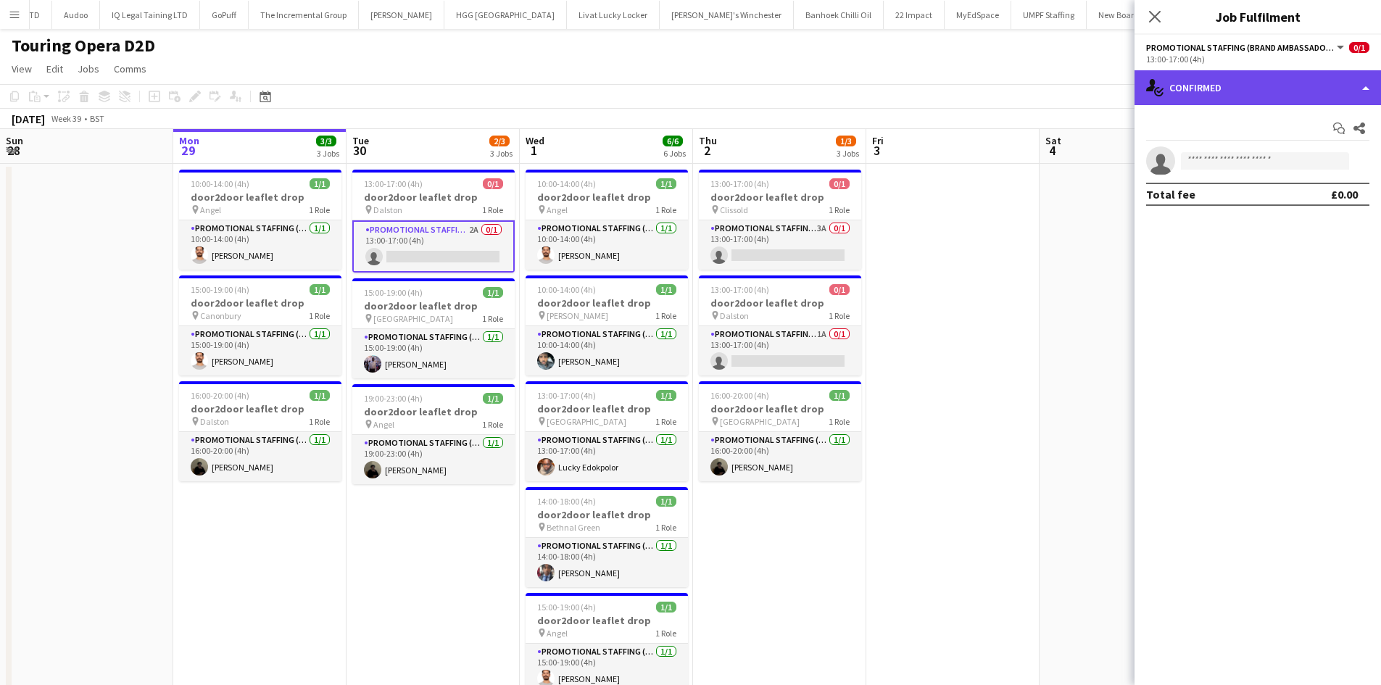
click at [1238, 81] on div "single-neutral-actions-check-2 Confirmed" at bounding box center [1258, 87] width 247 height 35
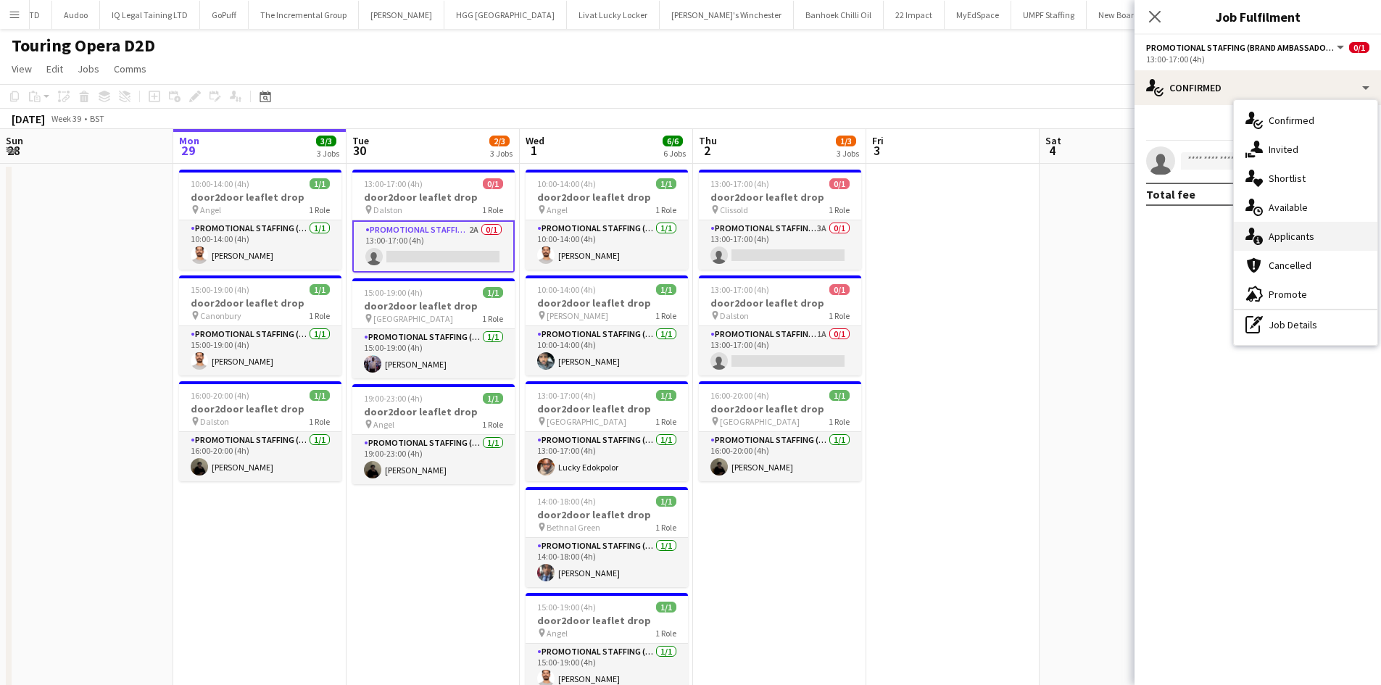
click at [1281, 227] on div "single-neutral-actions-information Applicants" at bounding box center [1306, 236] width 144 height 29
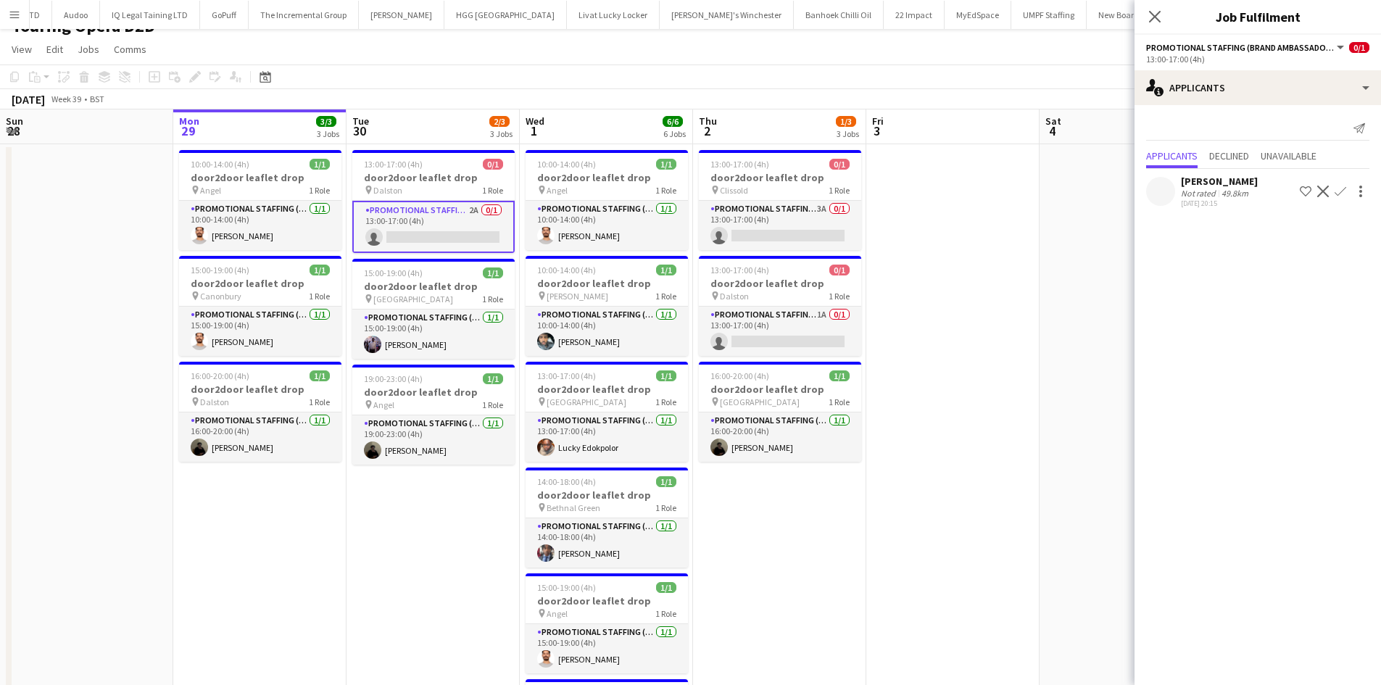
scroll to position [20, 0]
click at [447, 336] on app-card-role "Promotional Staffing (Brand Ambassadors) 1/1 15:00-19:00 (4h) osahon ogunyemi" at bounding box center [433, 333] width 162 height 49
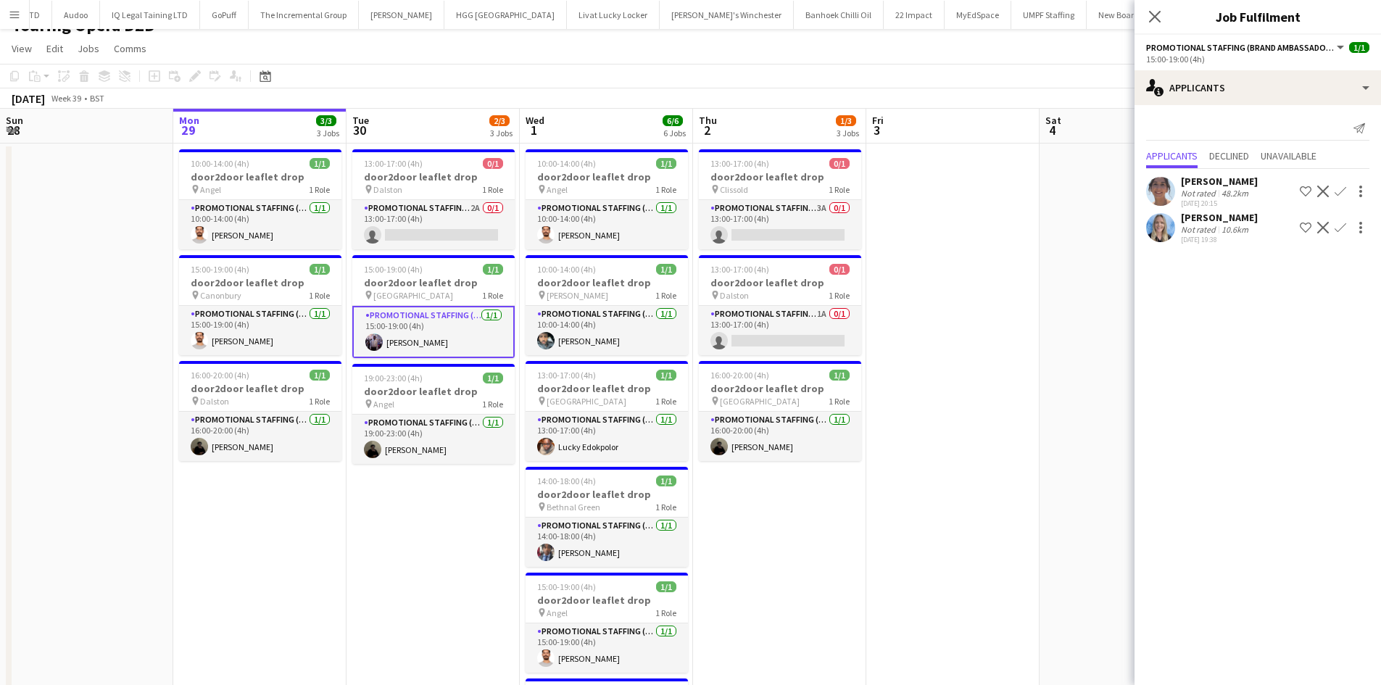
click at [408, 344] on app-card-role "Promotional Staffing (Brand Ambassadors) 1/1 15:00-19:00 (4h) osahon ogunyemi" at bounding box center [433, 332] width 162 height 52
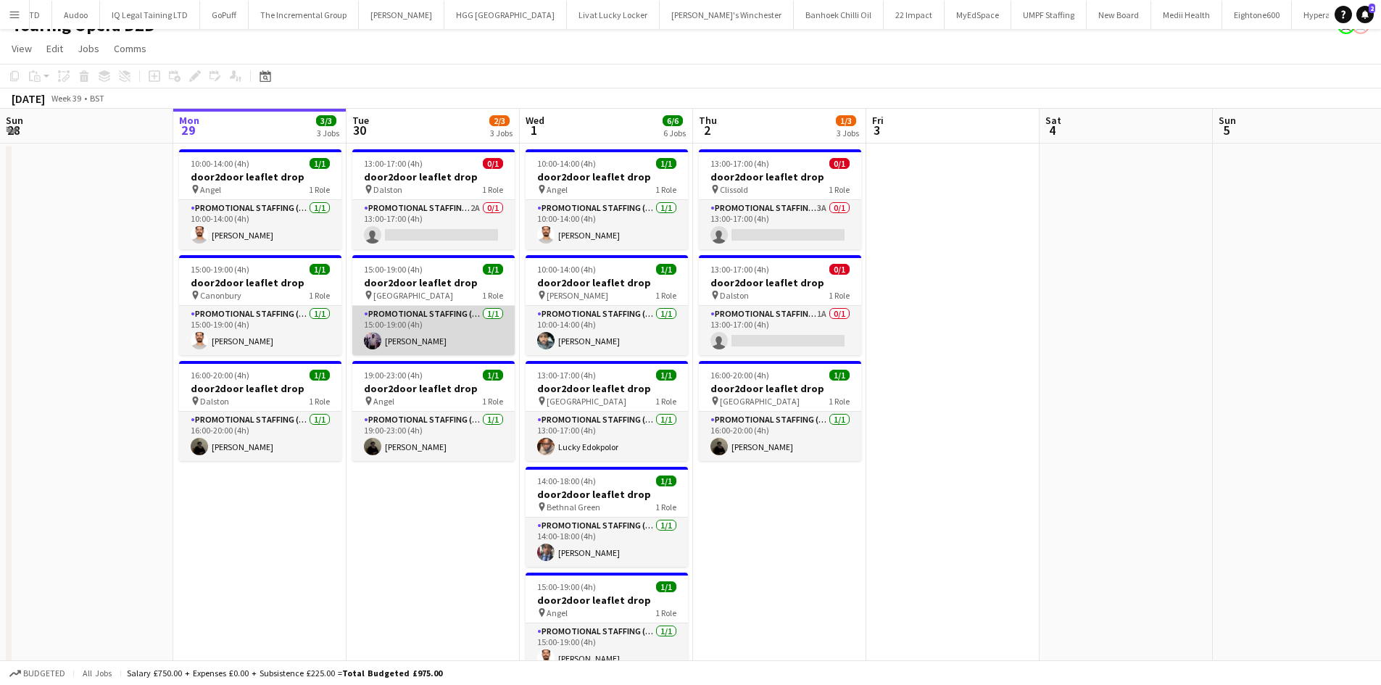
click at [411, 340] on app-card-role "Promotional Staffing (Brand Ambassadors) 1/1 15:00-19:00 (4h) osahon ogunyemi" at bounding box center [433, 330] width 162 height 49
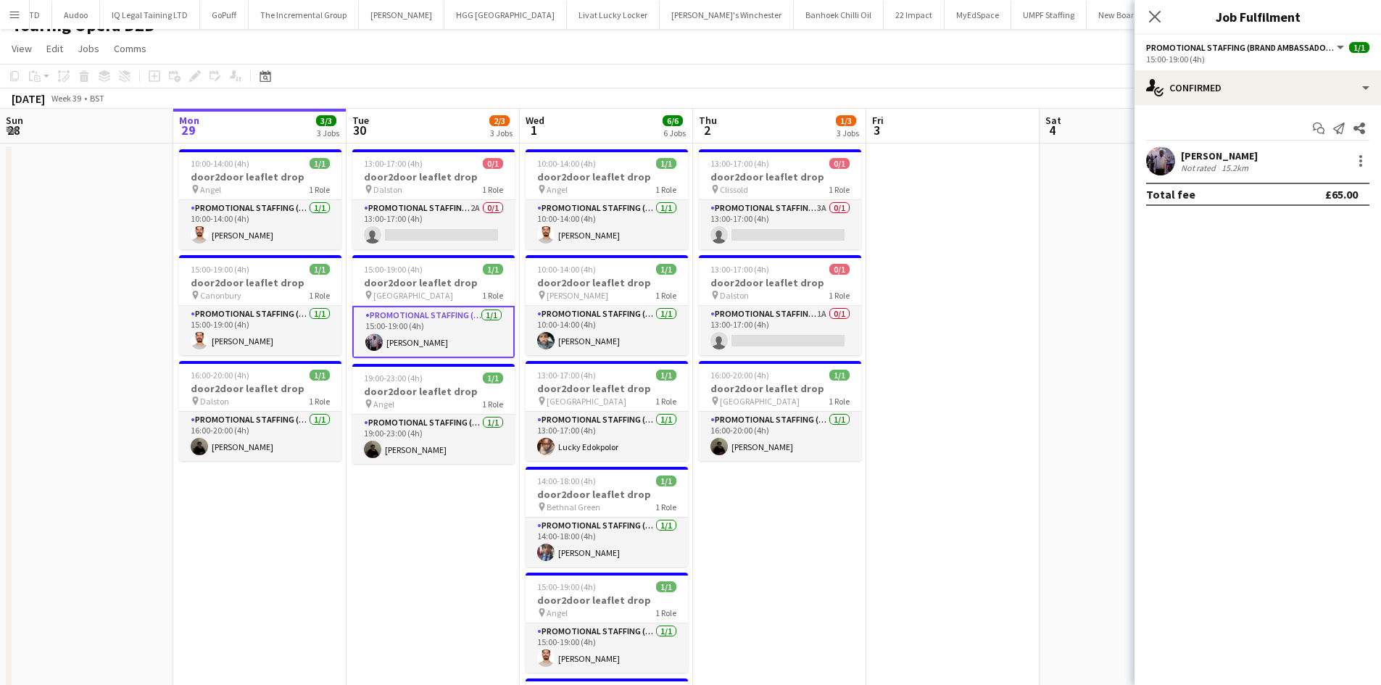
click at [1162, 162] on app-user-avatar at bounding box center [1160, 160] width 29 height 29
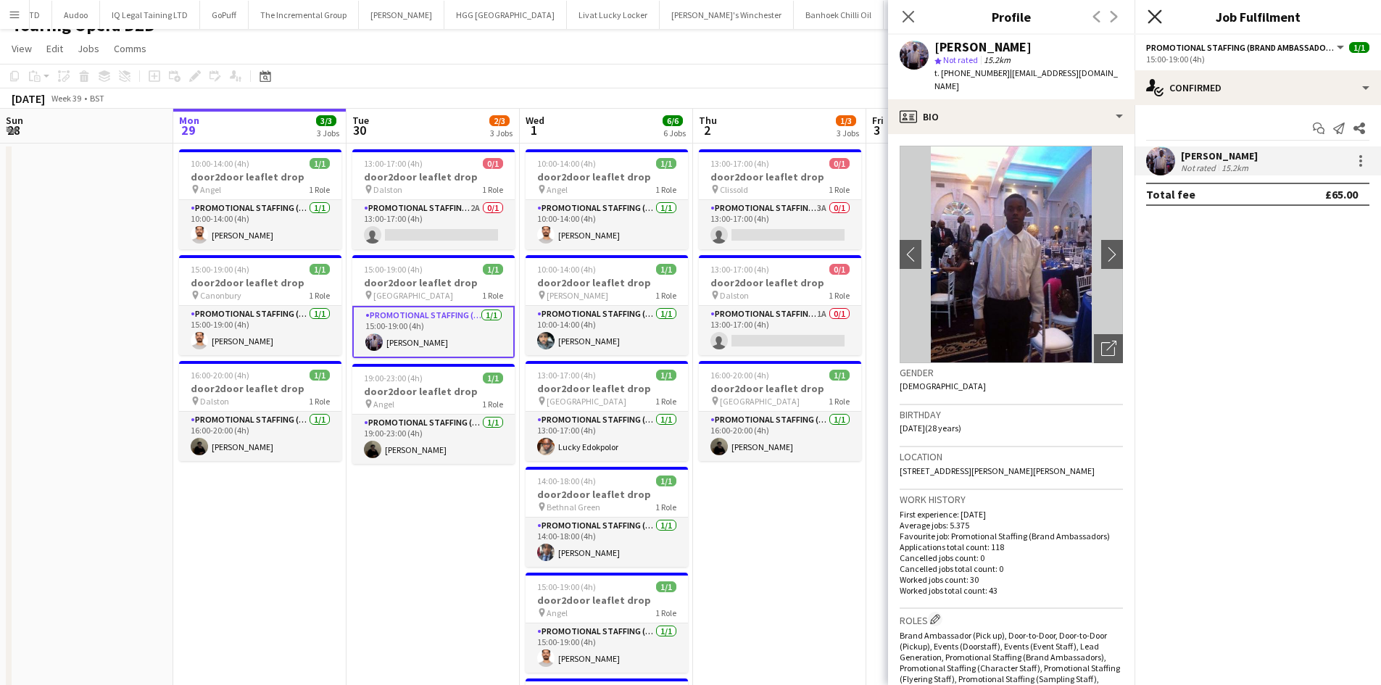
click at [1151, 14] on icon "Close pop-in" at bounding box center [1155, 16] width 14 height 14
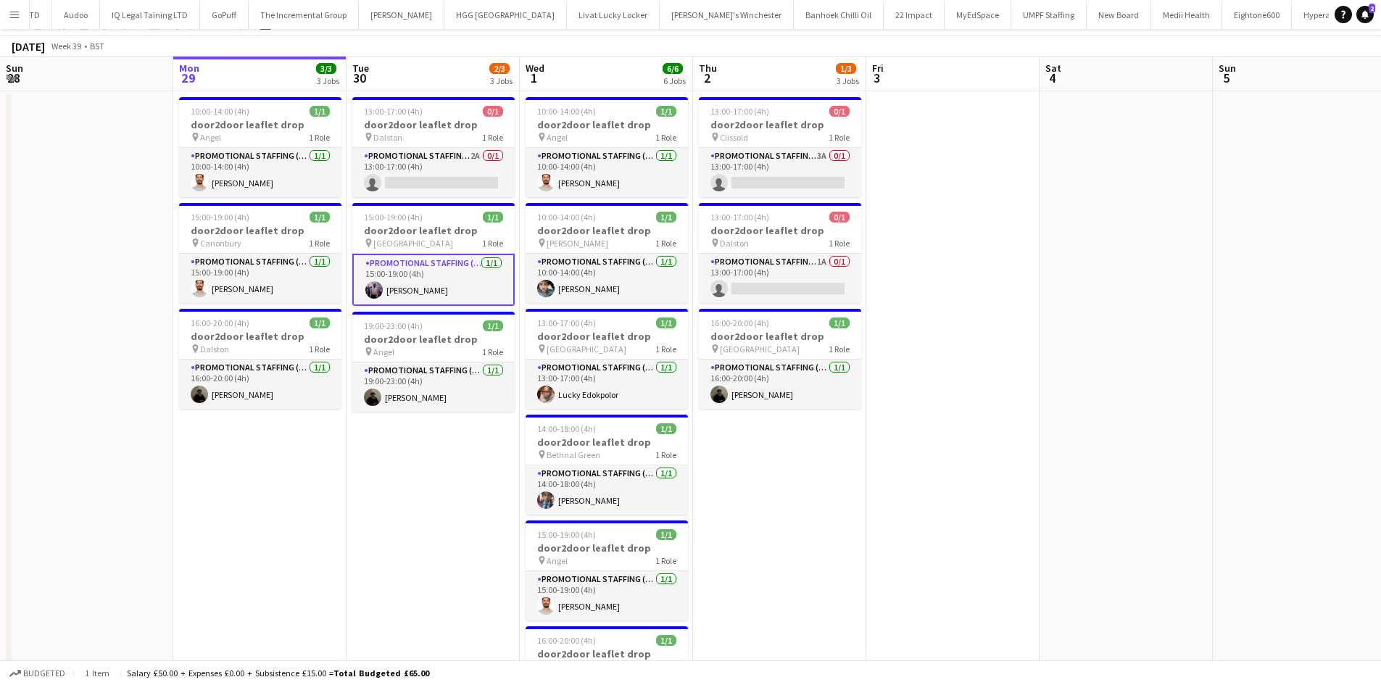
scroll to position [0, 0]
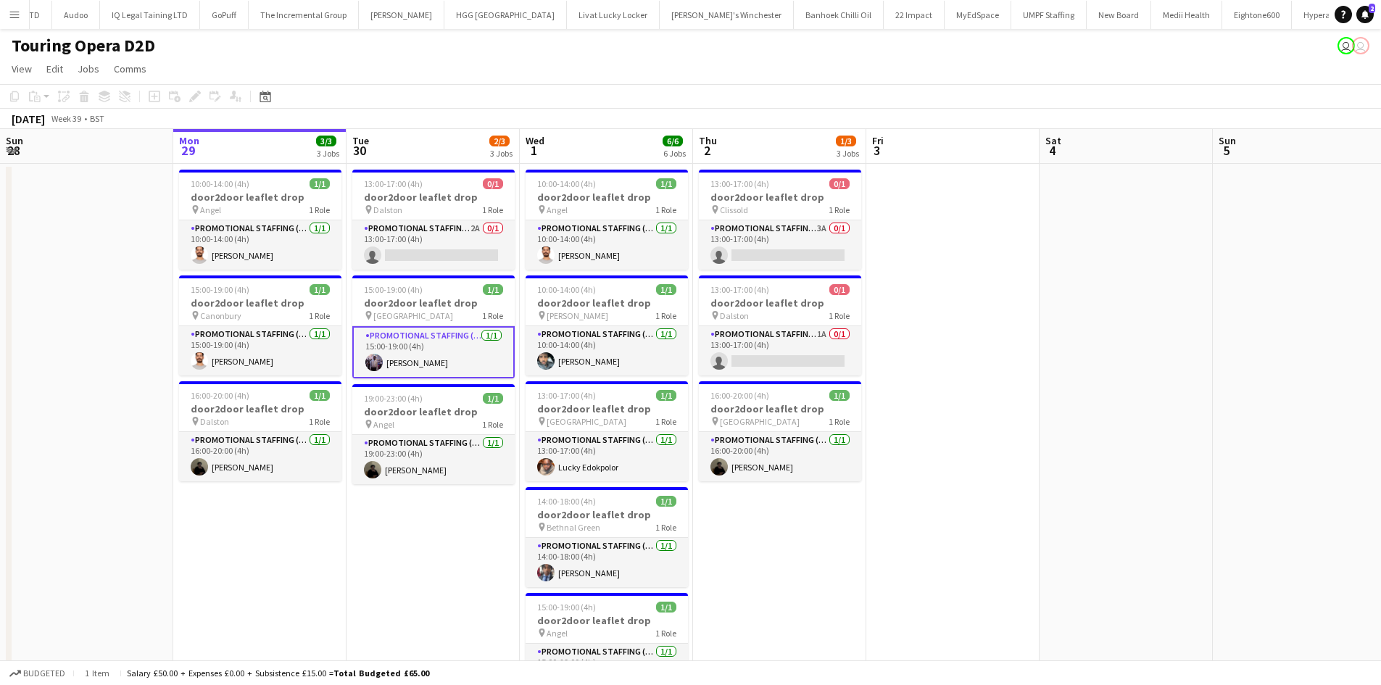
click at [766, 149] on app-board-header-date "Thu 2 1/3 3 Jobs" at bounding box center [779, 146] width 173 height 35
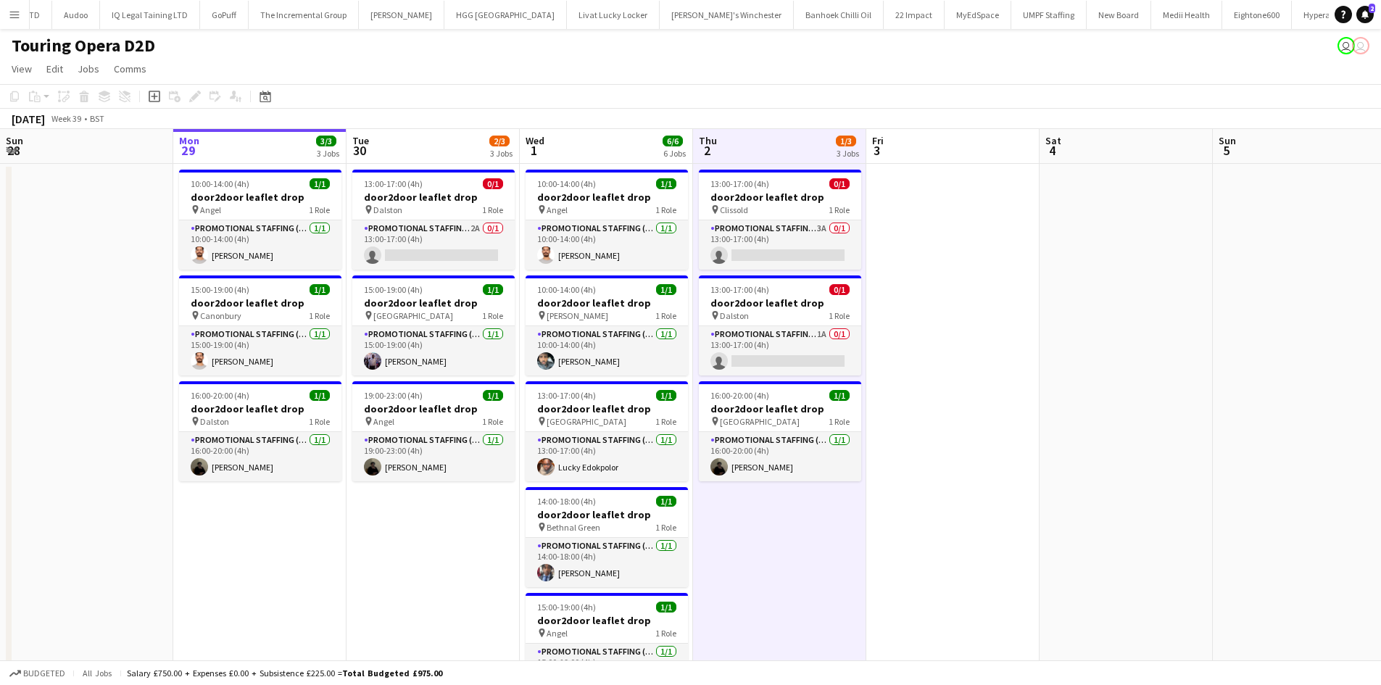
click at [965, 258] on app-date-cell at bounding box center [953, 538] width 173 height 749
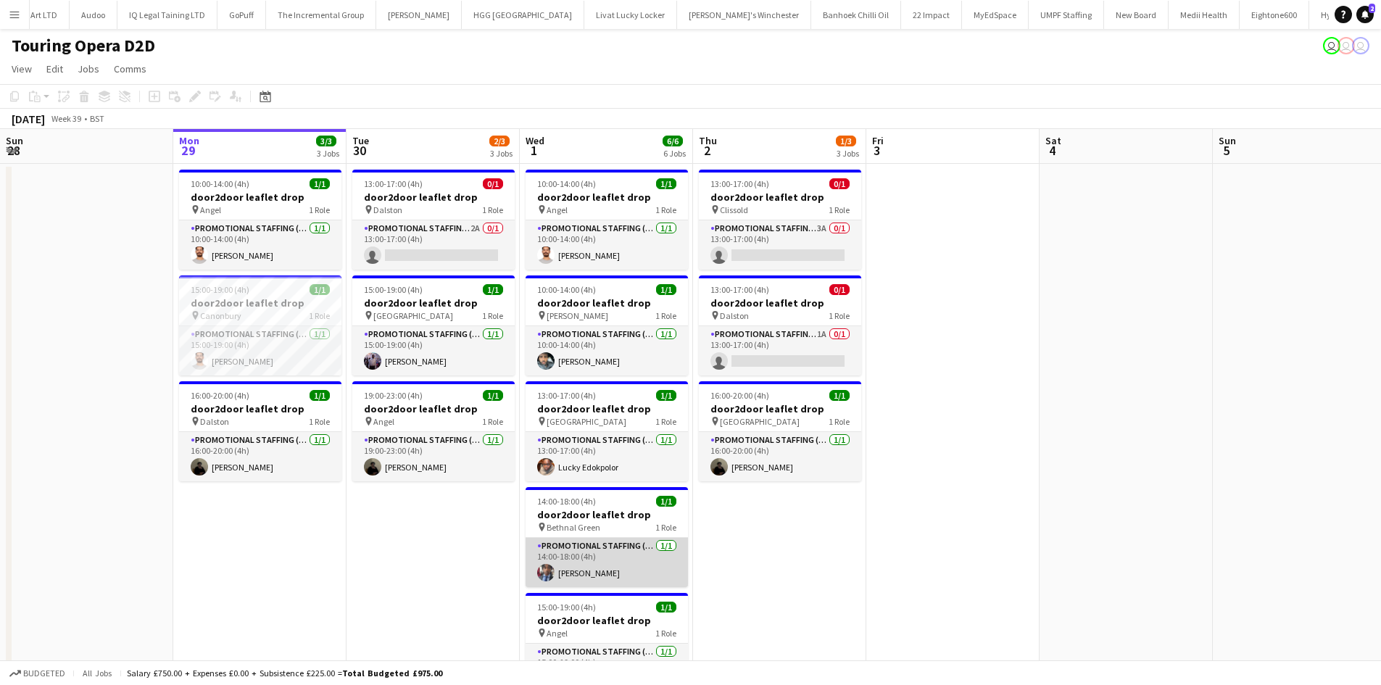
click at [574, 570] on app-card-role "Promotional Staffing (Brand Ambassadors) [DATE] 14:00-18:00 (4h) [PERSON_NAME]" at bounding box center [607, 562] width 162 height 49
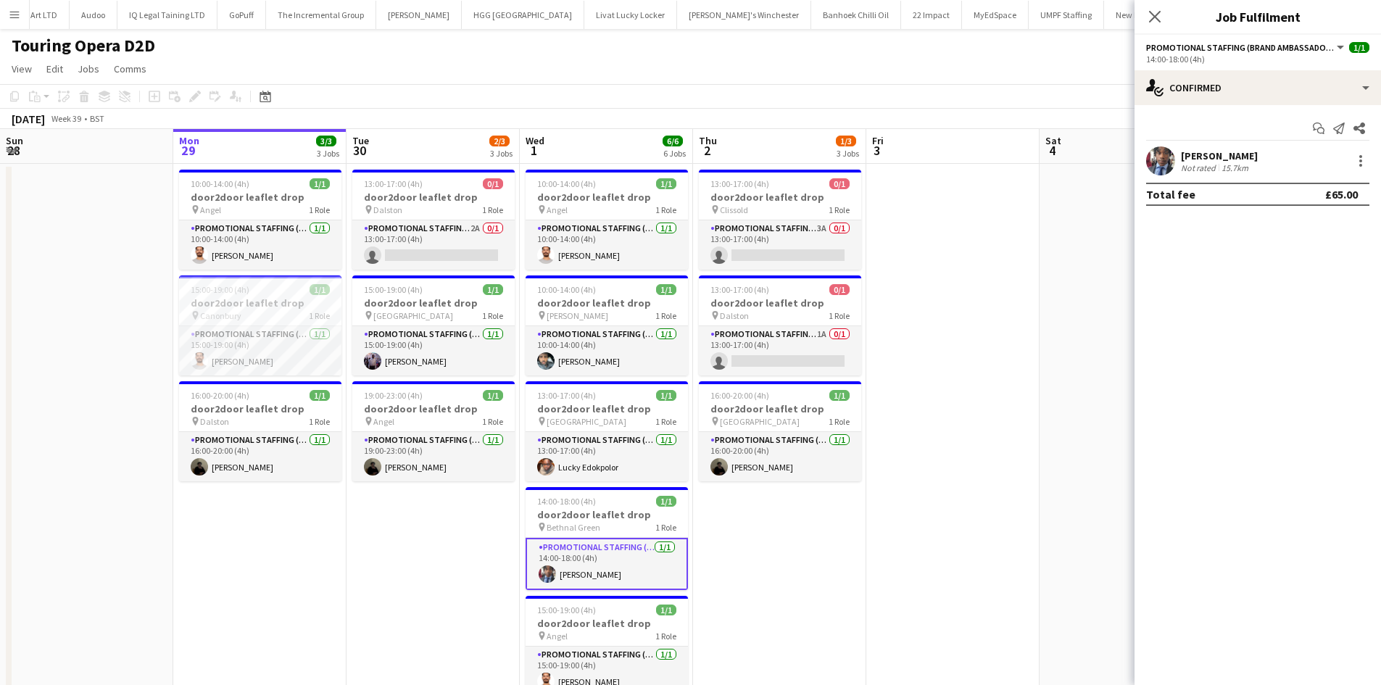
click at [1168, 160] on app-user-avatar at bounding box center [1160, 160] width 29 height 29
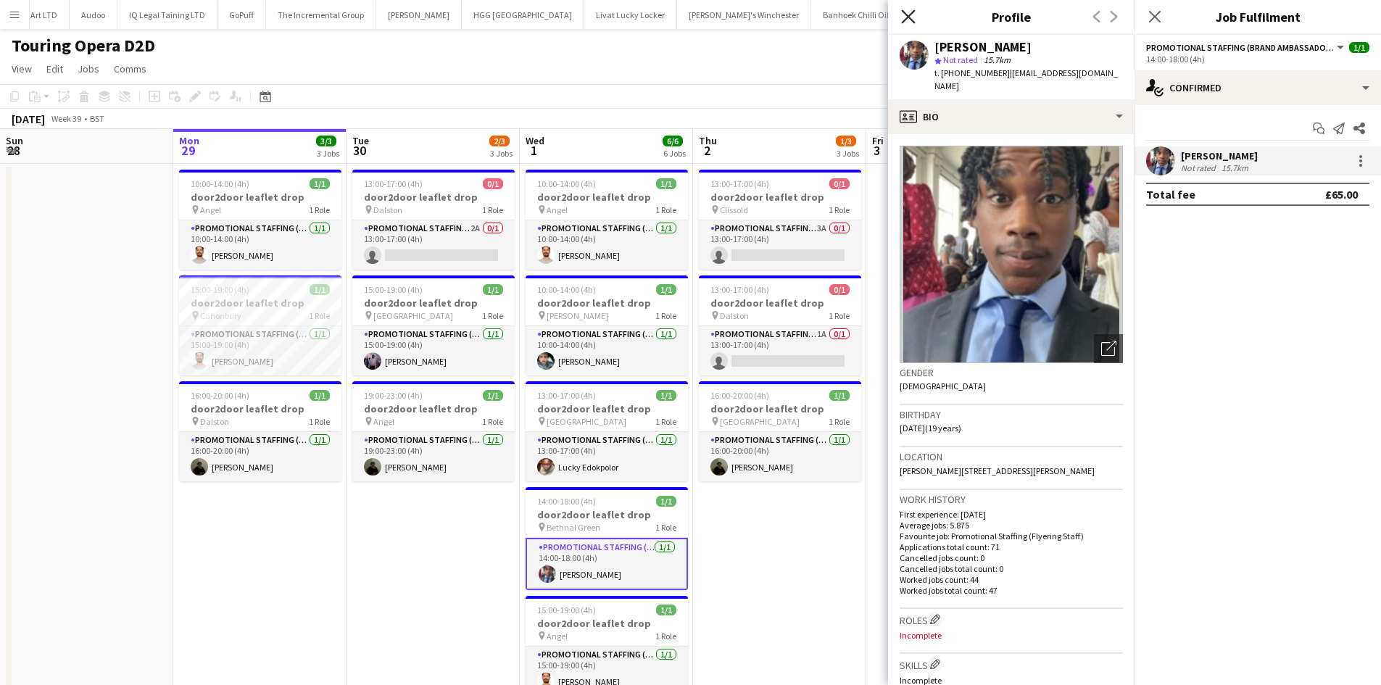
click at [909, 15] on icon "Close pop-in" at bounding box center [908, 16] width 14 height 14
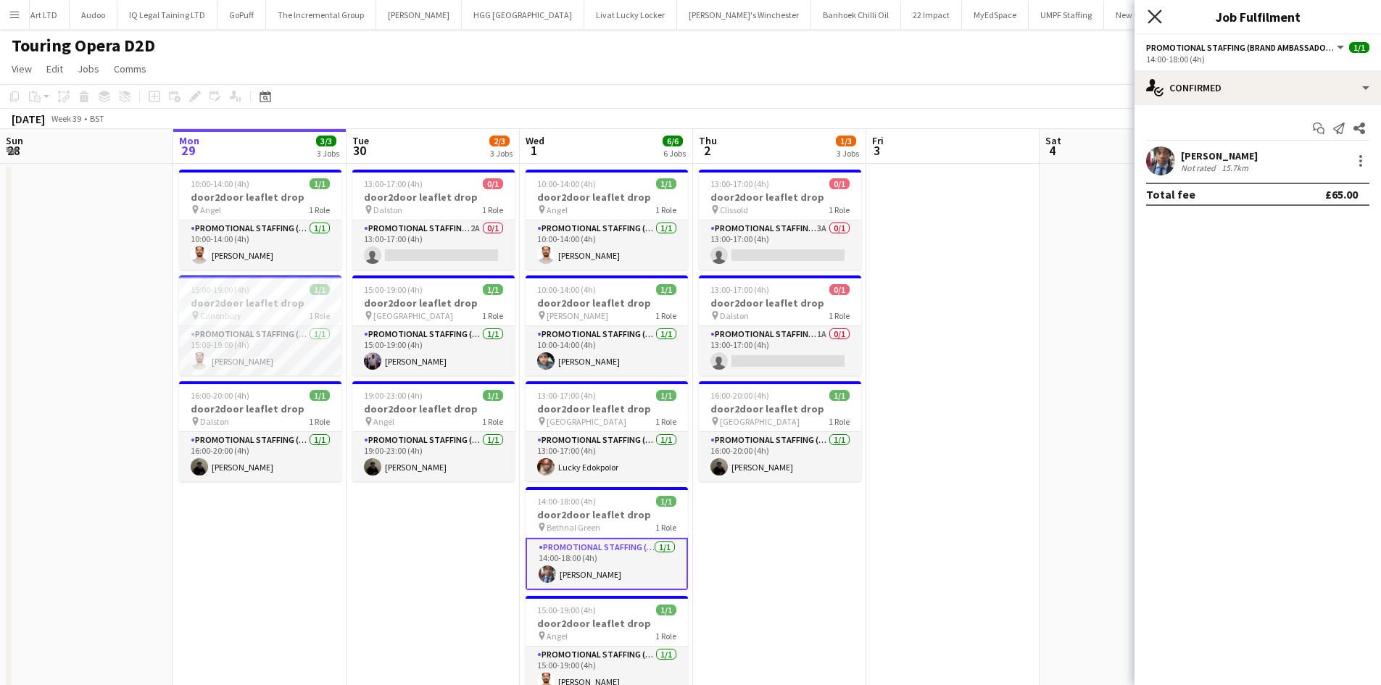
click at [1154, 20] on icon "Close pop-in" at bounding box center [1155, 16] width 14 height 14
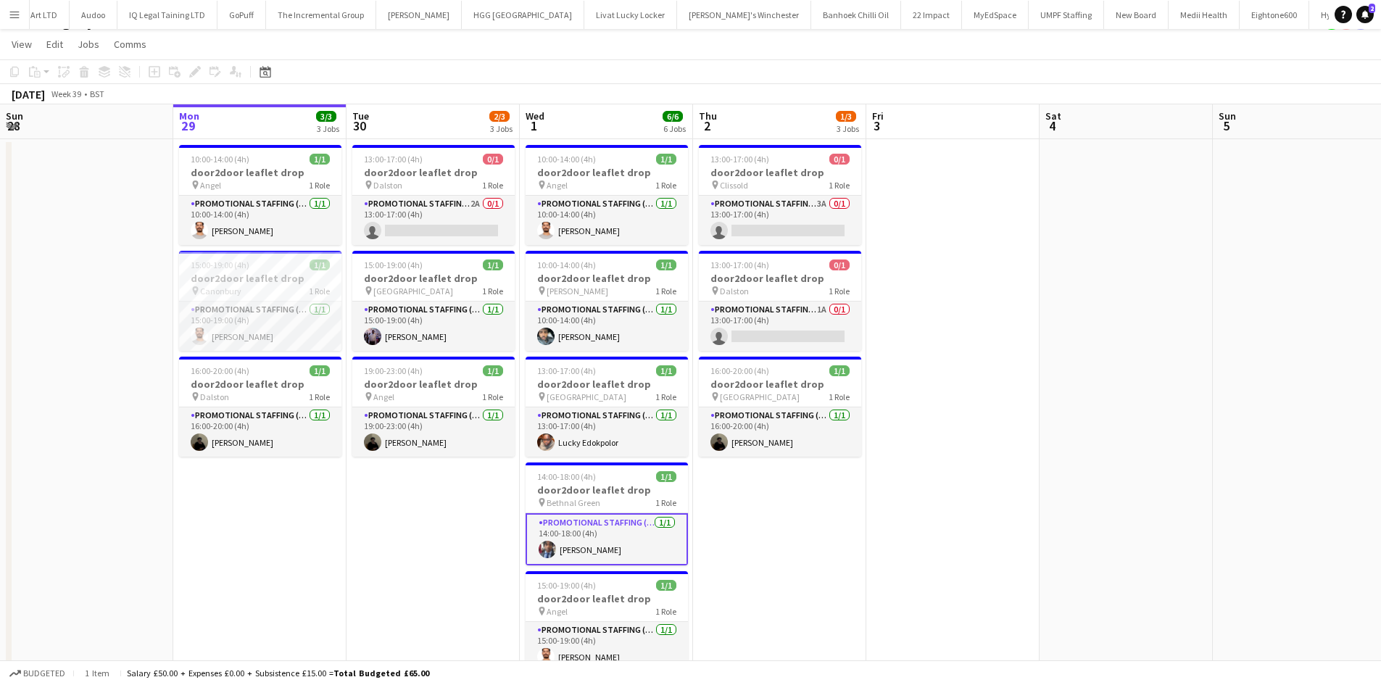
scroll to position [27, 0]
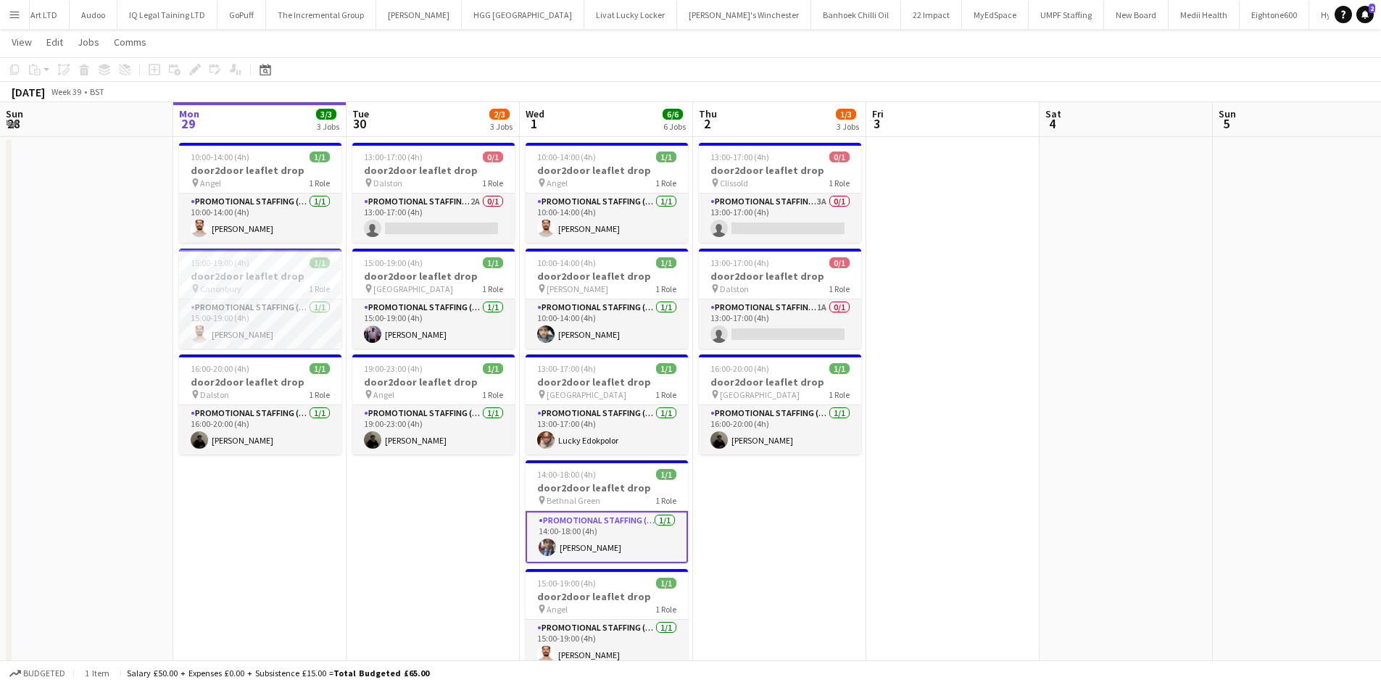
click at [592, 553] on app-card-role "Promotional Staffing (Brand Ambassadors) [DATE] 14:00-18:00 (4h) [PERSON_NAME]" at bounding box center [607, 537] width 162 height 52
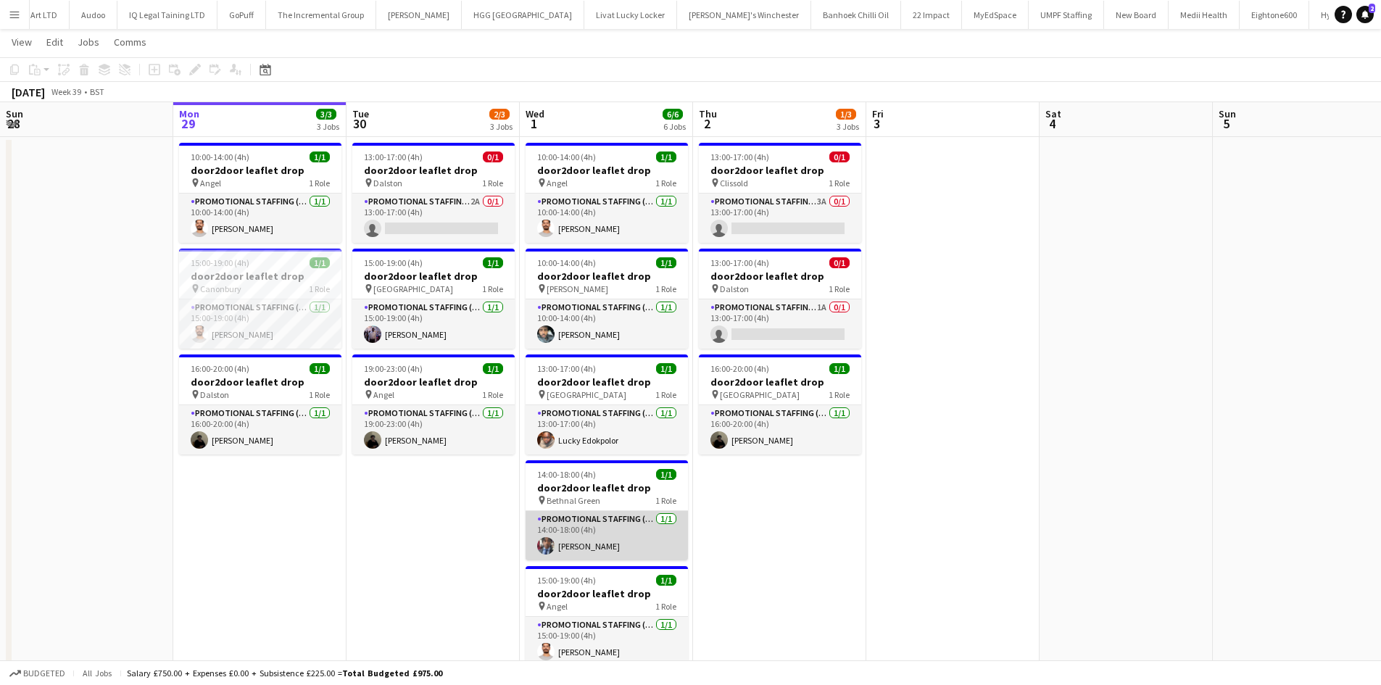
click at [547, 544] on app-user-avatar at bounding box center [545, 545] width 17 height 17
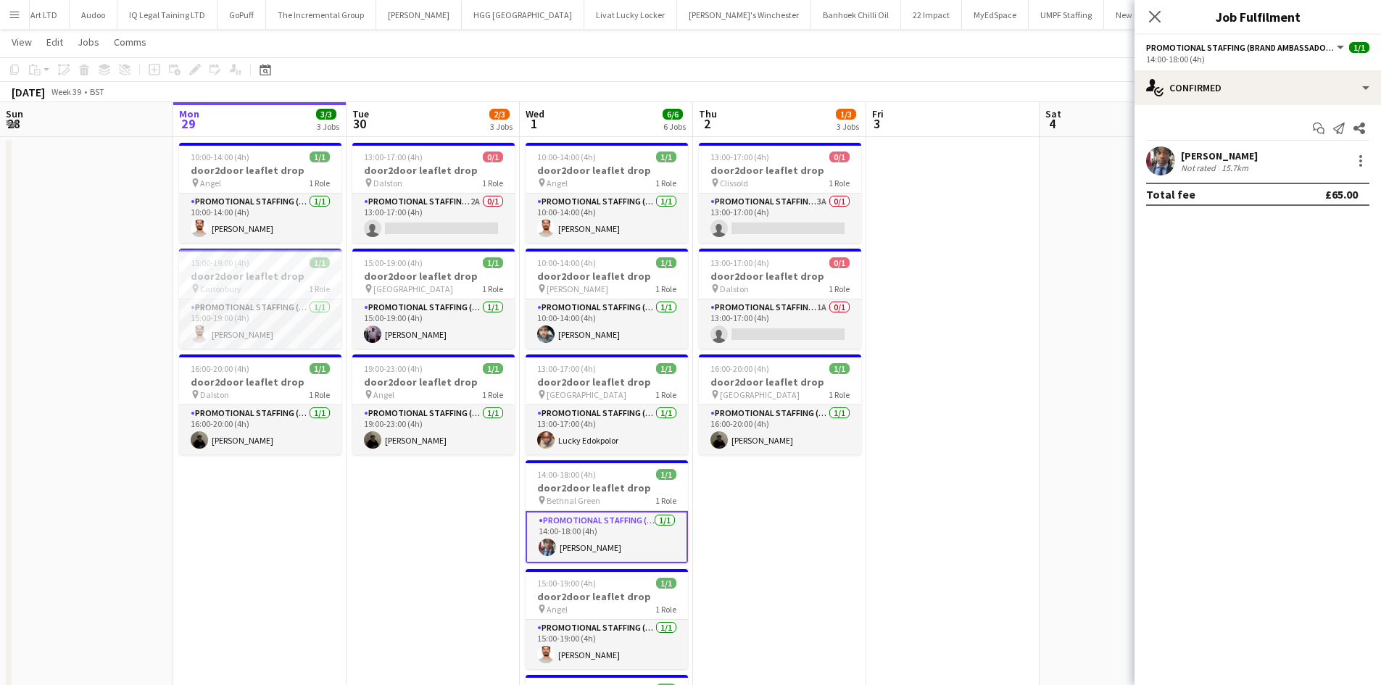
click at [1163, 164] on app-user-avatar at bounding box center [1160, 160] width 29 height 29
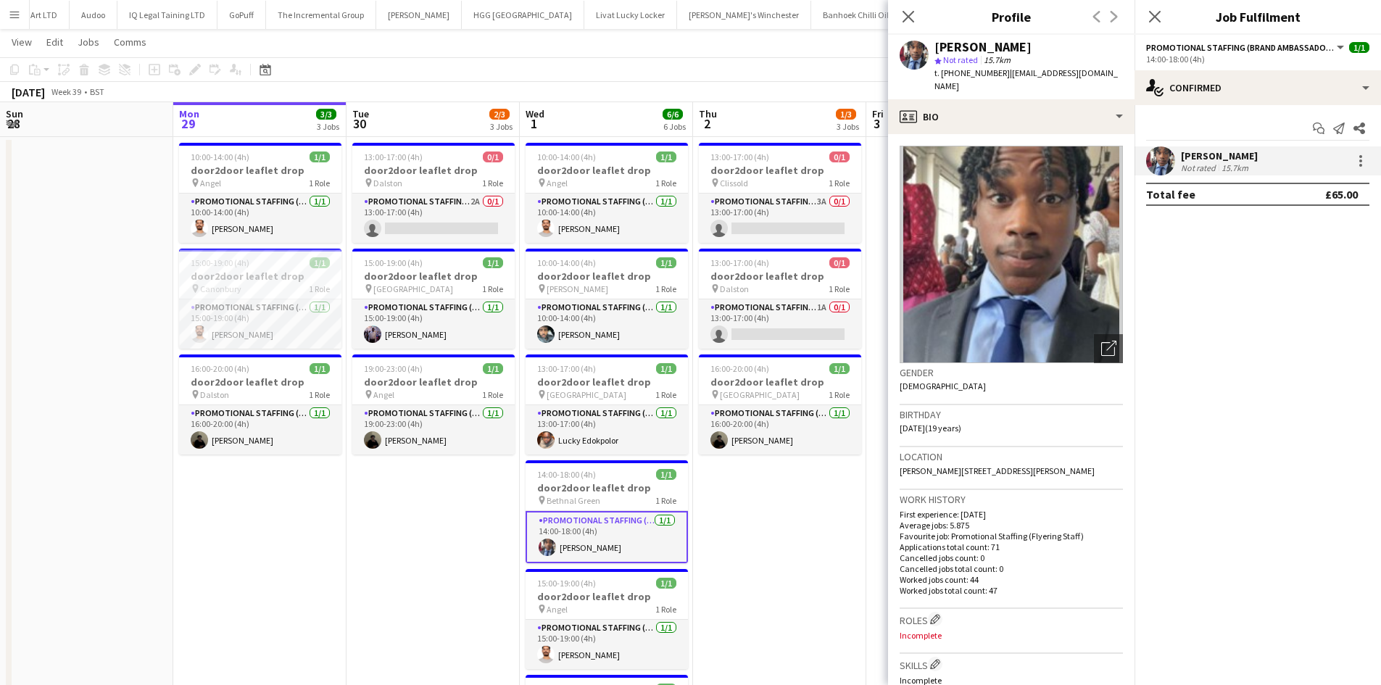
click at [362, 539] on app-date-cell "13:00-17:00 (4h) 0/1 door2door leaflet drop pin Dalston 1 Role Promotional Staf…" at bounding box center [433, 511] width 173 height 749
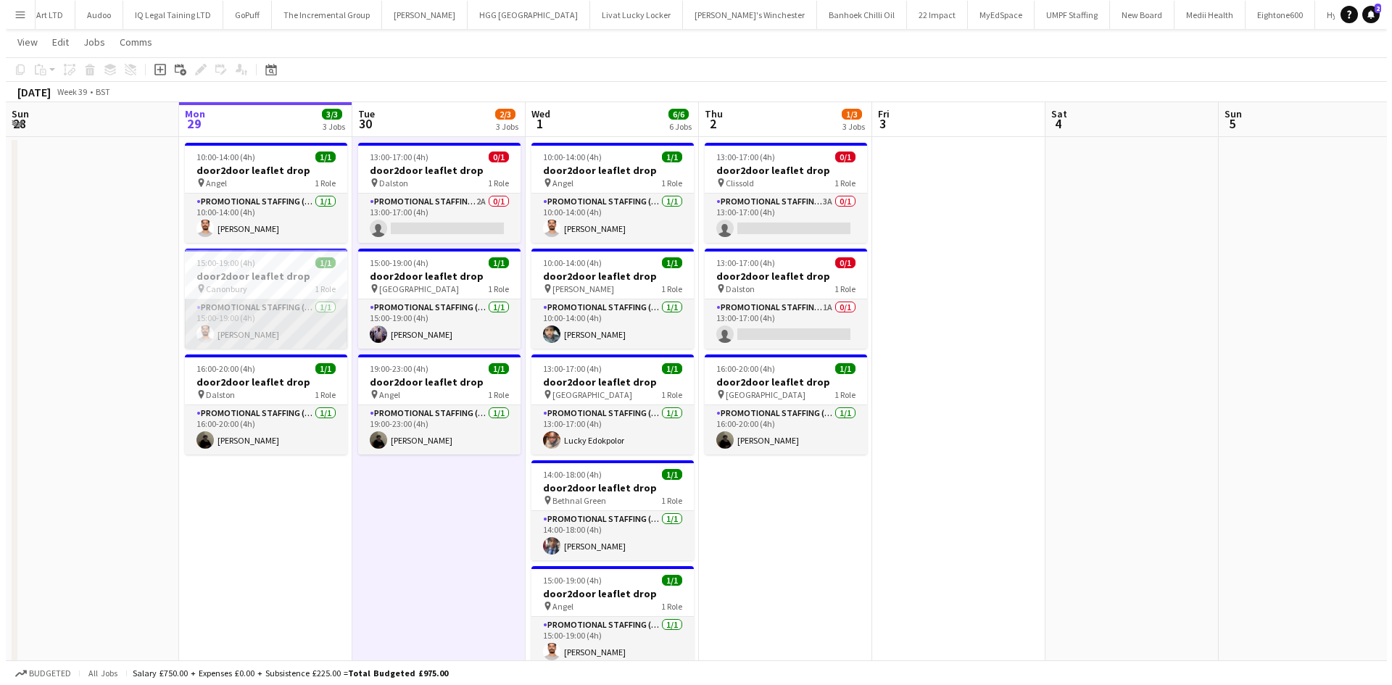
scroll to position [0, 0]
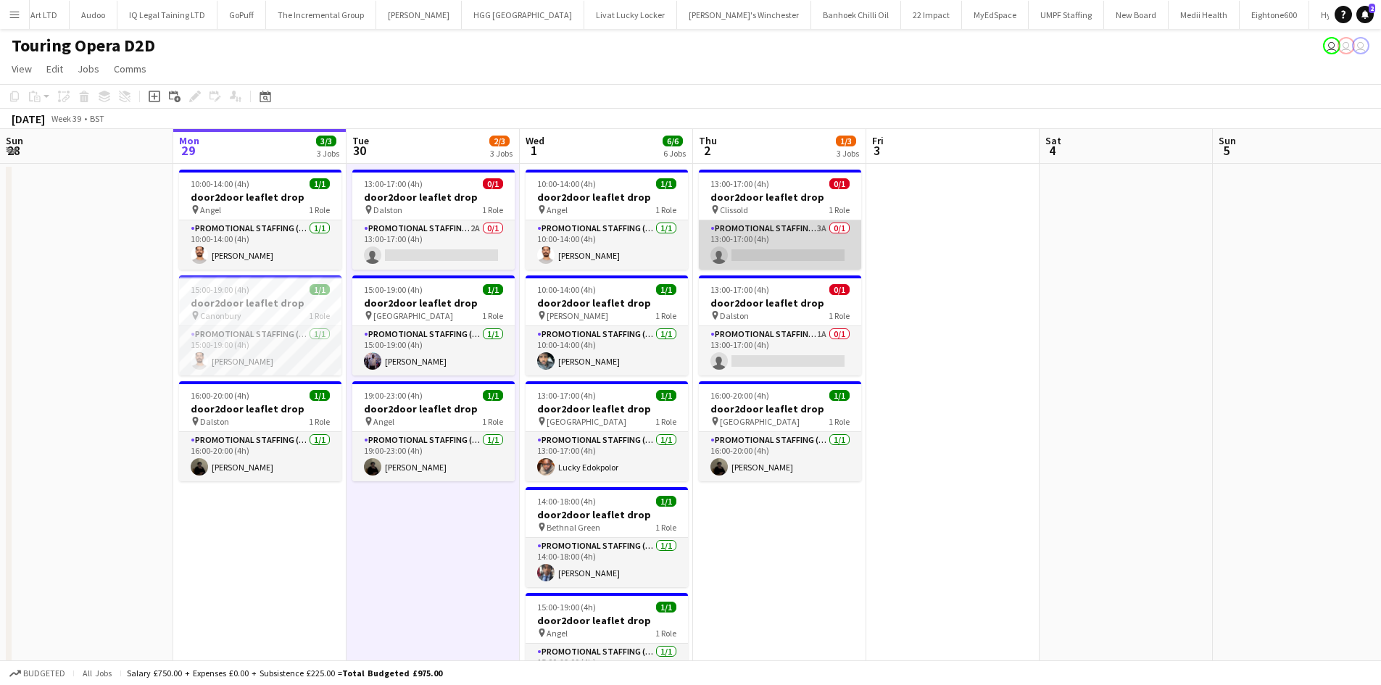
click at [750, 241] on app-card-role "Promotional Staffing (Brand Ambassadors) 3A 0/1 13:00-17:00 (4h) single-neutral…" at bounding box center [780, 244] width 162 height 49
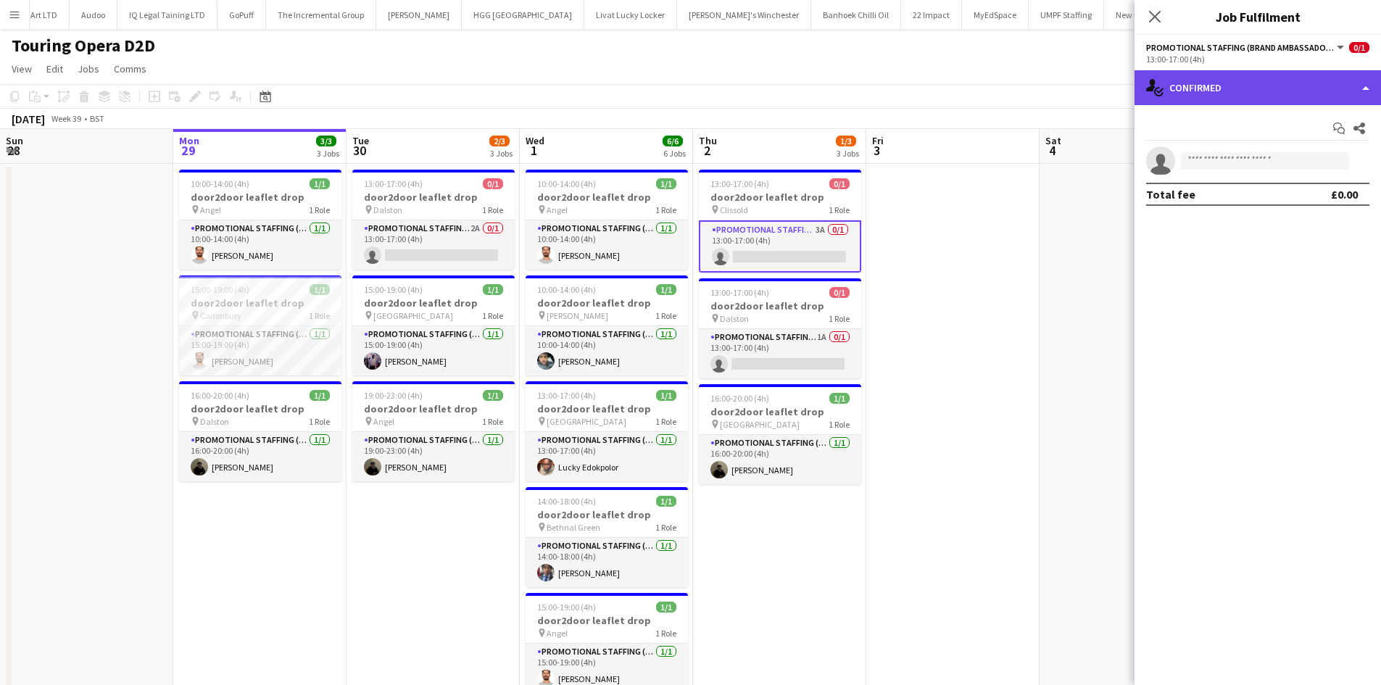
click at [1213, 87] on div "single-neutral-actions-check-2 Confirmed" at bounding box center [1258, 87] width 247 height 35
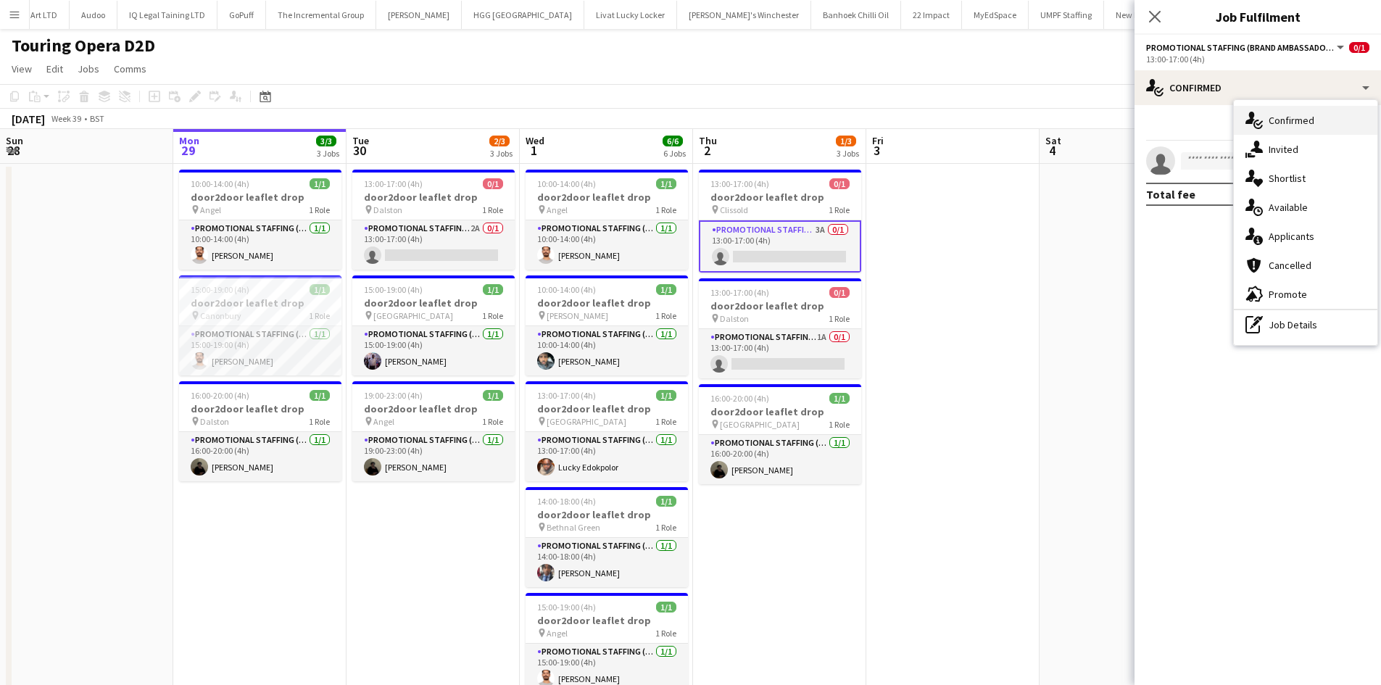
click at [1276, 109] on div "single-neutral-actions-check-2 Confirmed" at bounding box center [1306, 120] width 144 height 29
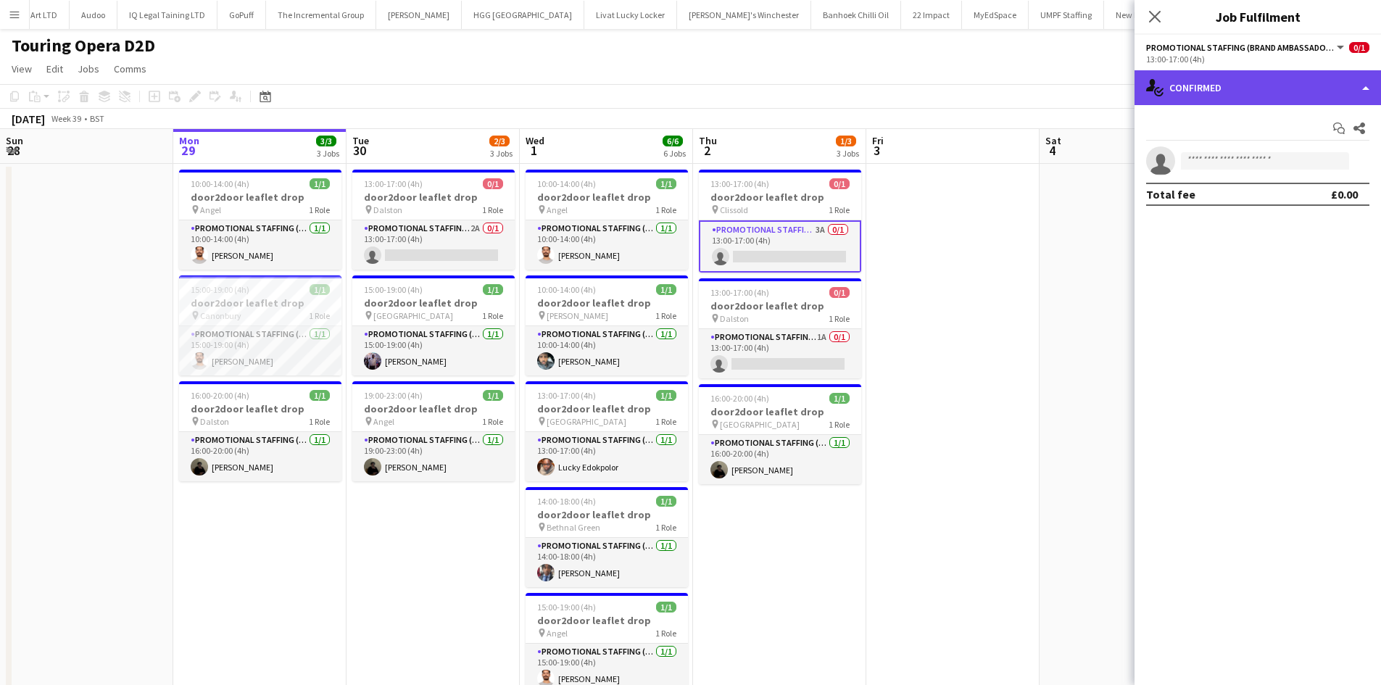
click at [1252, 73] on div "single-neutral-actions-check-2 Confirmed" at bounding box center [1258, 87] width 247 height 35
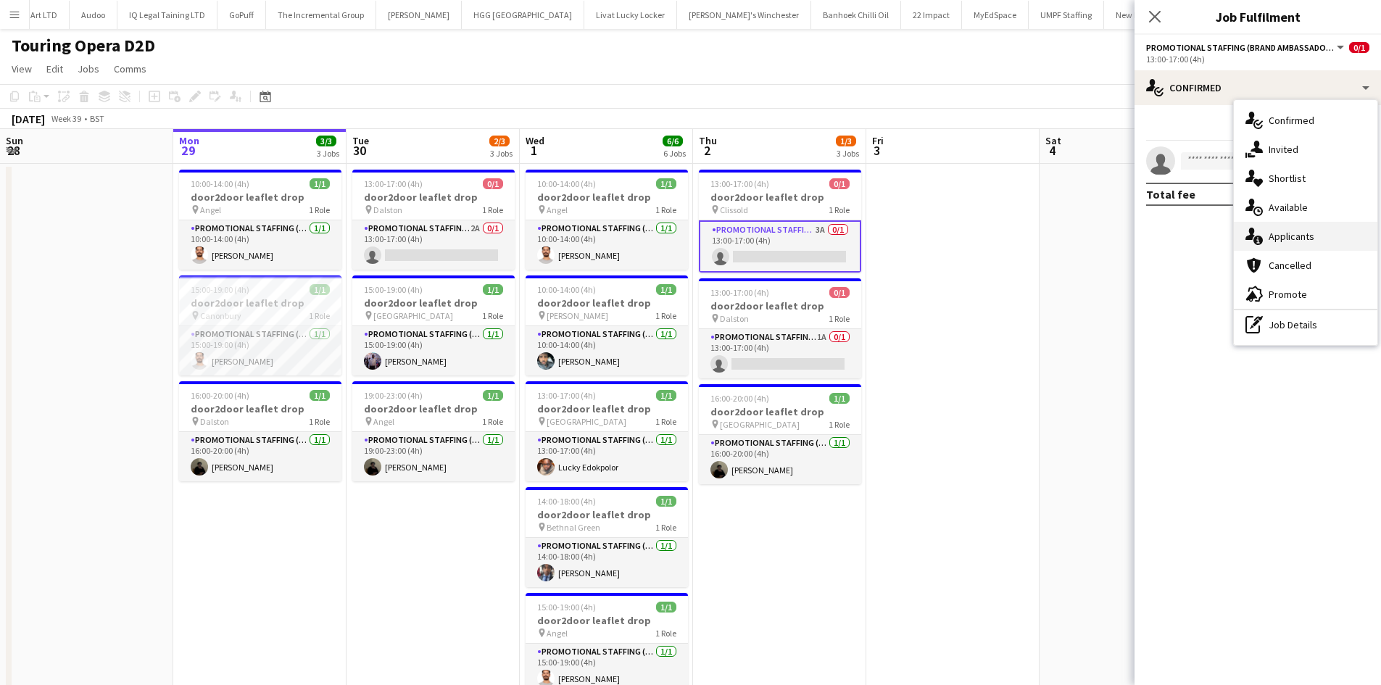
click at [1304, 233] on span "Applicants" at bounding box center [1292, 236] width 46 height 13
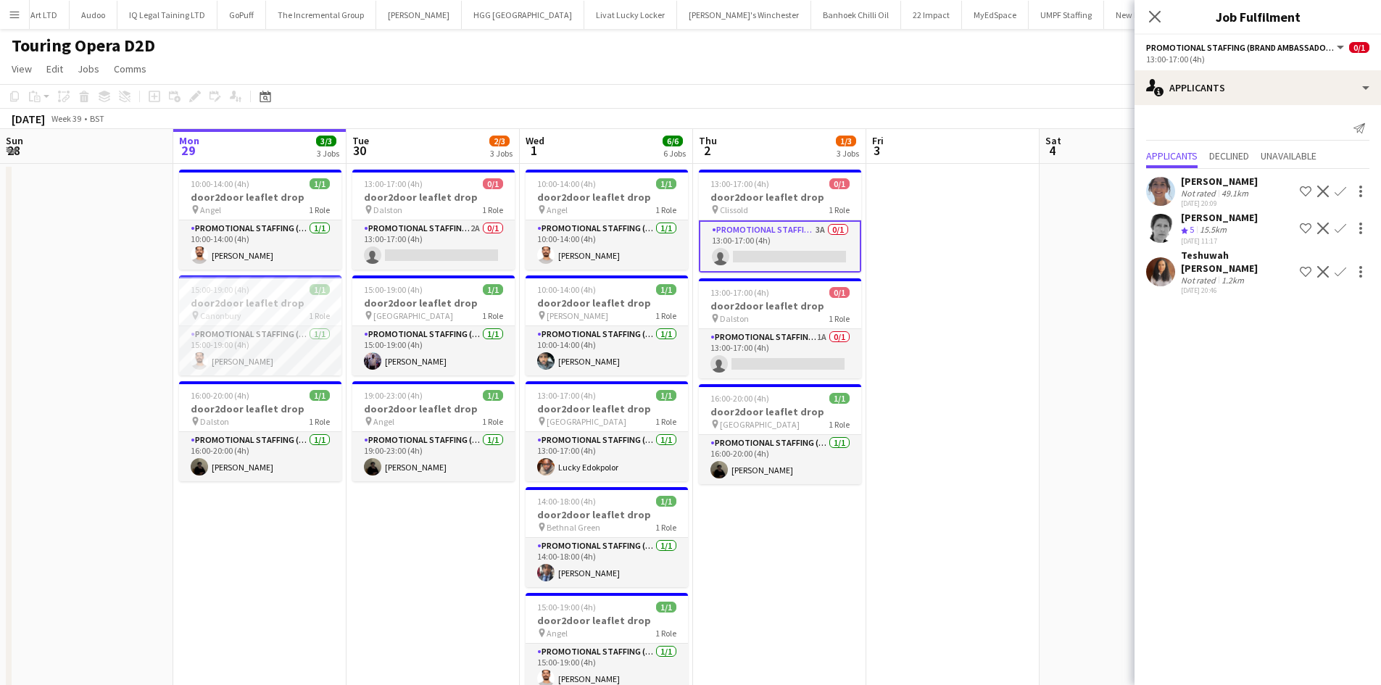
click at [1154, 257] on app-user-avatar at bounding box center [1160, 271] width 29 height 29
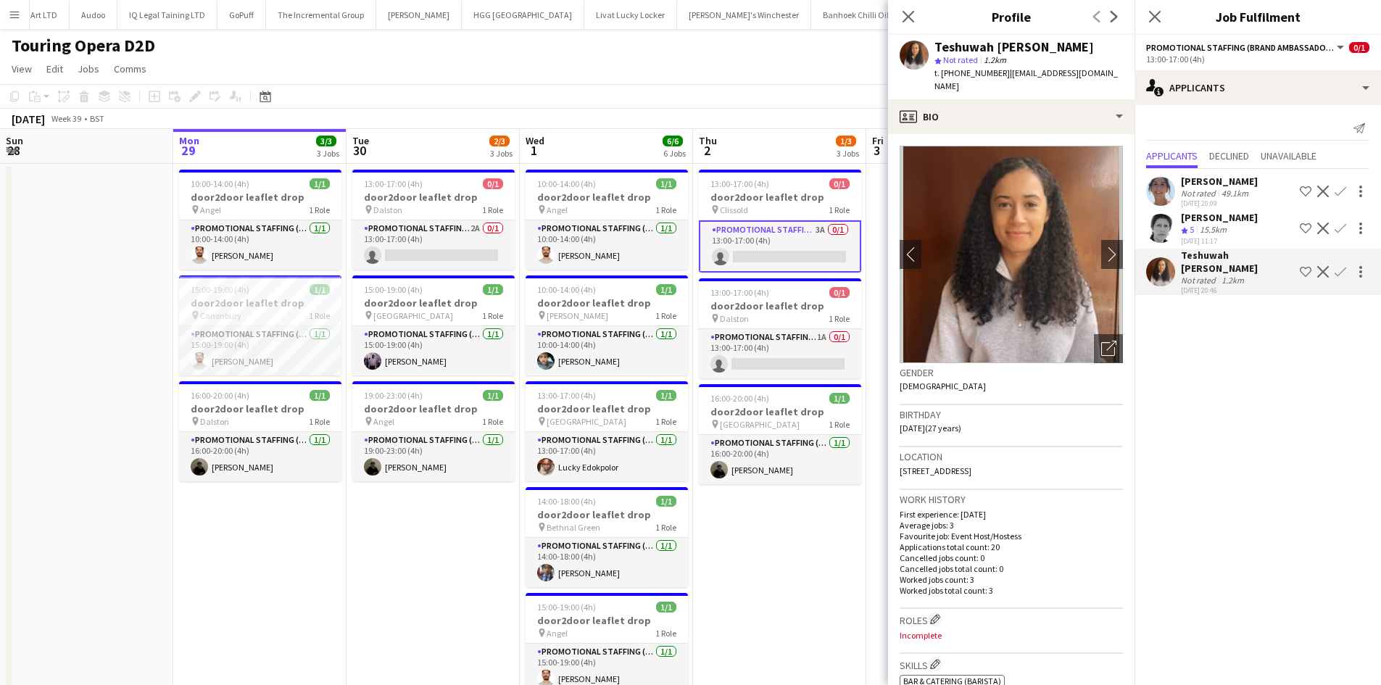
click at [795, 603] on app-date-cell "13:00-17:00 (4h) 0/1 door2door leaflet drop pin Clissold 1 Role Promotional Sta…" at bounding box center [779, 538] width 173 height 749
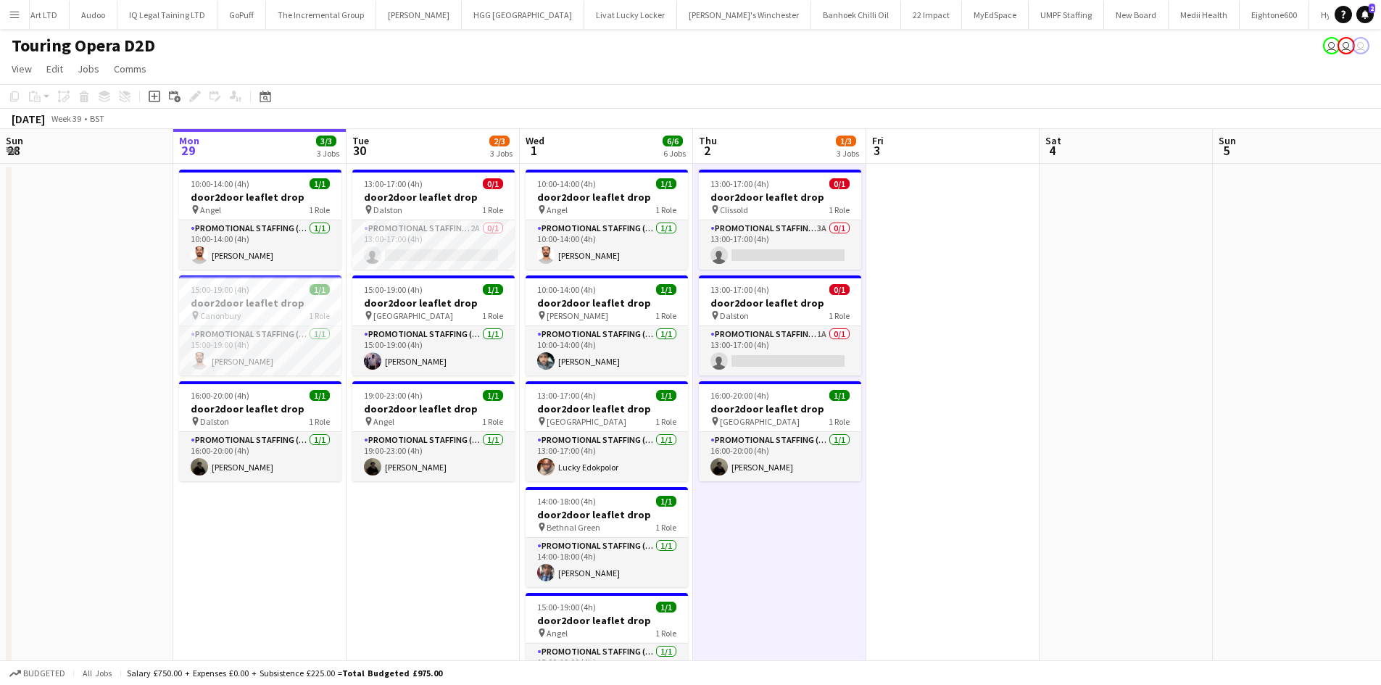
click at [16, 14] on app-icon "Menu" at bounding box center [15, 15] width 12 height 12
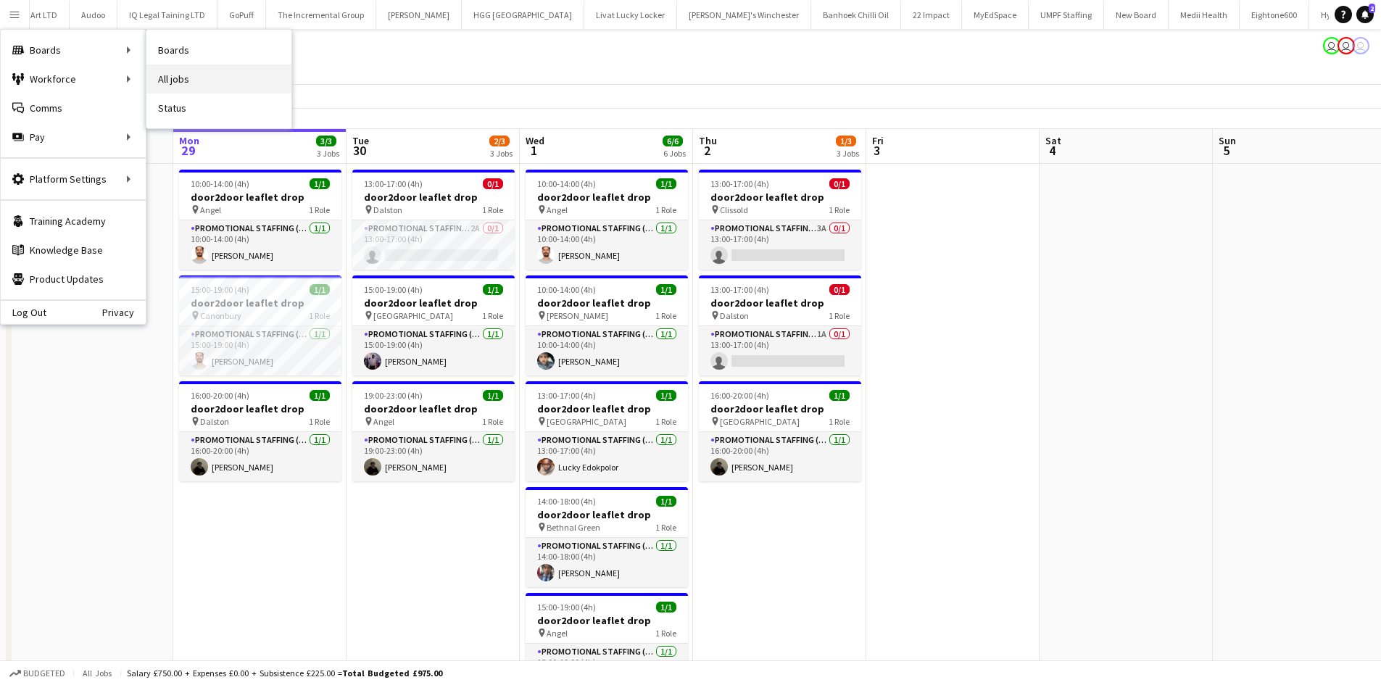
click at [178, 81] on link "All jobs" at bounding box center [218, 79] width 145 height 29
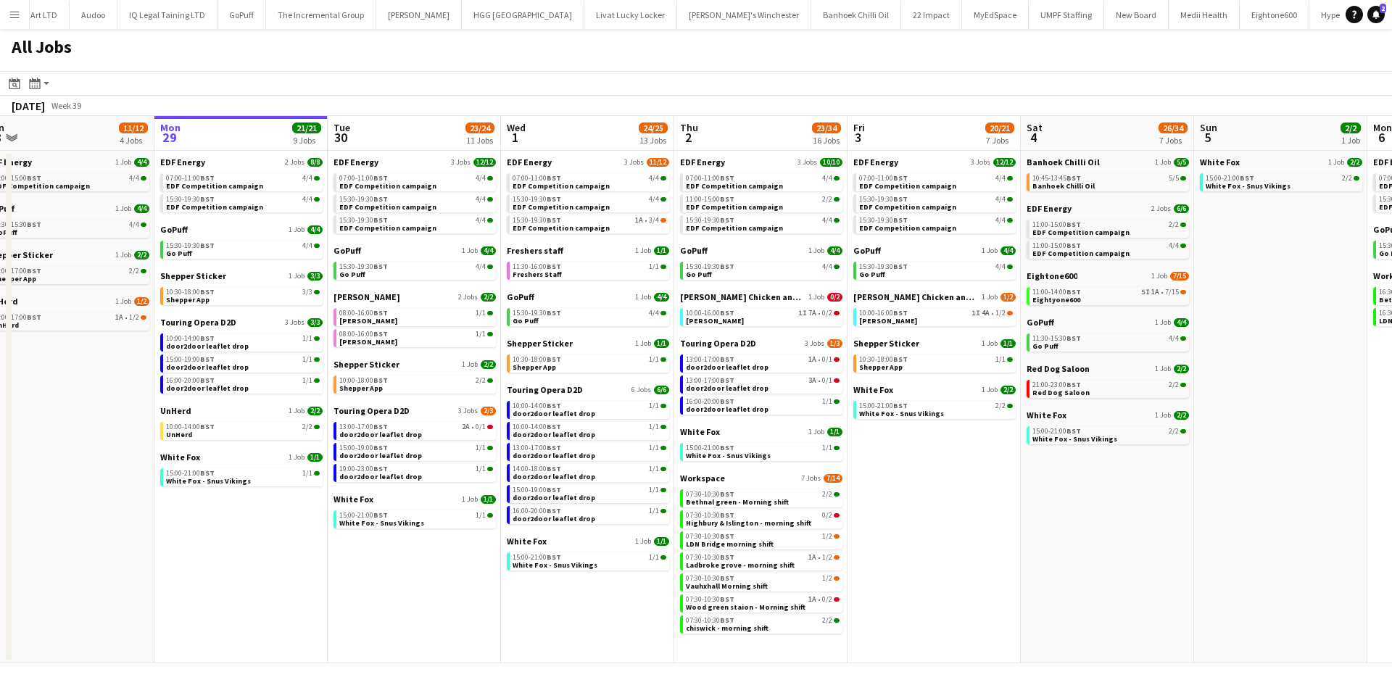
scroll to position [0, 365]
click at [408, 411] on link "Touring Opera D2D 3 Jobs 2/3" at bounding box center [415, 410] width 162 height 11
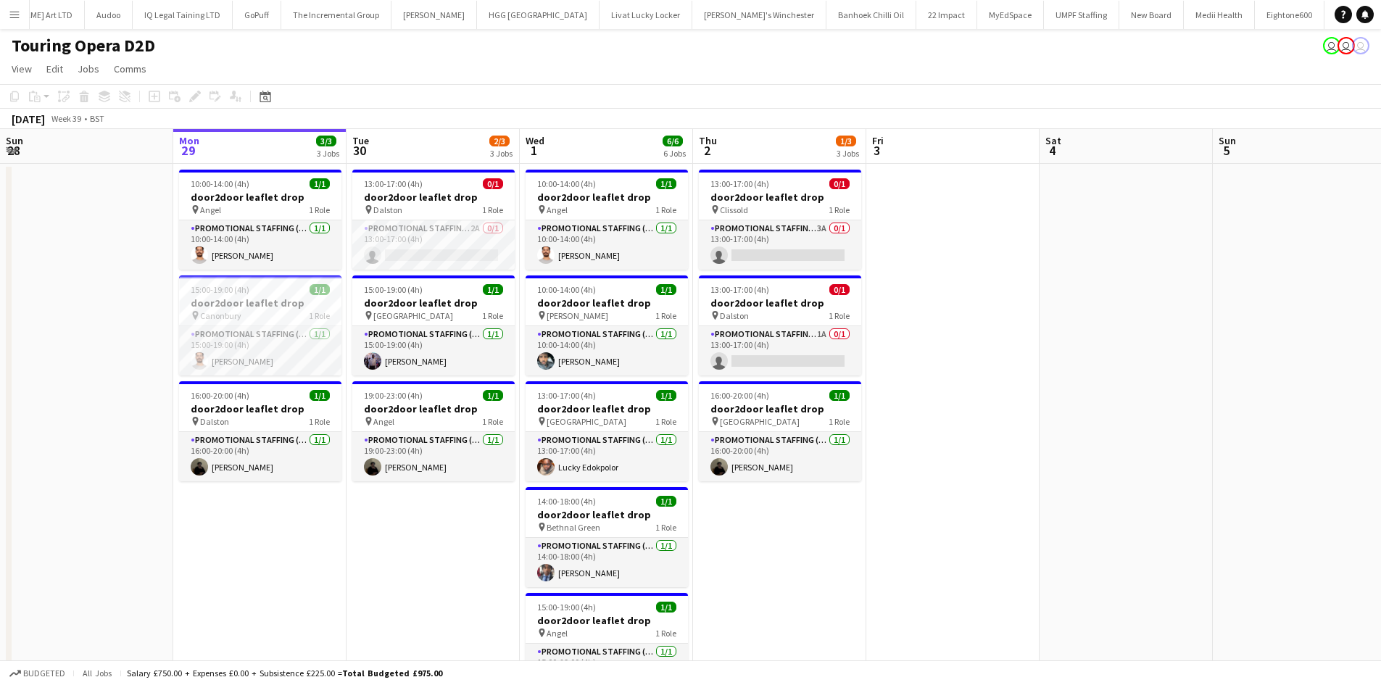
scroll to position [0, 2748]
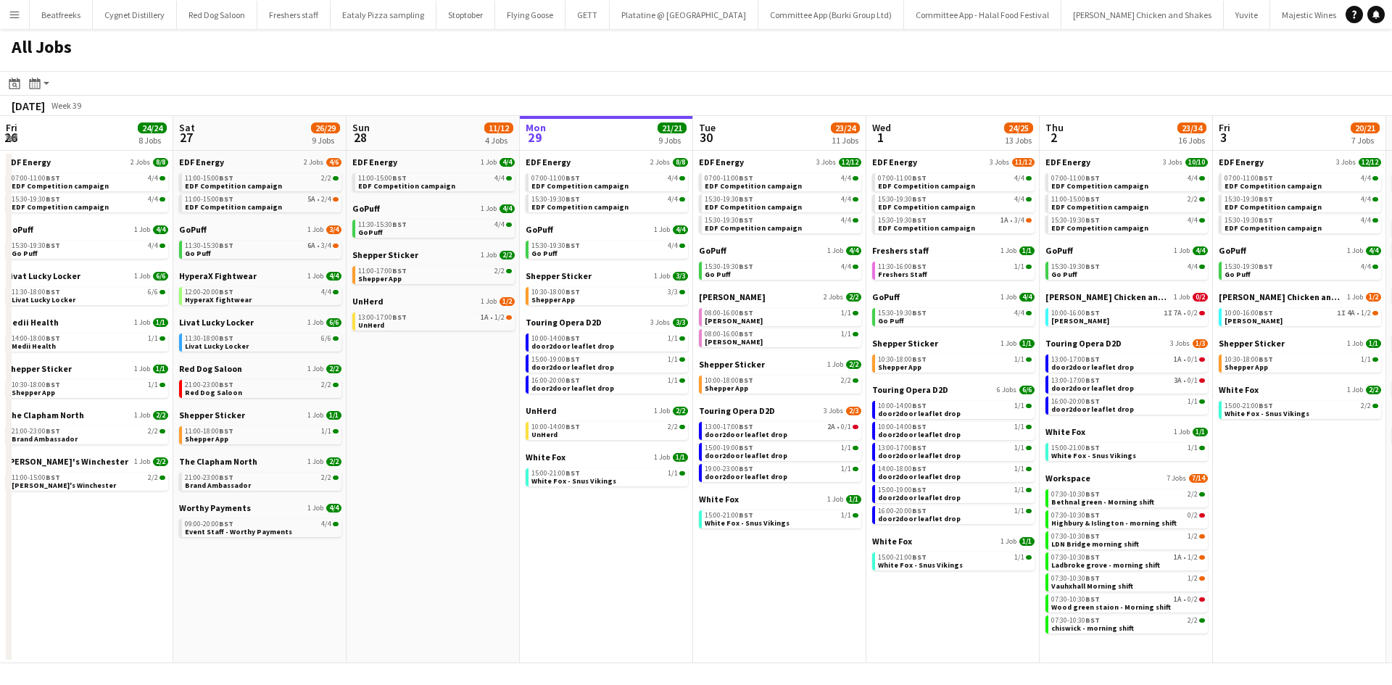
scroll to position [0, 347]
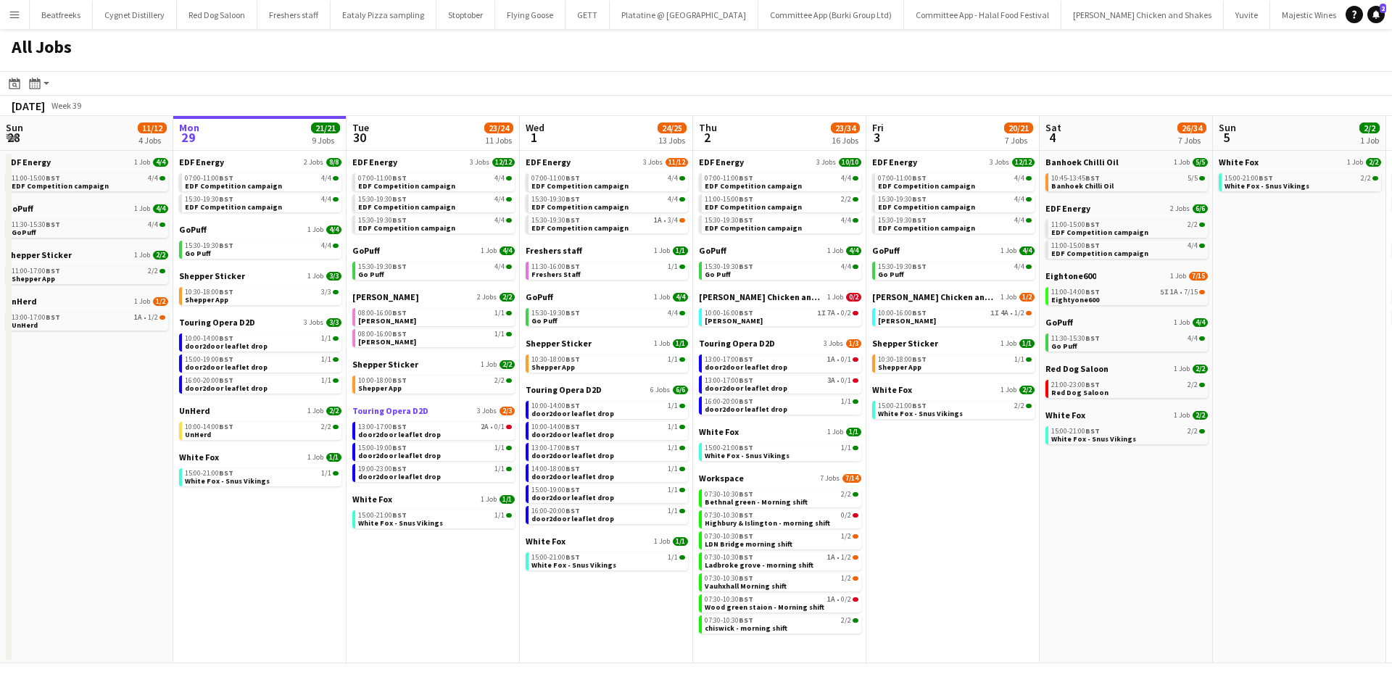
click at [399, 407] on span "Touring Opera D2D" at bounding box center [390, 410] width 76 height 11
click at [545, 299] on span "GoPuff" at bounding box center [540, 296] width 28 height 11
click at [405, 407] on span "Touring Opera D2D" at bounding box center [390, 410] width 76 height 11
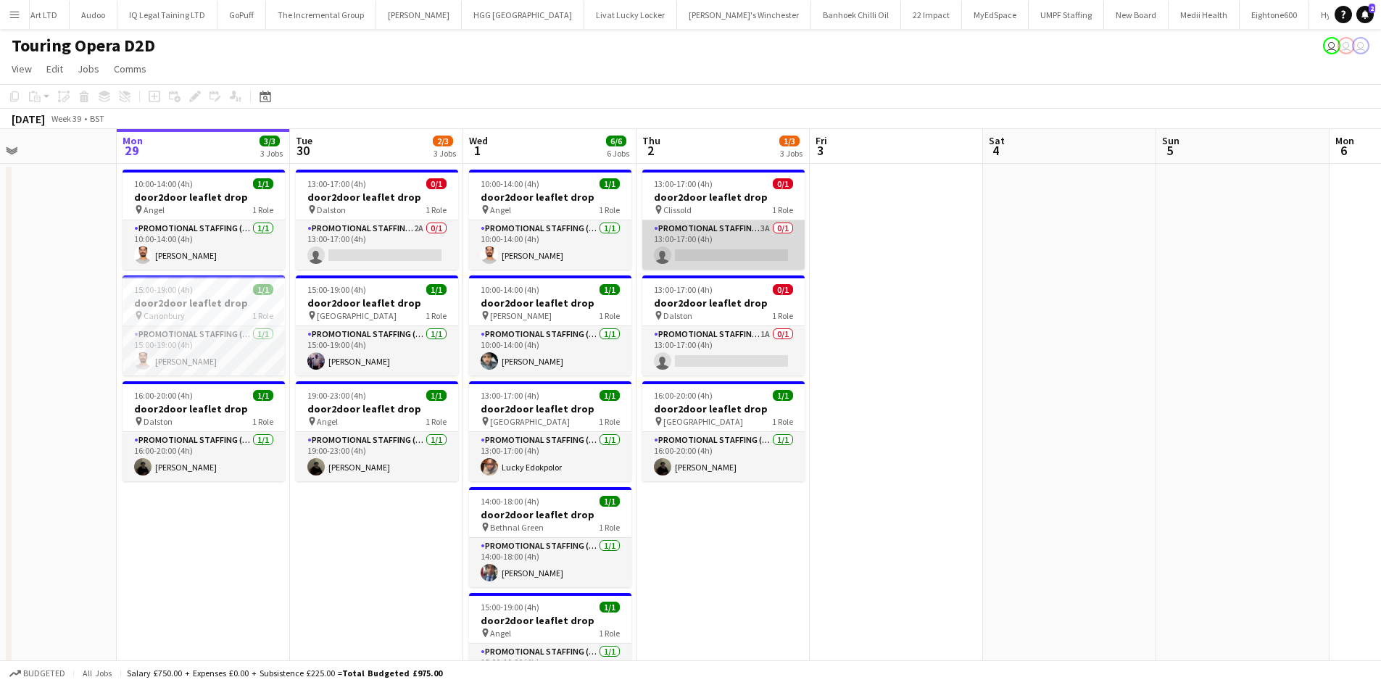
click at [706, 237] on app-card-role "Promotional Staffing (Brand Ambassadors) 3A 0/1 13:00-17:00 (4h) single-neutral…" at bounding box center [723, 244] width 162 height 49
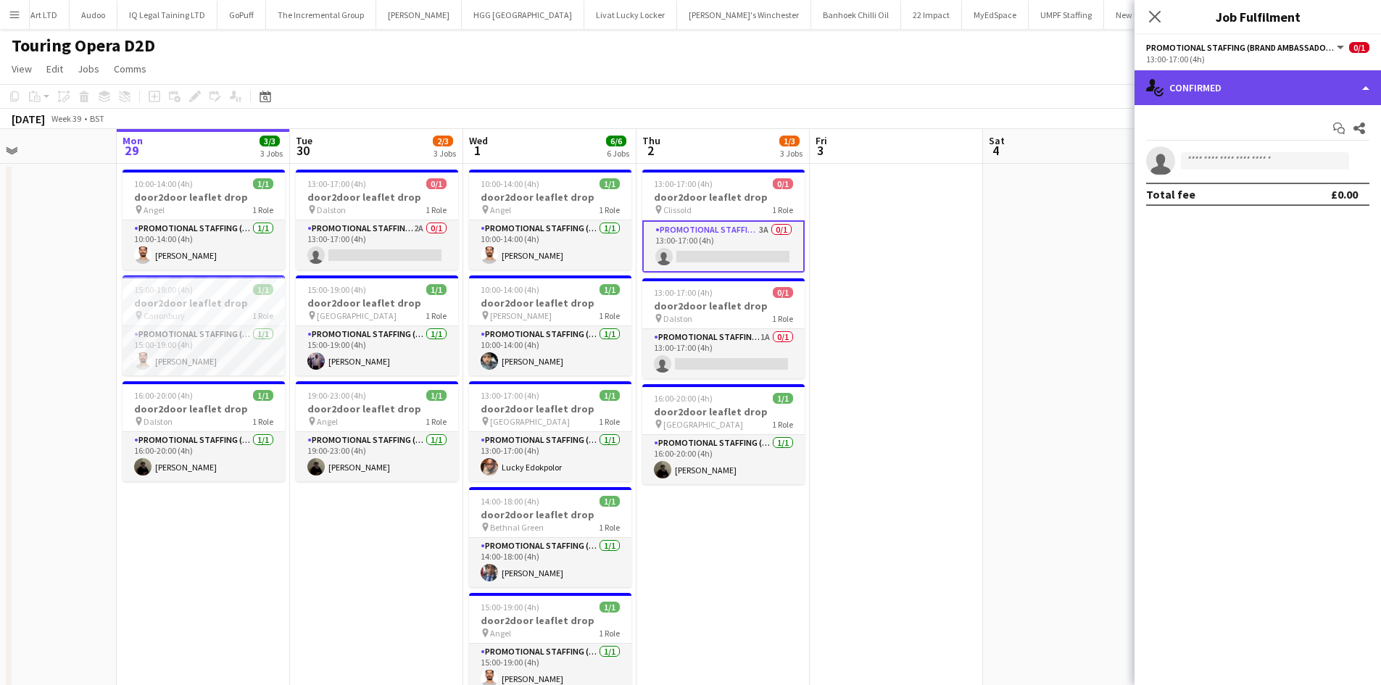
click at [1258, 91] on div "single-neutral-actions-check-2 Confirmed" at bounding box center [1258, 87] width 247 height 35
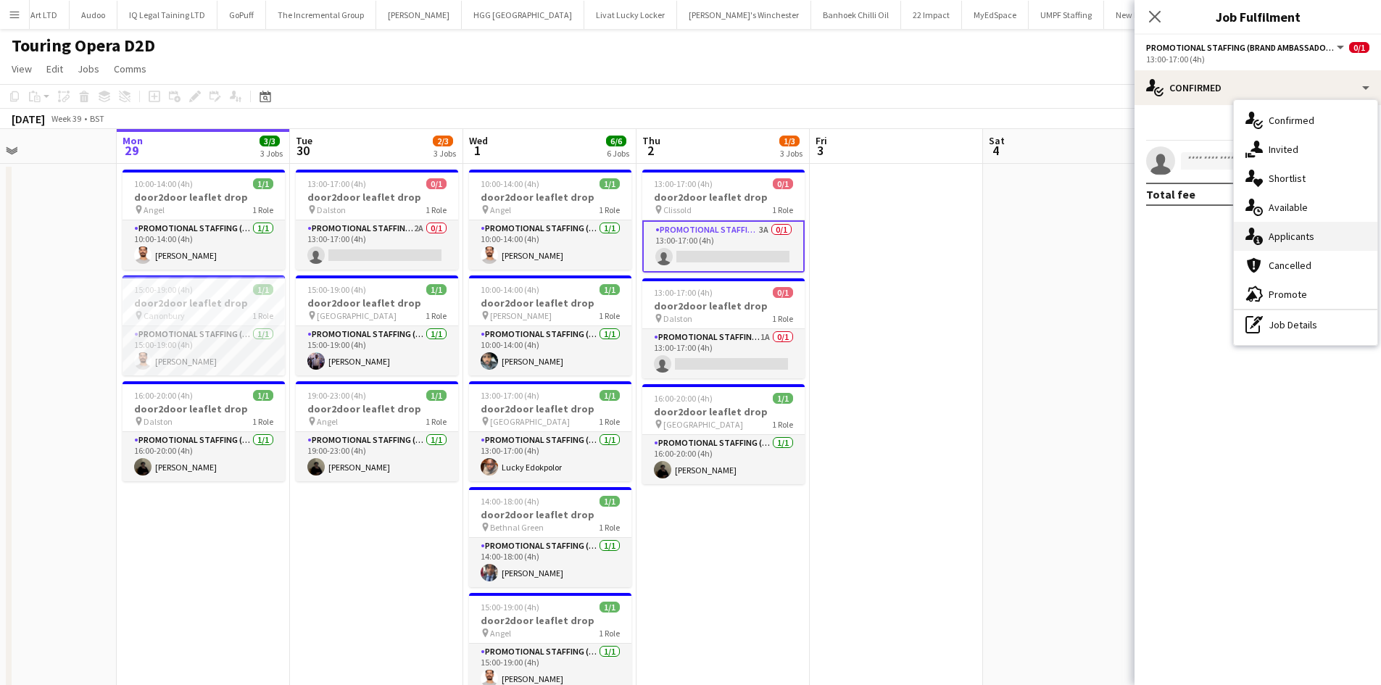
click at [1296, 233] on span "Applicants" at bounding box center [1292, 236] width 46 height 13
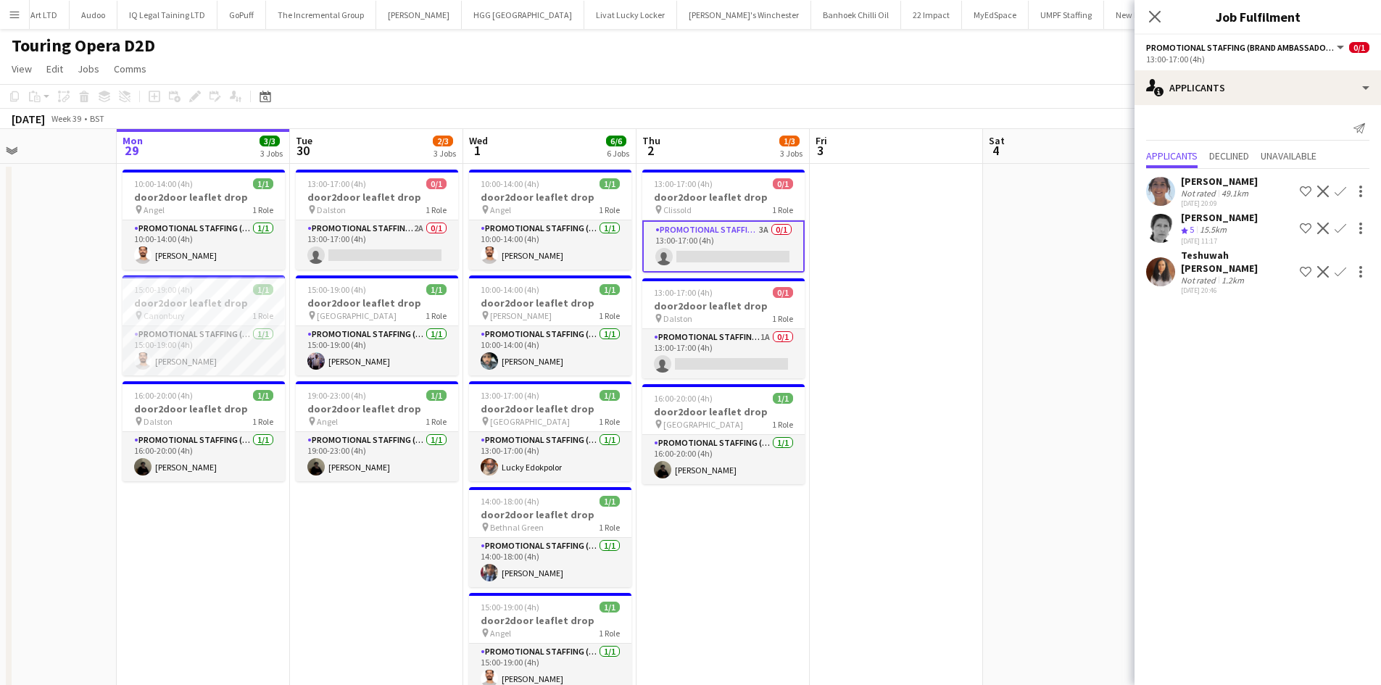
click at [1178, 252] on div "Teshuwah STOTT Not rated 1.2km 28-09-2025 20:46 Shortlist crew Decline Confirm" at bounding box center [1258, 272] width 247 height 46
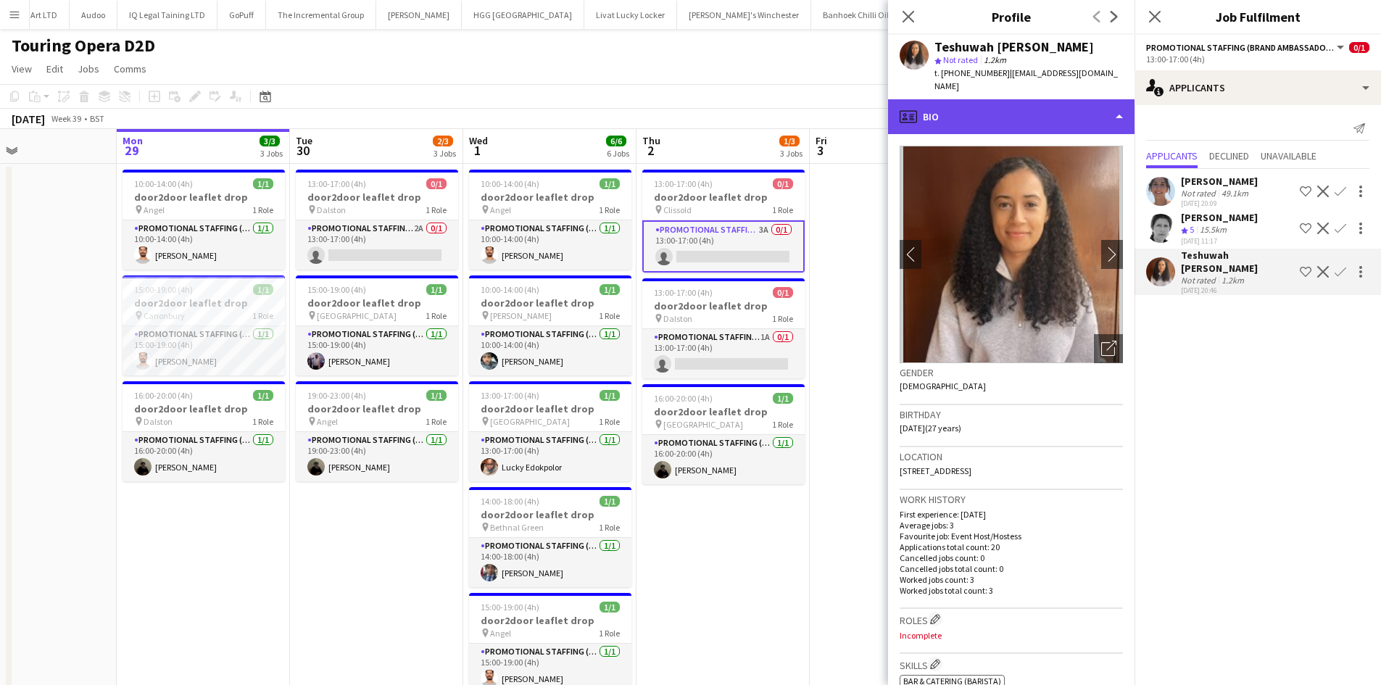
click at [1009, 113] on div "profile Bio" at bounding box center [1011, 116] width 247 height 35
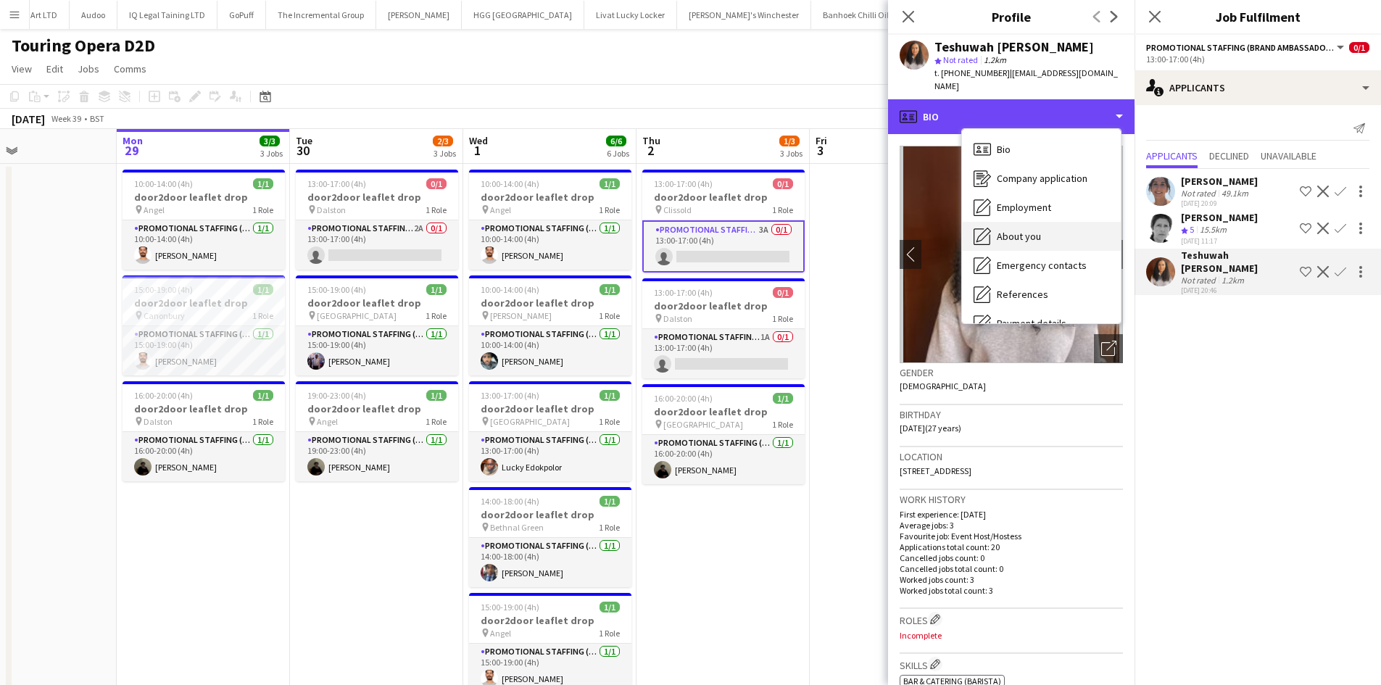
scroll to position [194, 0]
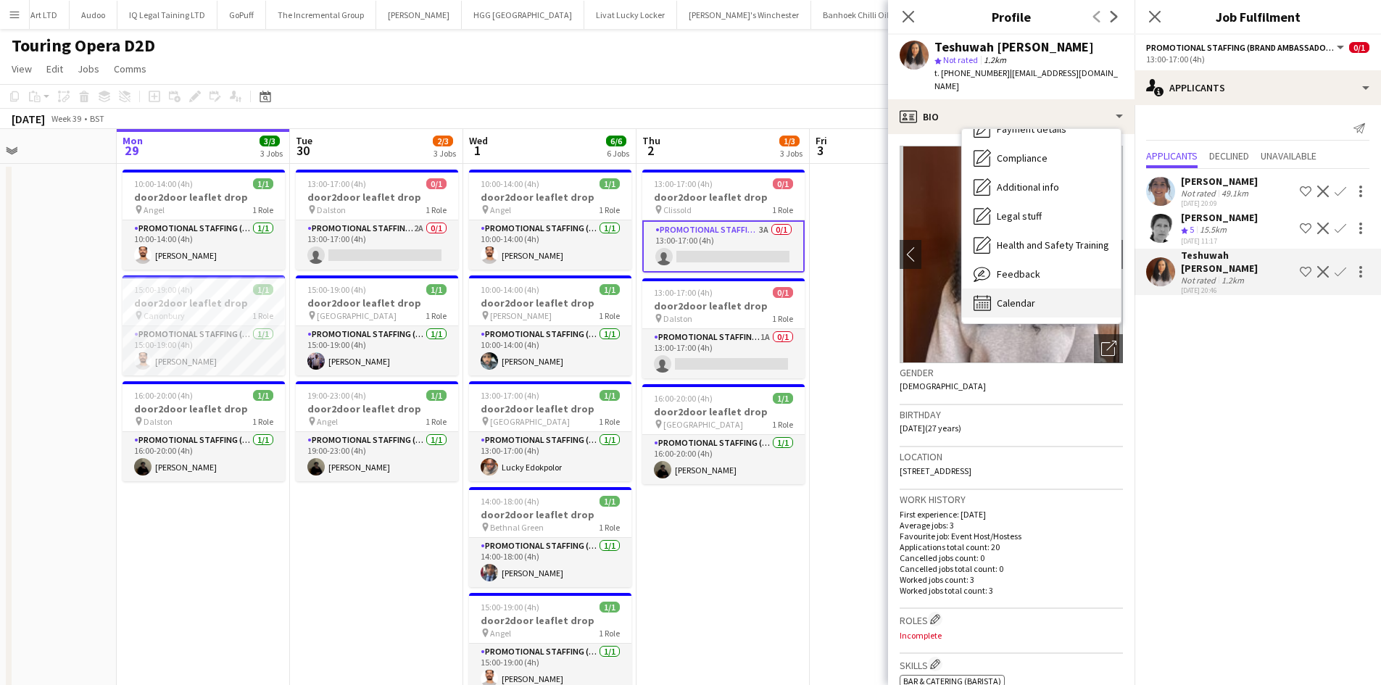
click at [1005, 297] on span "Calendar" at bounding box center [1016, 303] width 38 height 13
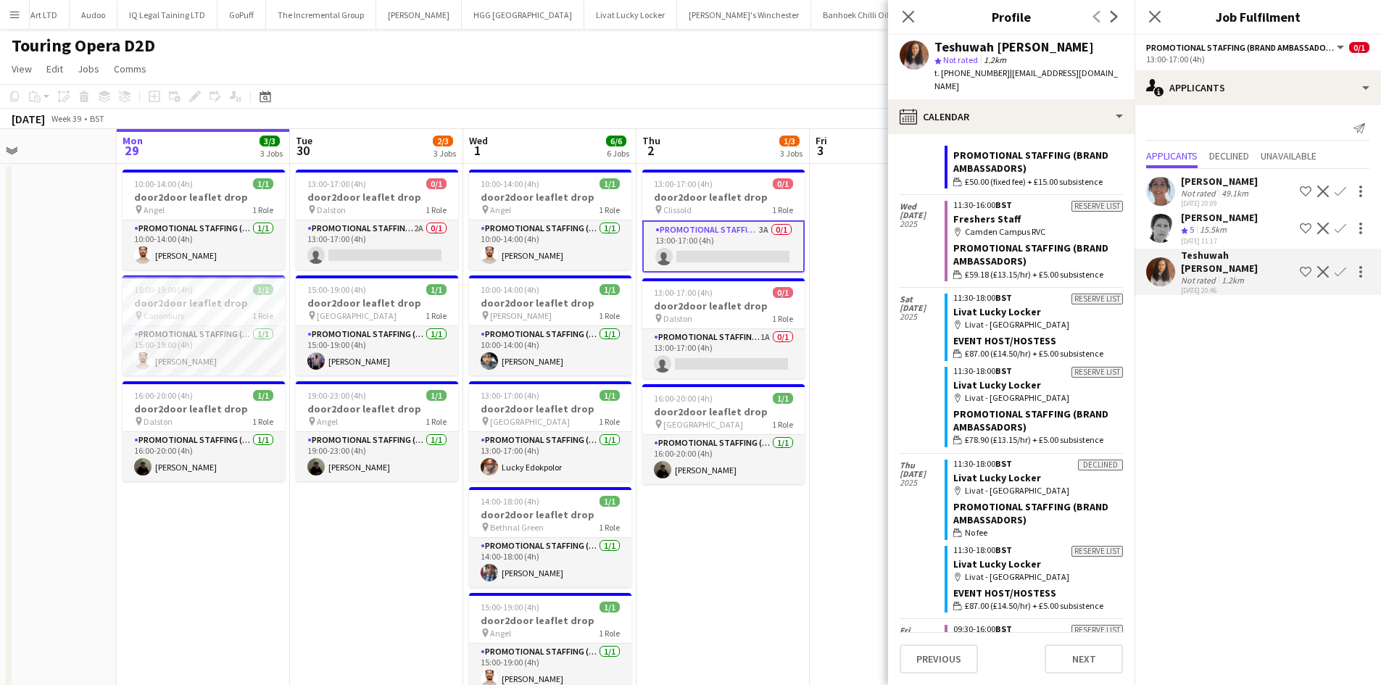
scroll to position [727, 0]
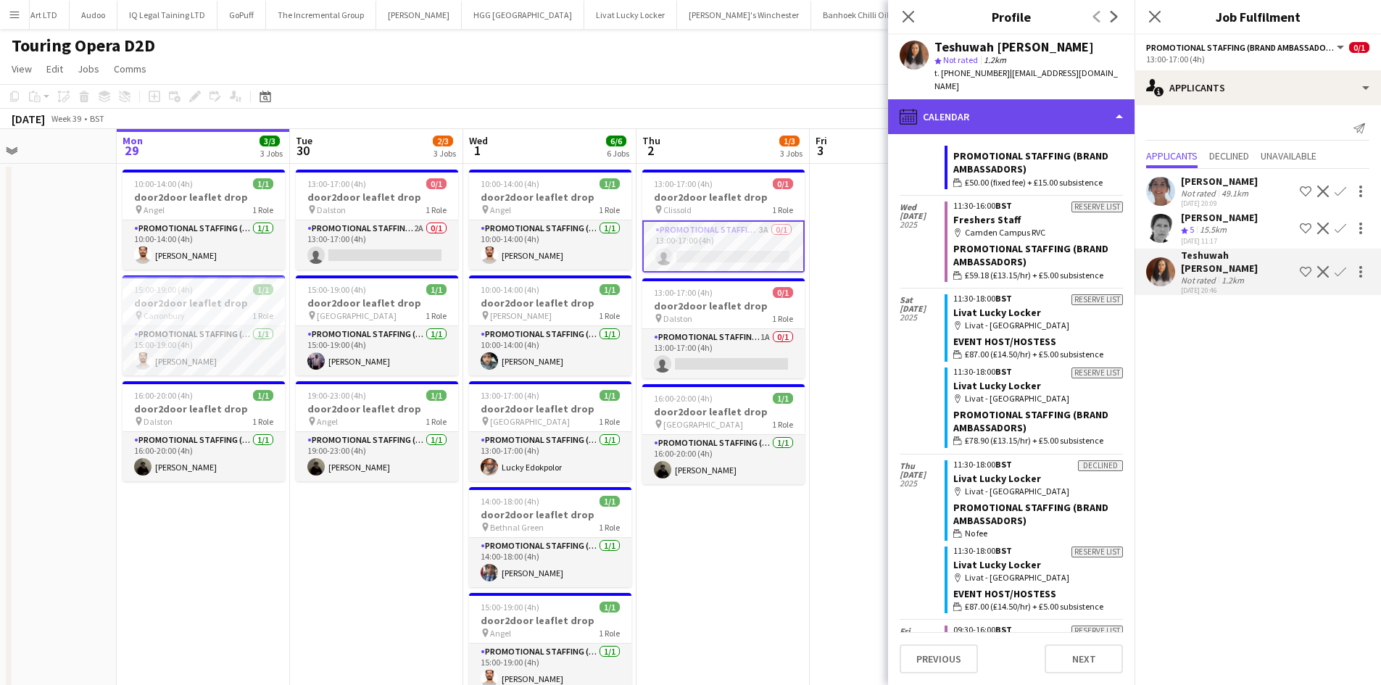
click at [1067, 117] on div "calendar-full Calendar" at bounding box center [1011, 116] width 247 height 35
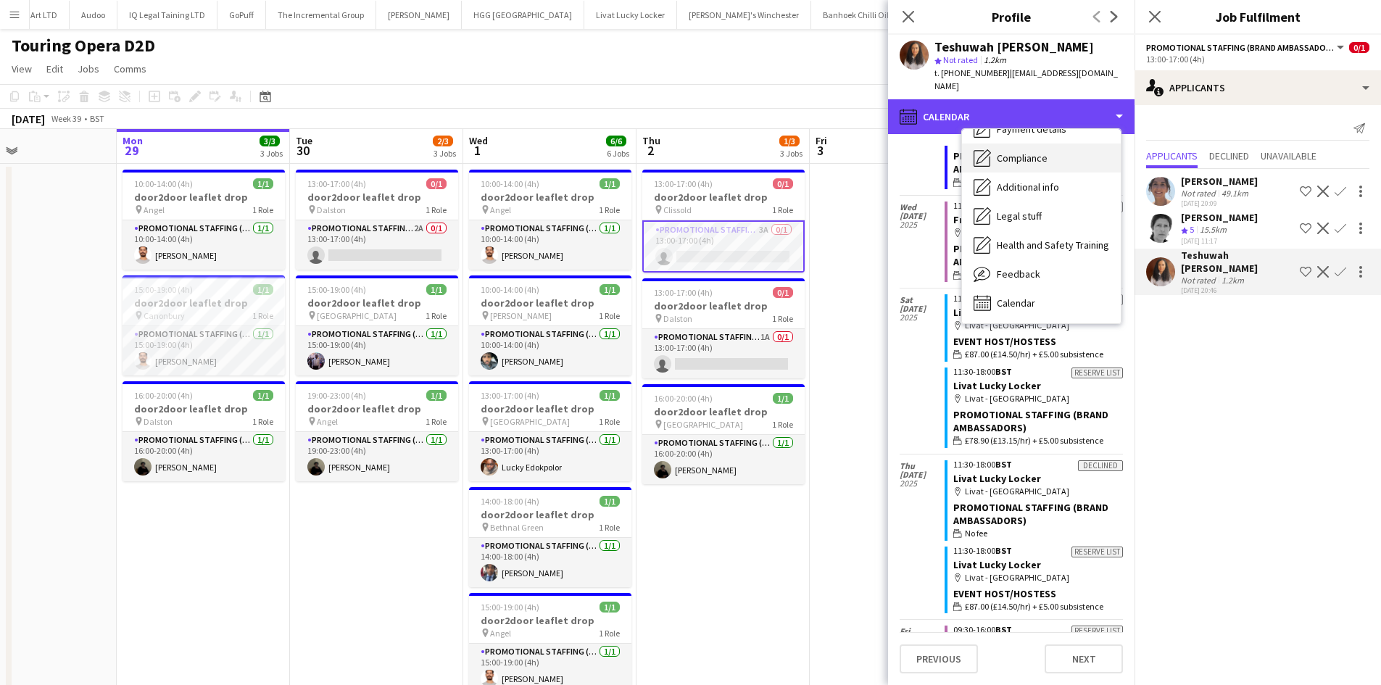
scroll to position [0, 0]
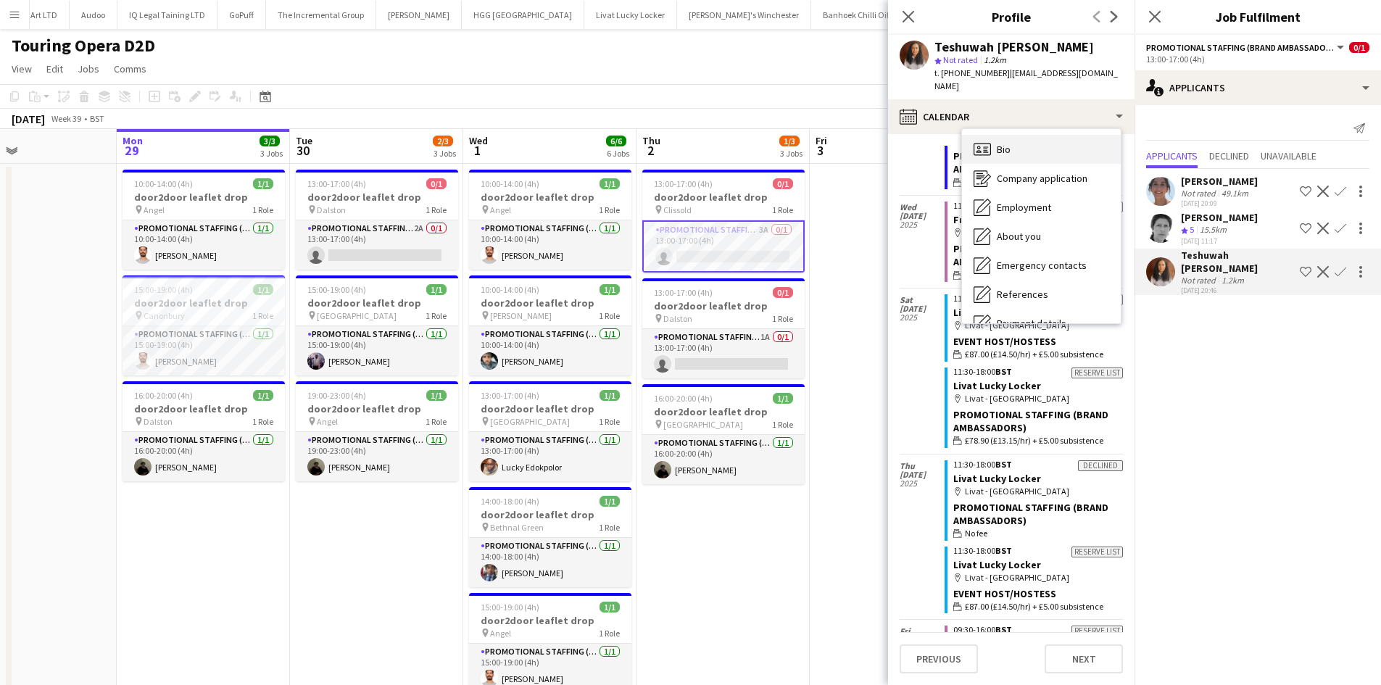
click at [1022, 135] on div "Bio Bio" at bounding box center [1041, 149] width 159 height 29
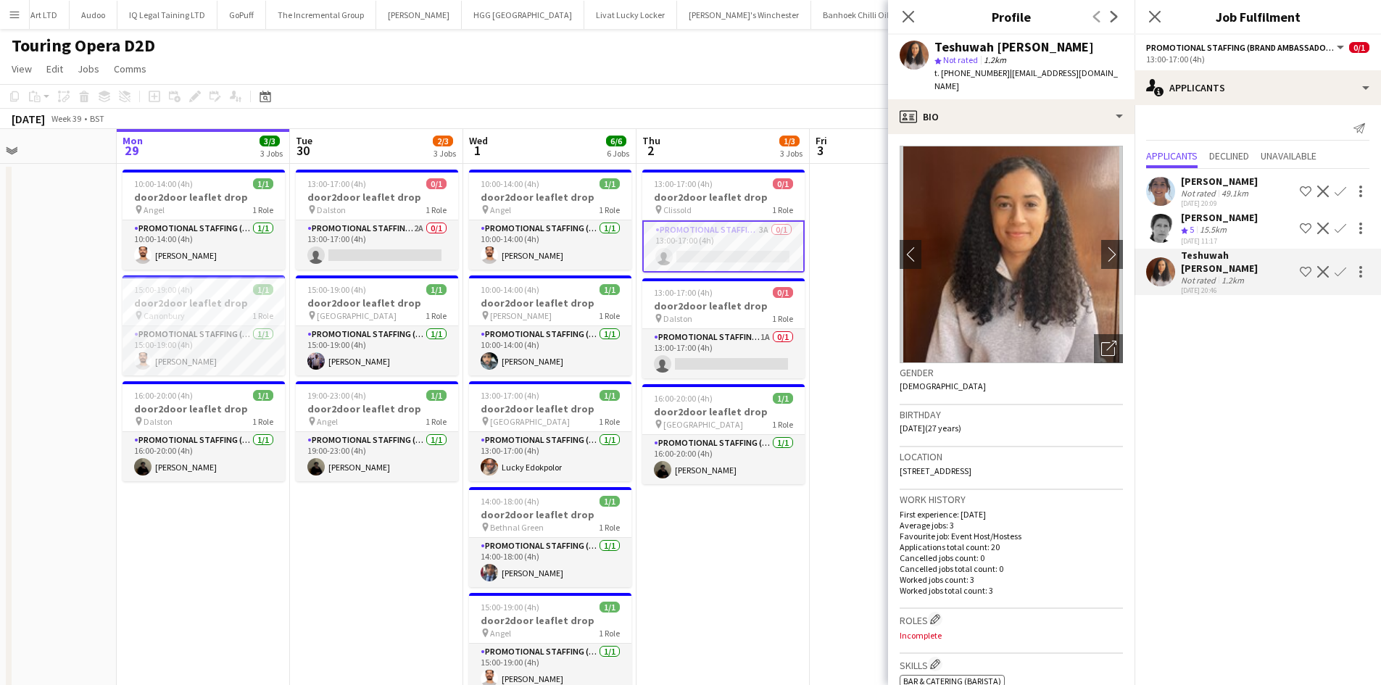
click at [1159, 190] on app-user-avatar at bounding box center [1160, 191] width 29 height 29
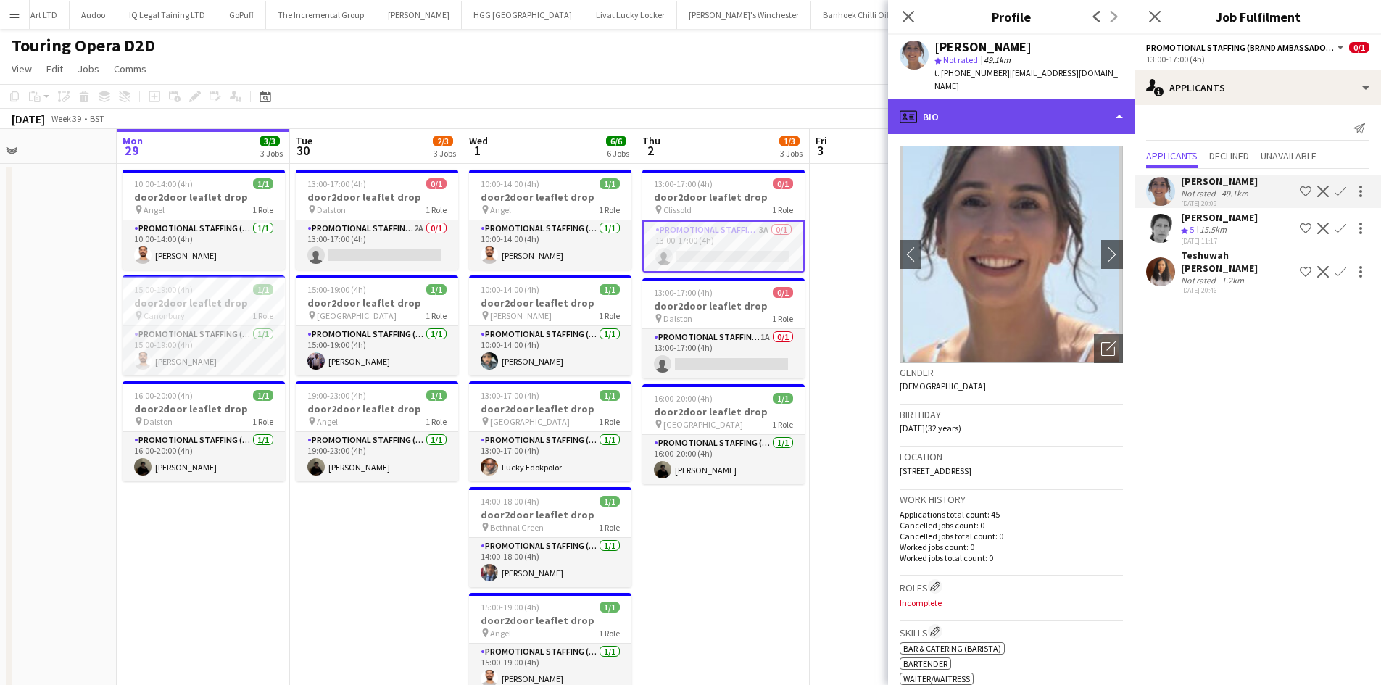
click at [1001, 105] on div "profile Bio" at bounding box center [1011, 116] width 247 height 35
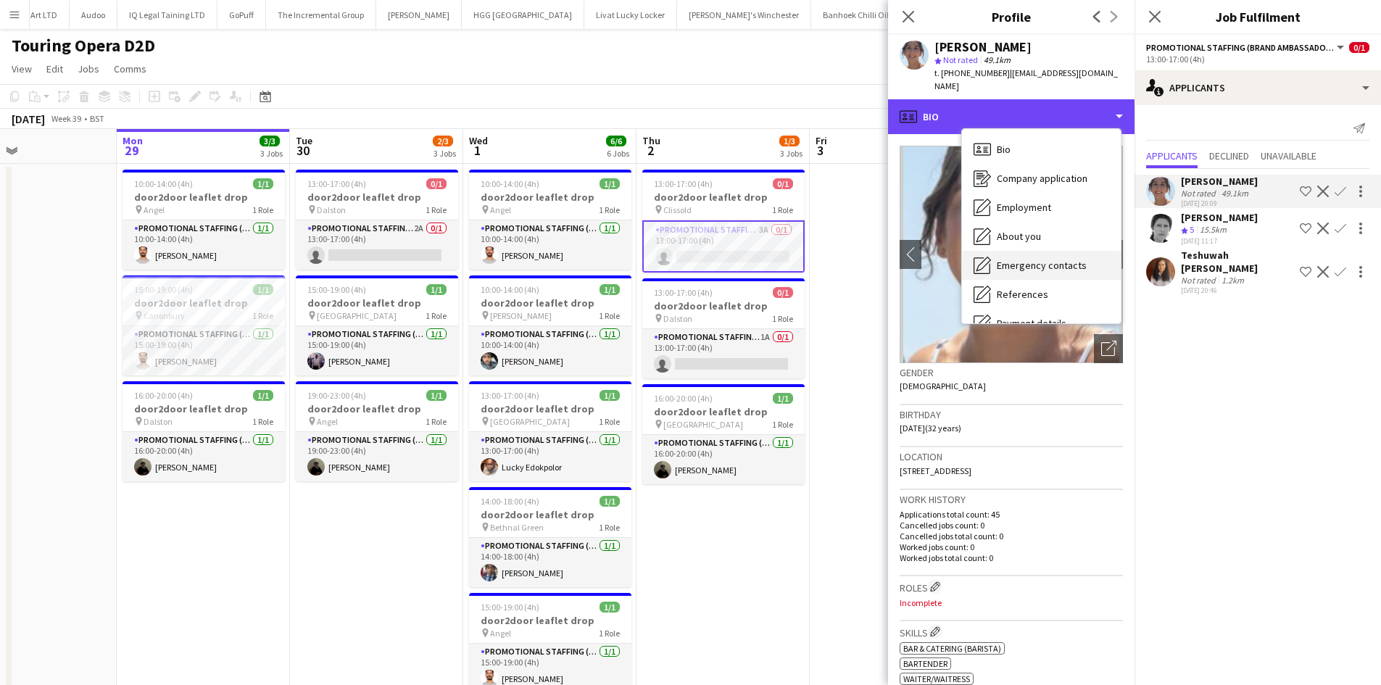
scroll to position [194, 0]
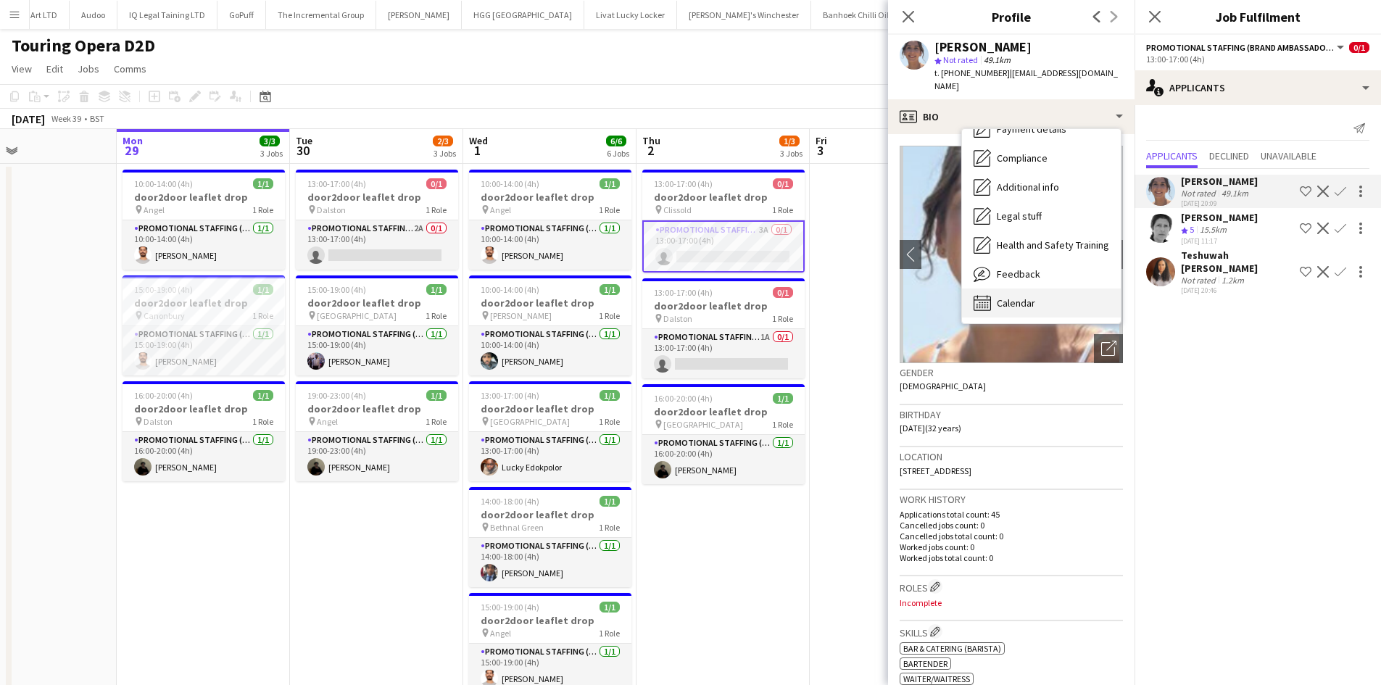
click at [1025, 297] on span "Calendar" at bounding box center [1016, 303] width 38 height 13
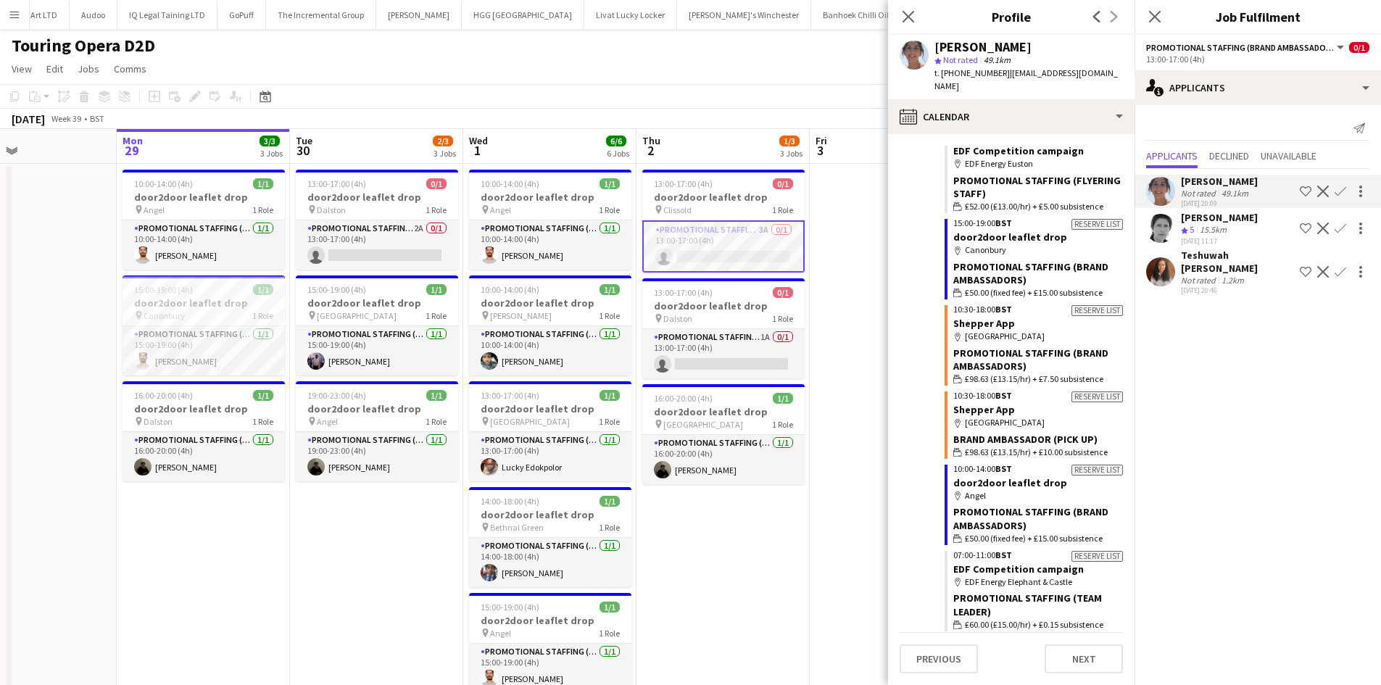
scroll to position [3382, 0]
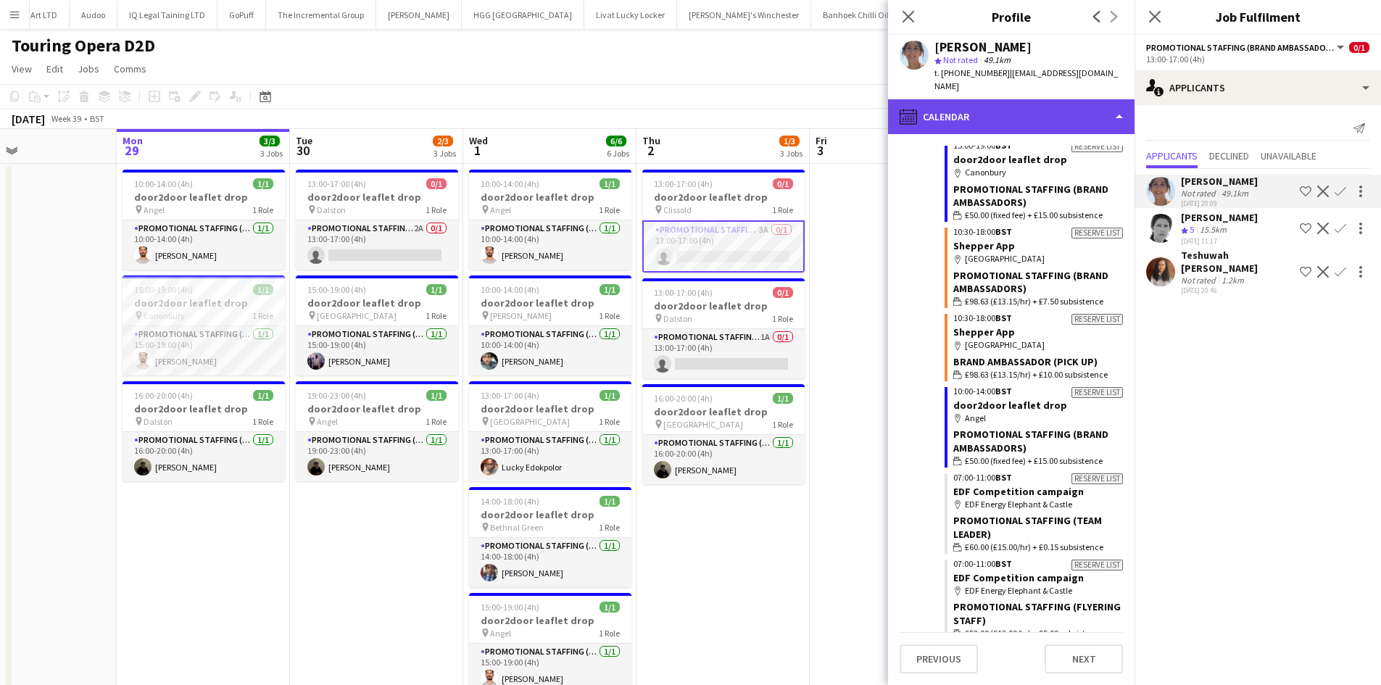
click at [1023, 99] on div "calendar-full Calendar" at bounding box center [1011, 116] width 247 height 35
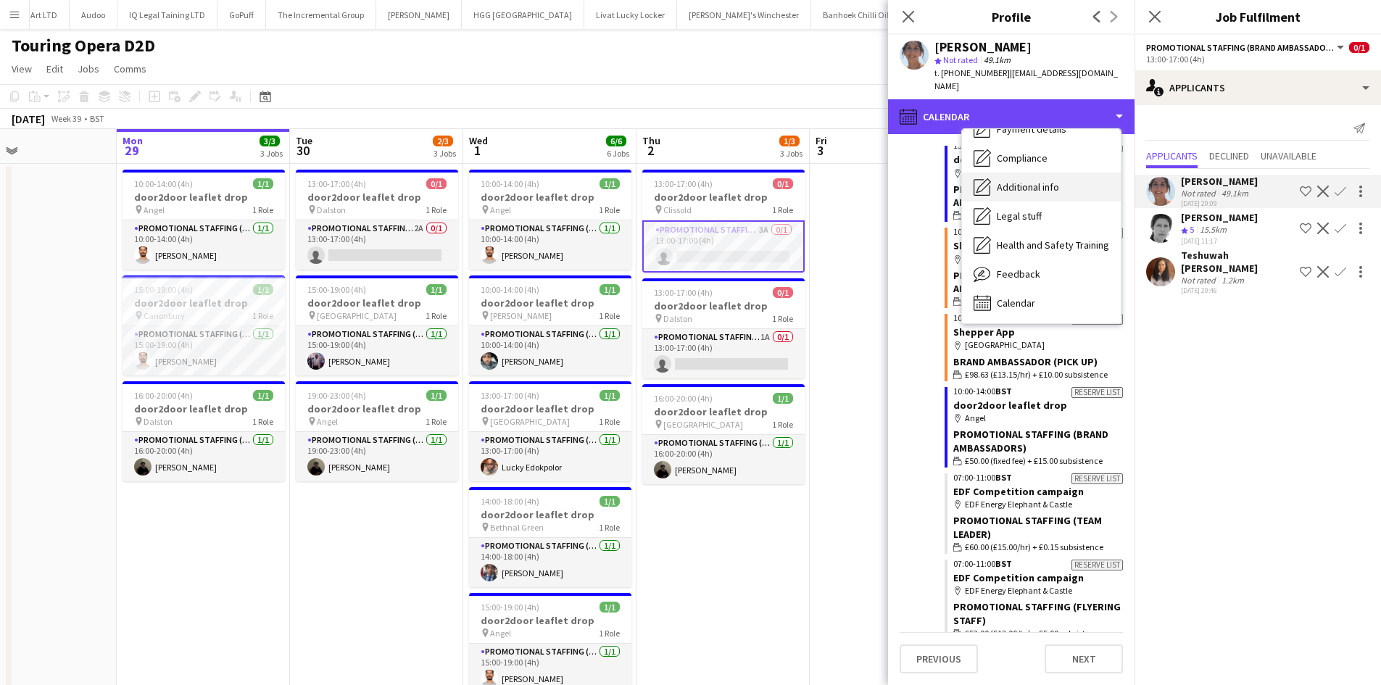
scroll to position [0, 0]
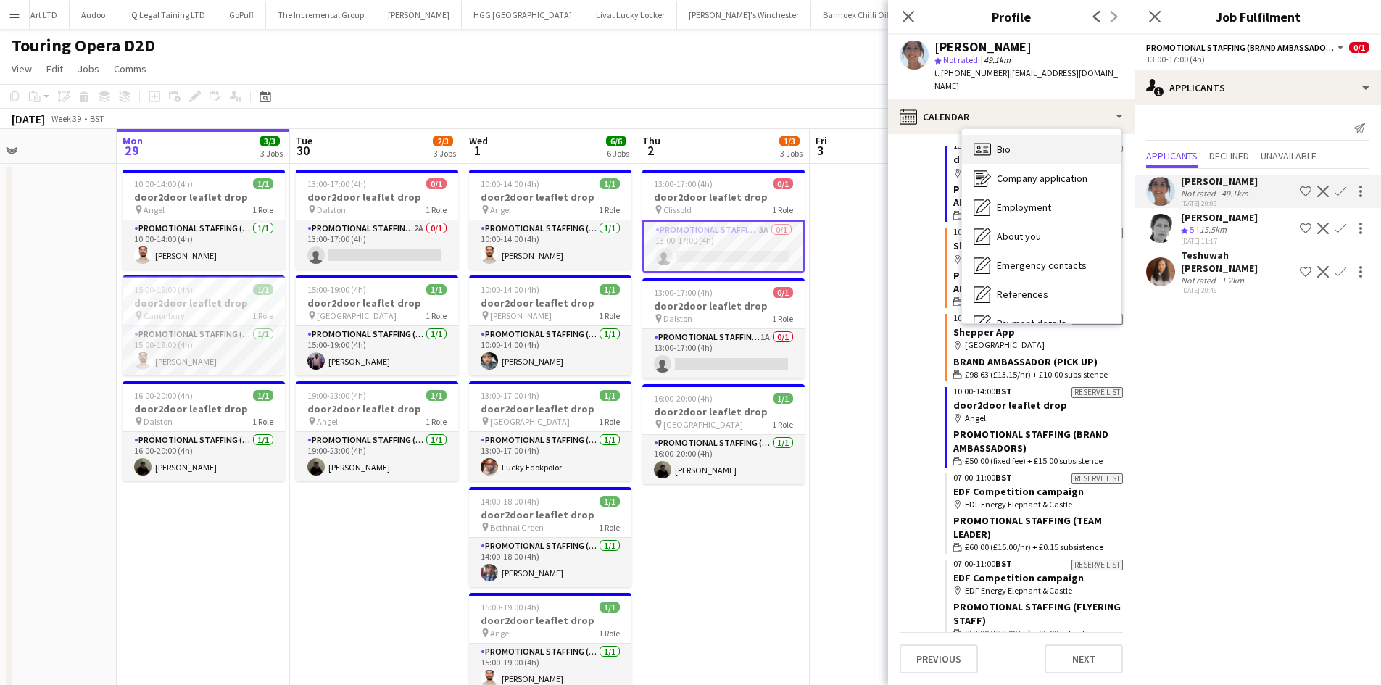
click at [1027, 135] on div "Bio Bio" at bounding box center [1041, 149] width 159 height 29
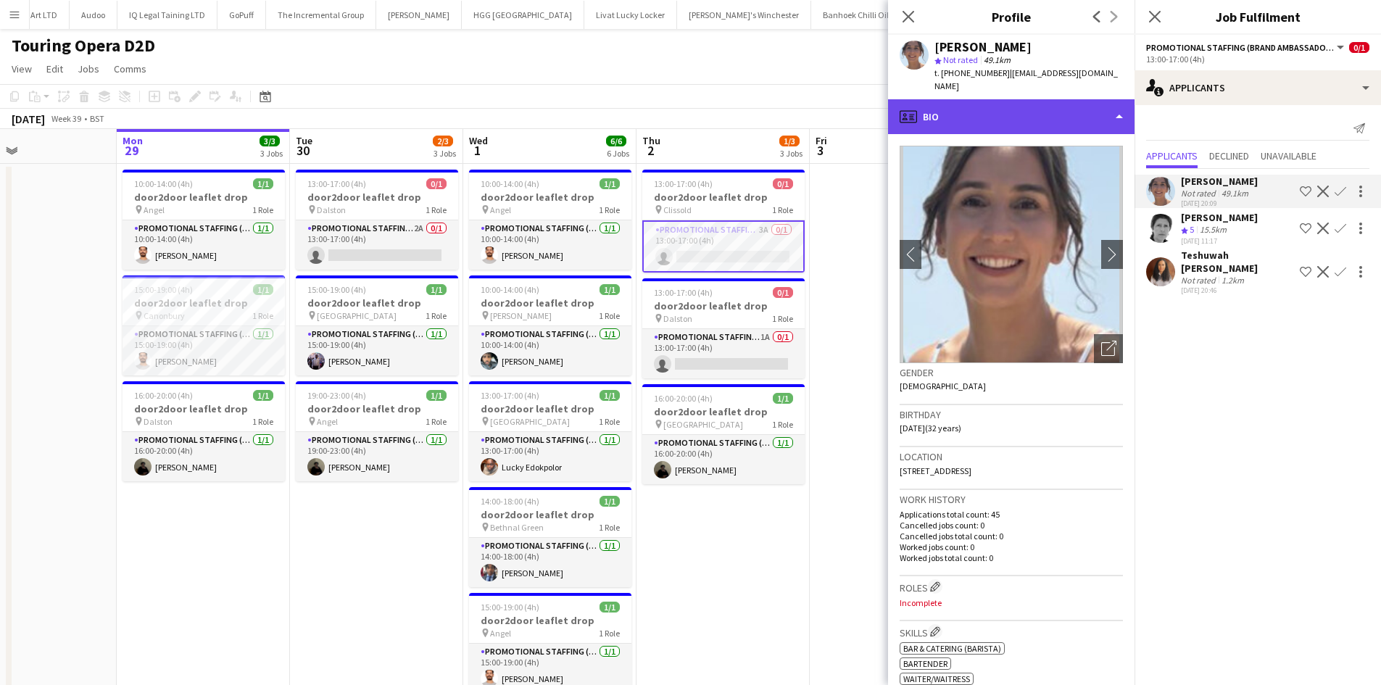
click at [1017, 104] on div "profile Bio" at bounding box center [1011, 116] width 247 height 35
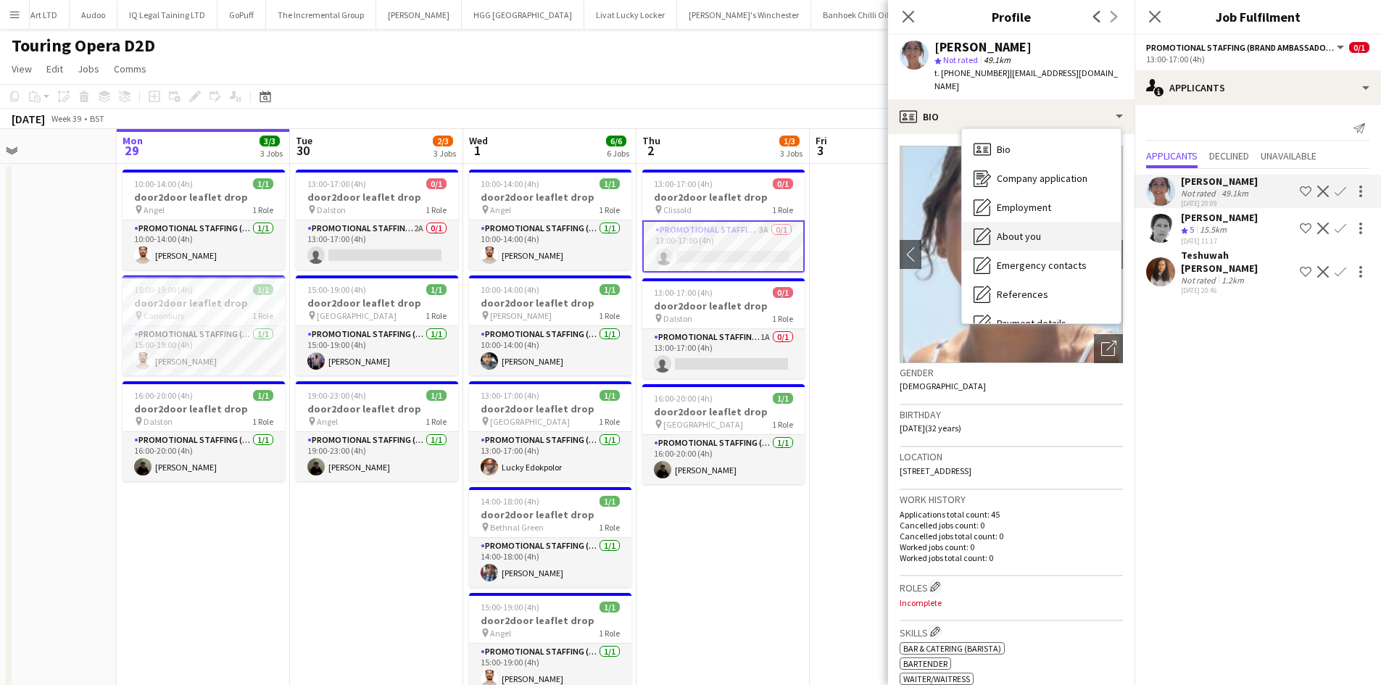
click at [1014, 230] on div "About you About you" at bounding box center [1041, 236] width 159 height 29
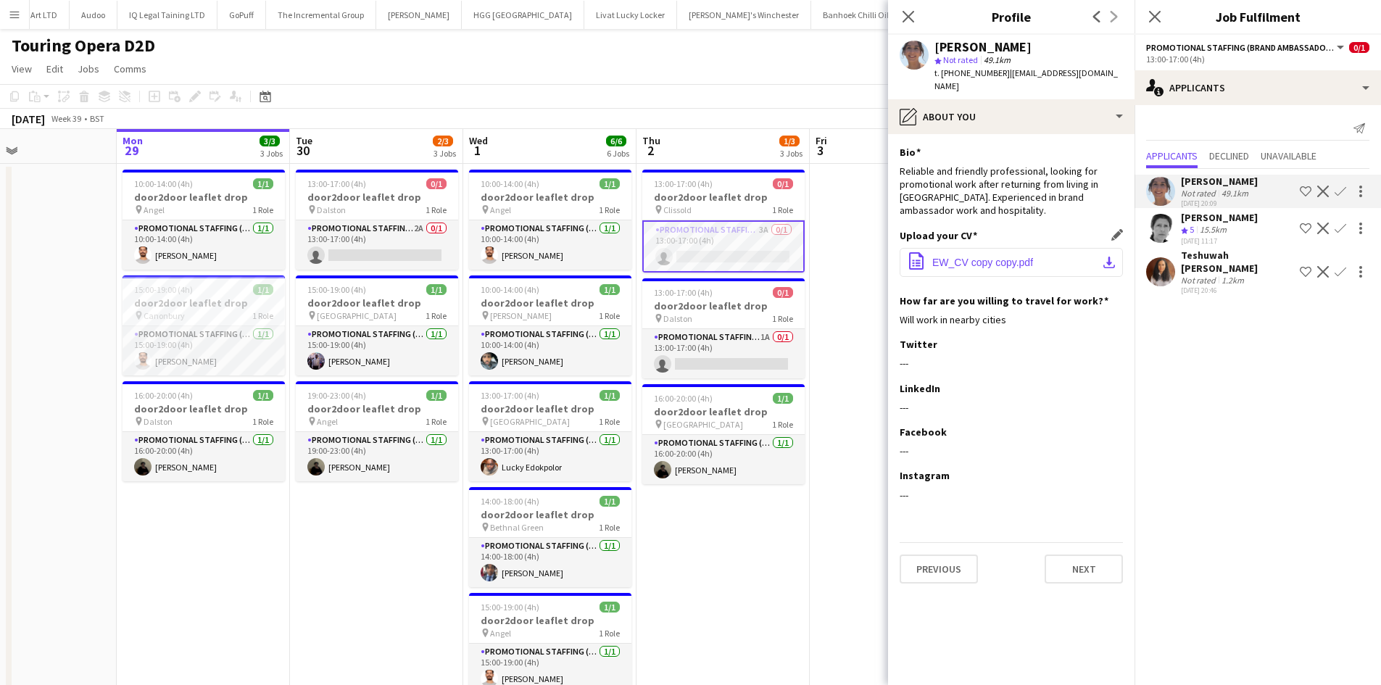
click at [983, 257] on span "EW_CV copy copy.pdf" at bounding box center [982, 263] width 101 height 12
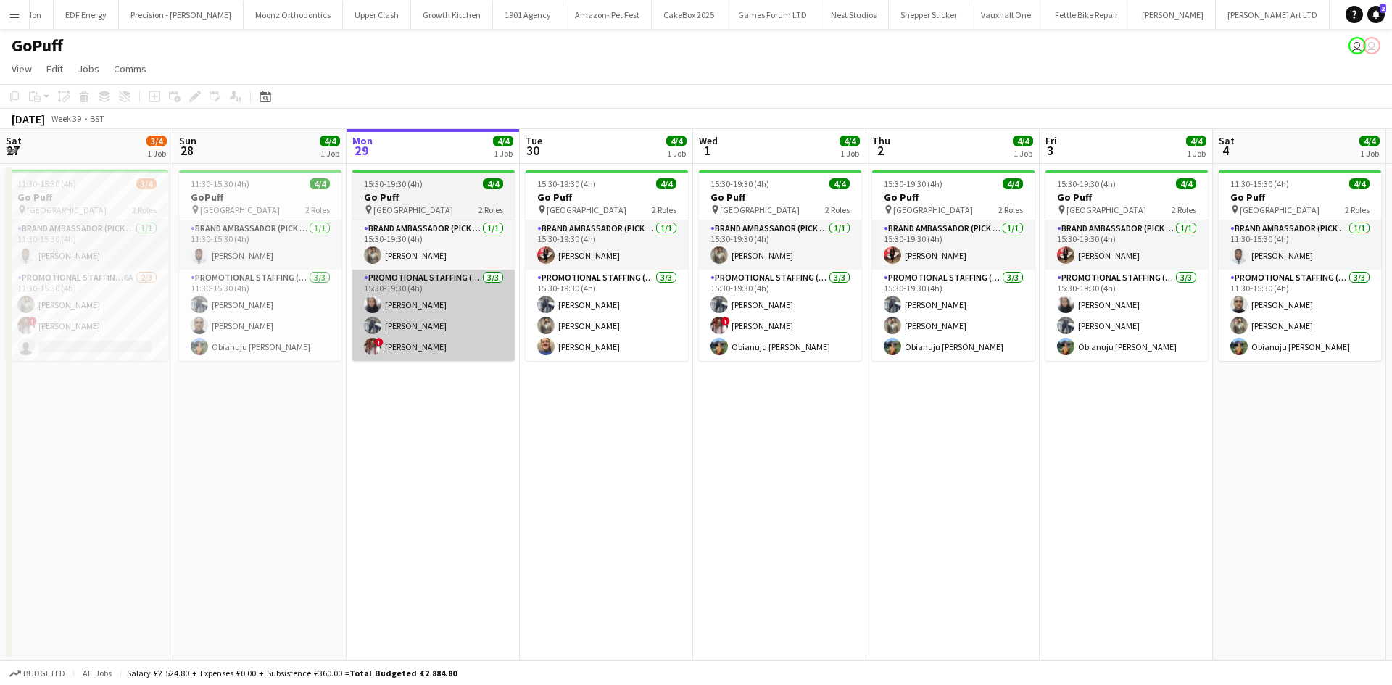
scroll to position [0, 408]
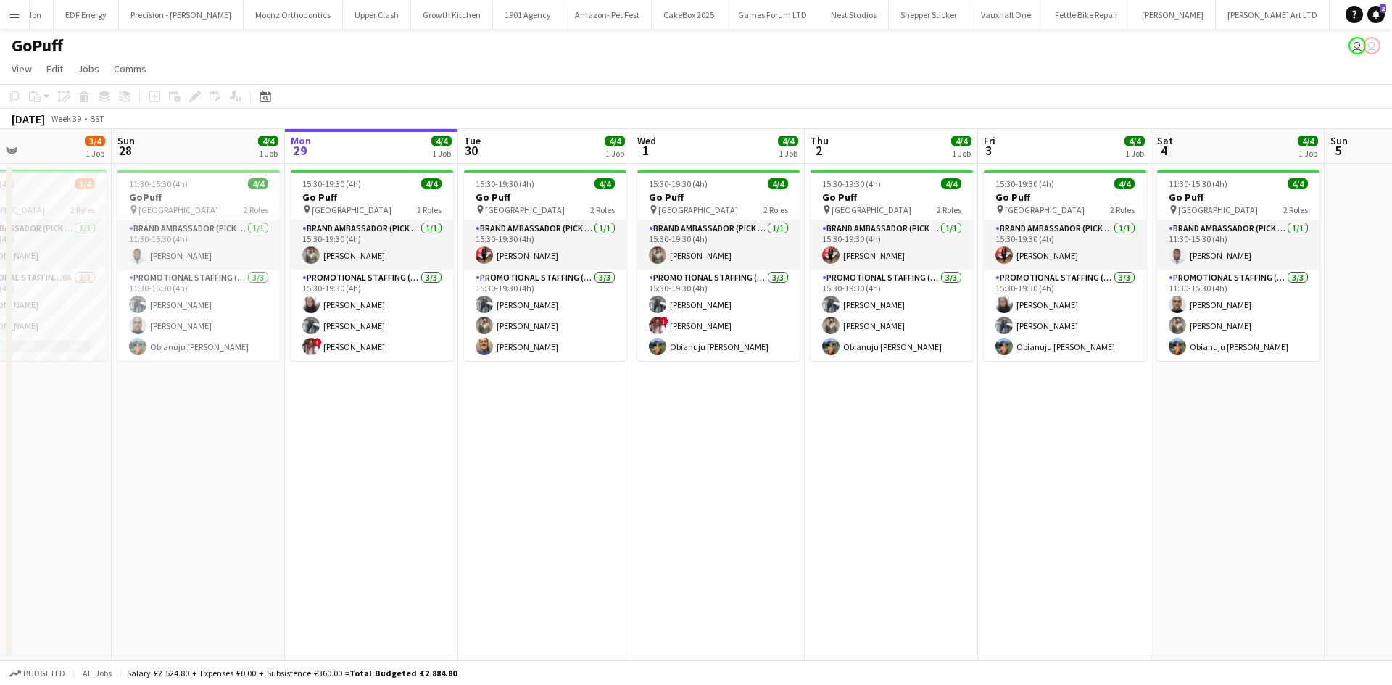
click at [530, 403] on app-date-cell "15:30-19:30 (4h) 4/4 Go Puff pin Birmingham 2 Roles Brand Ambassador (Pick up) …" at bounding box center [544, 412] width 173 height 497
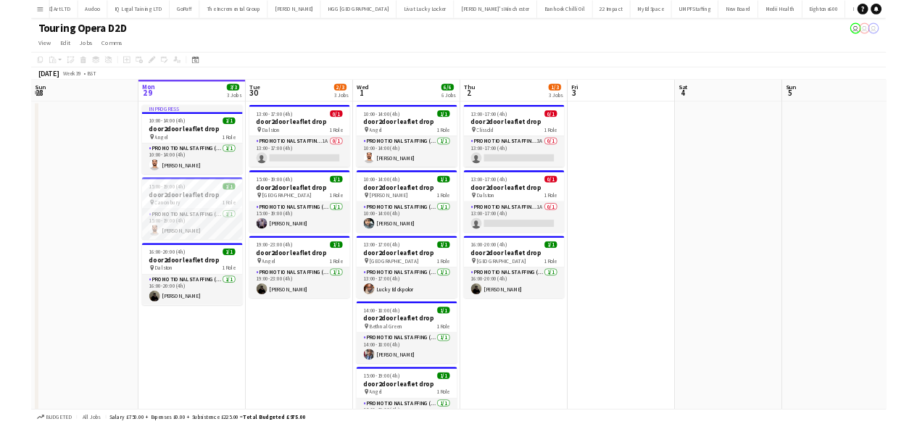
scroll to position [0, 2748]
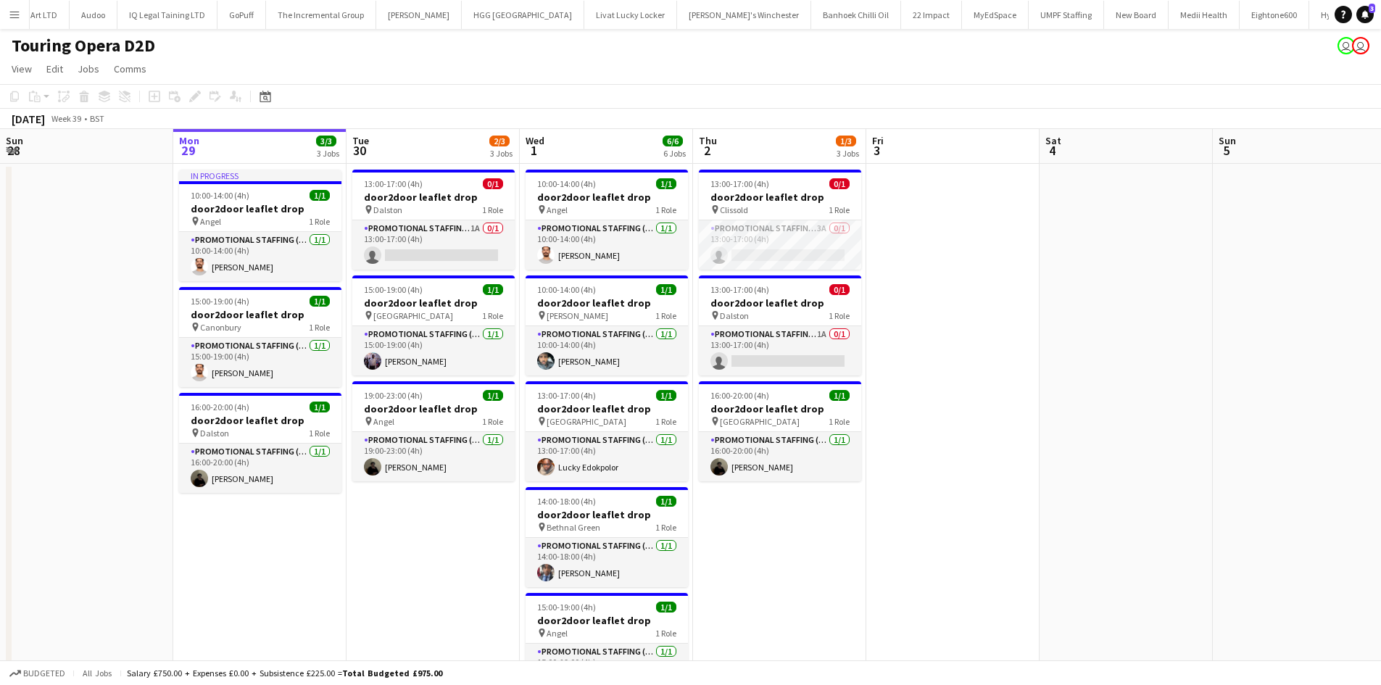
click at [976, 271] on app-date-cell at bounding box center [953, 538] width 173 height 749
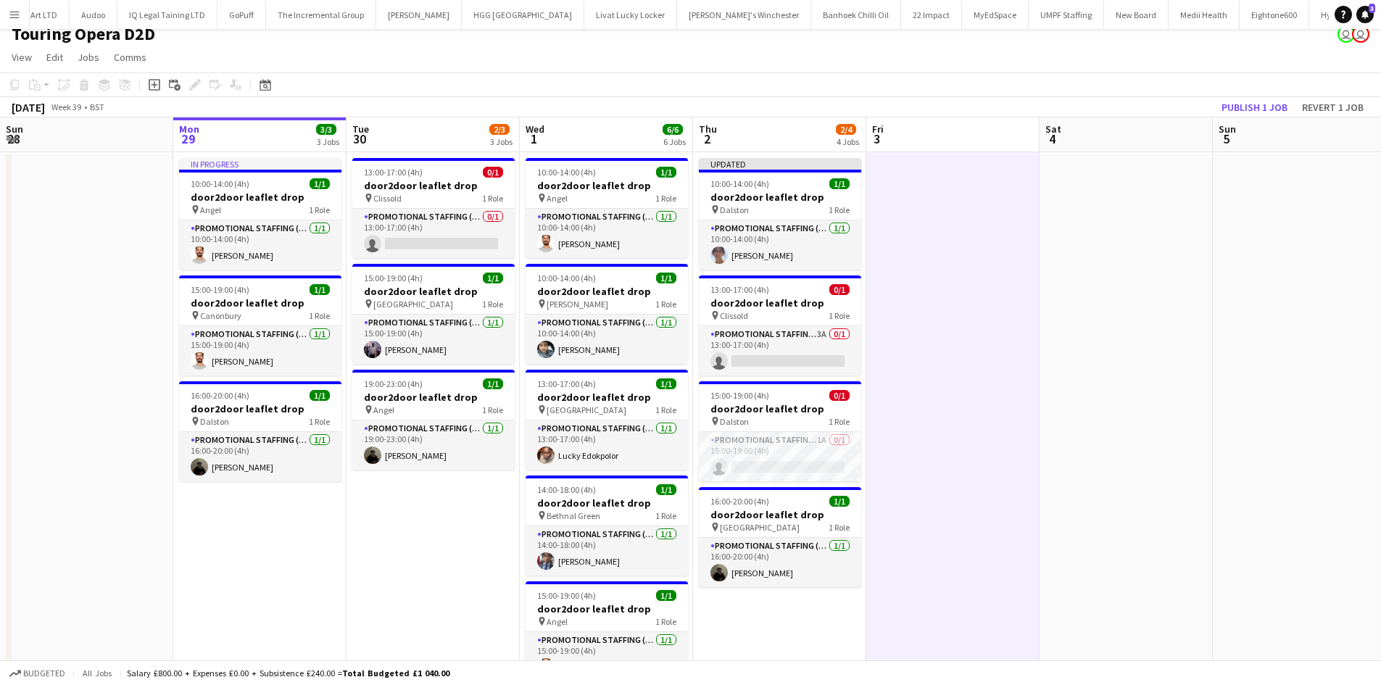
scroll to position [12, 0]
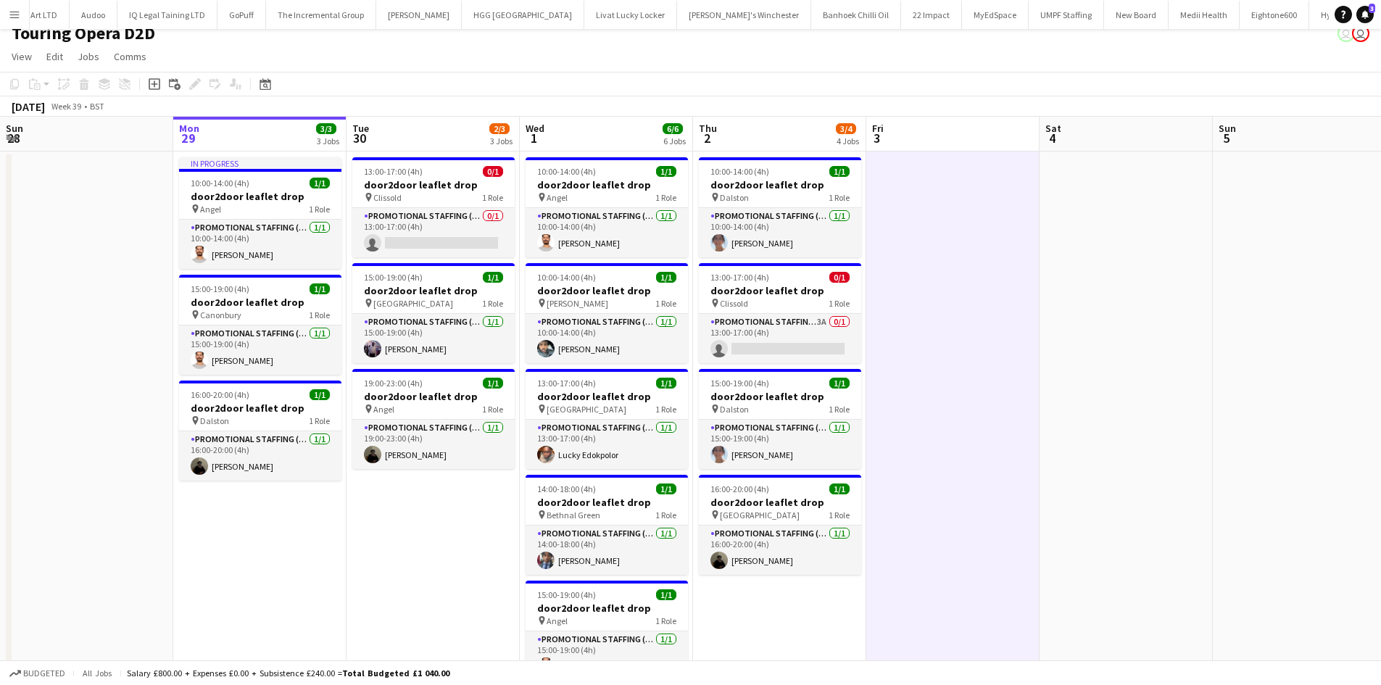
click at [423, 587] on app-date-cell "13:00-17:00 (4h) 0/1 door2door leaflet drop pin Clissold 1 Role Promotional Sta…" at bounding box center [433, 526] width 173 height 749
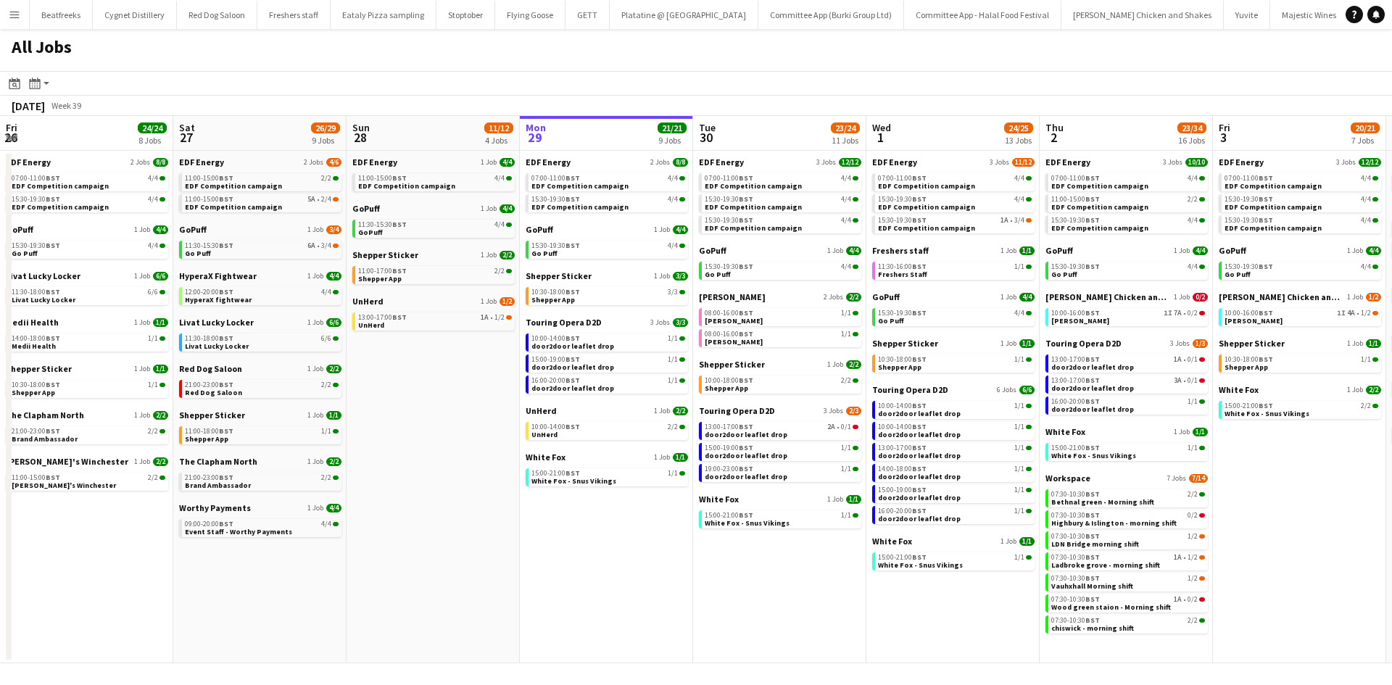
click at [12, 21] on button "Menu" at bounding box center [14, 14] width 29 height 29
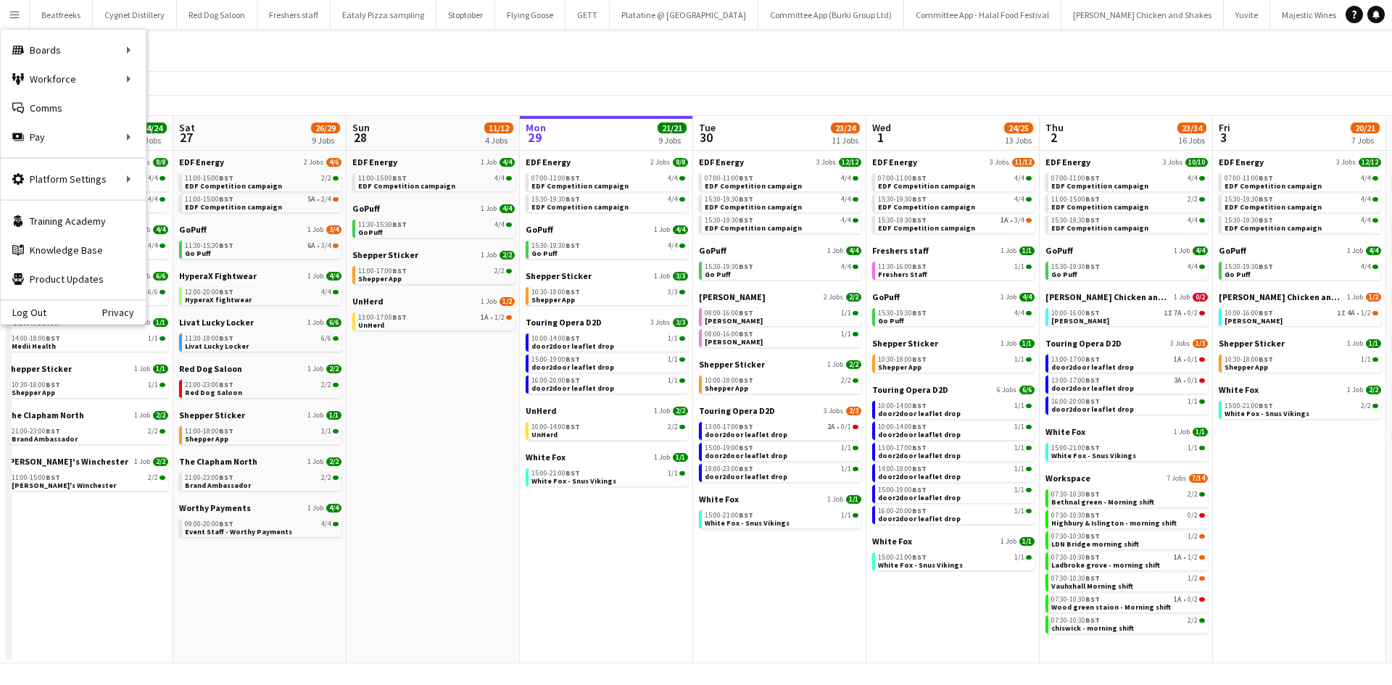
scroll to position [0, 347]
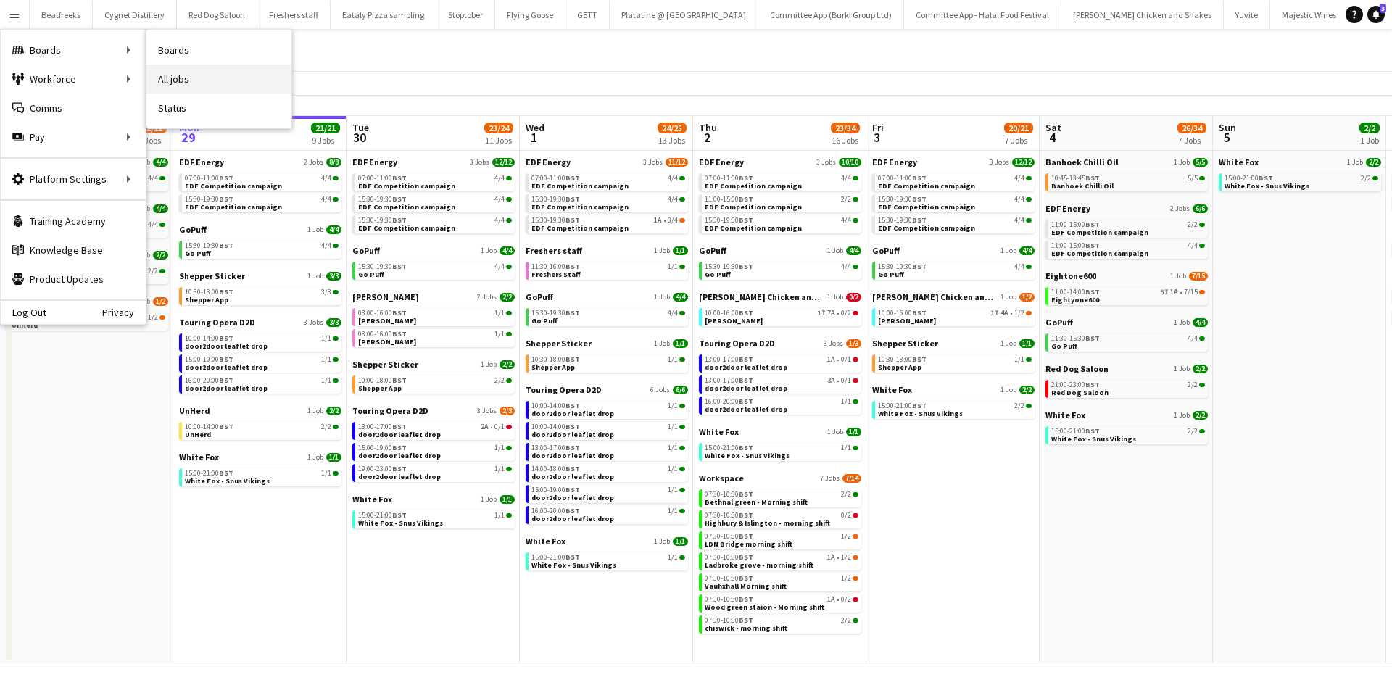
click at [169, 84] on link "All jobs" at bounding box center [218, 79] width 145 height 29
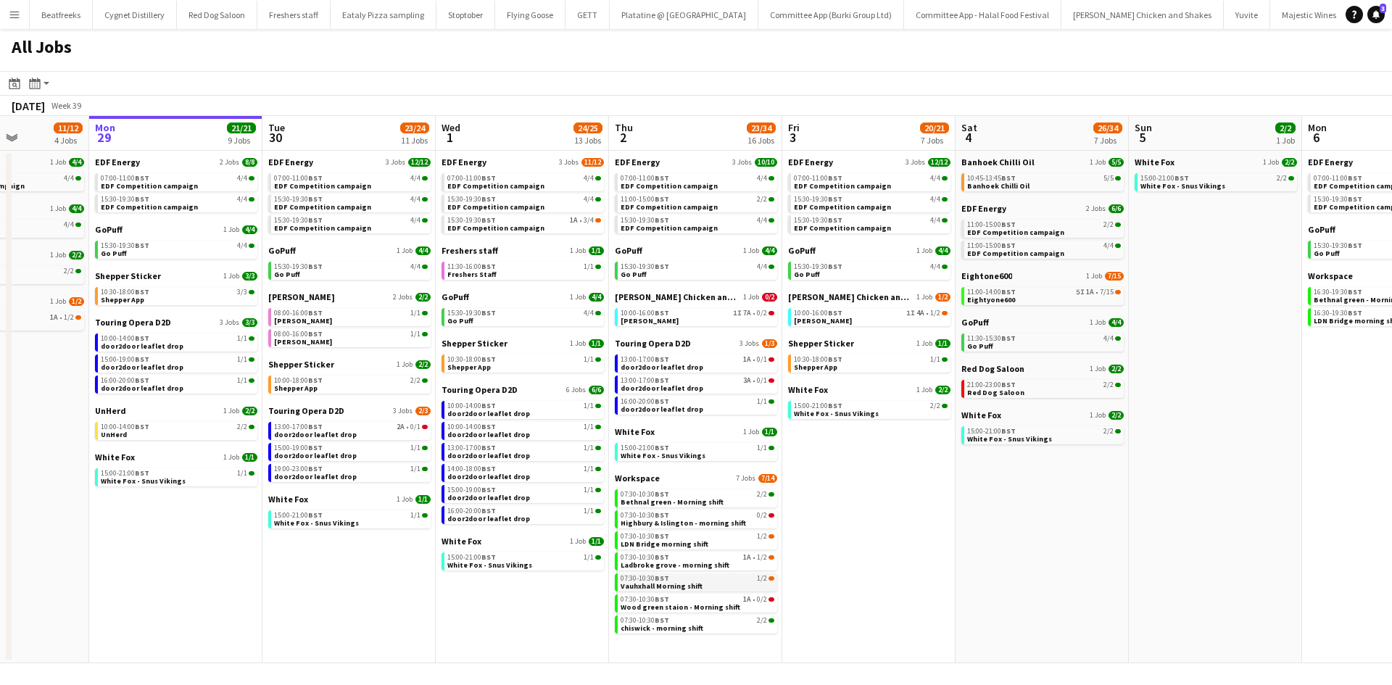
scroll to position [0, 431]
click at [692, 314] on div "10:00-16:00 BST 1I 7A • 0/2" at bounding box center [697, 313] width 154 height 7
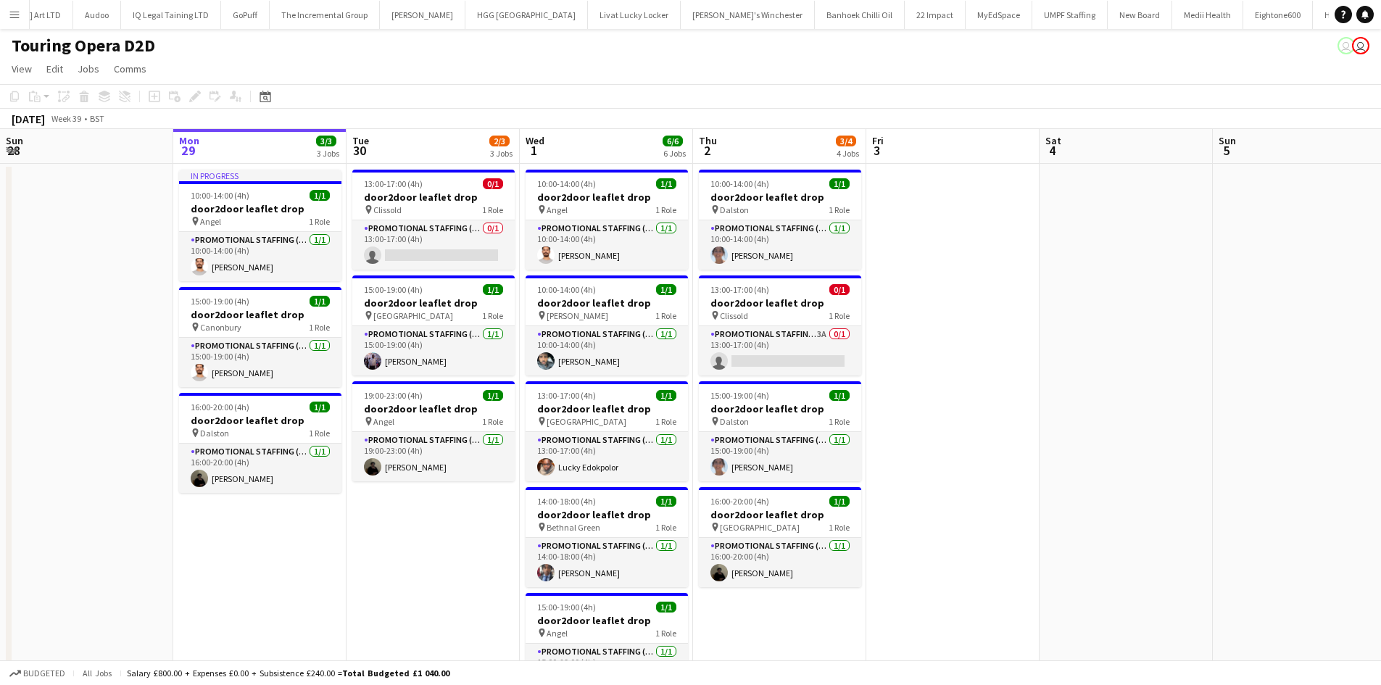
scroll to position [0, 2748]
